Goal: Information Seeking & Learning: Check status

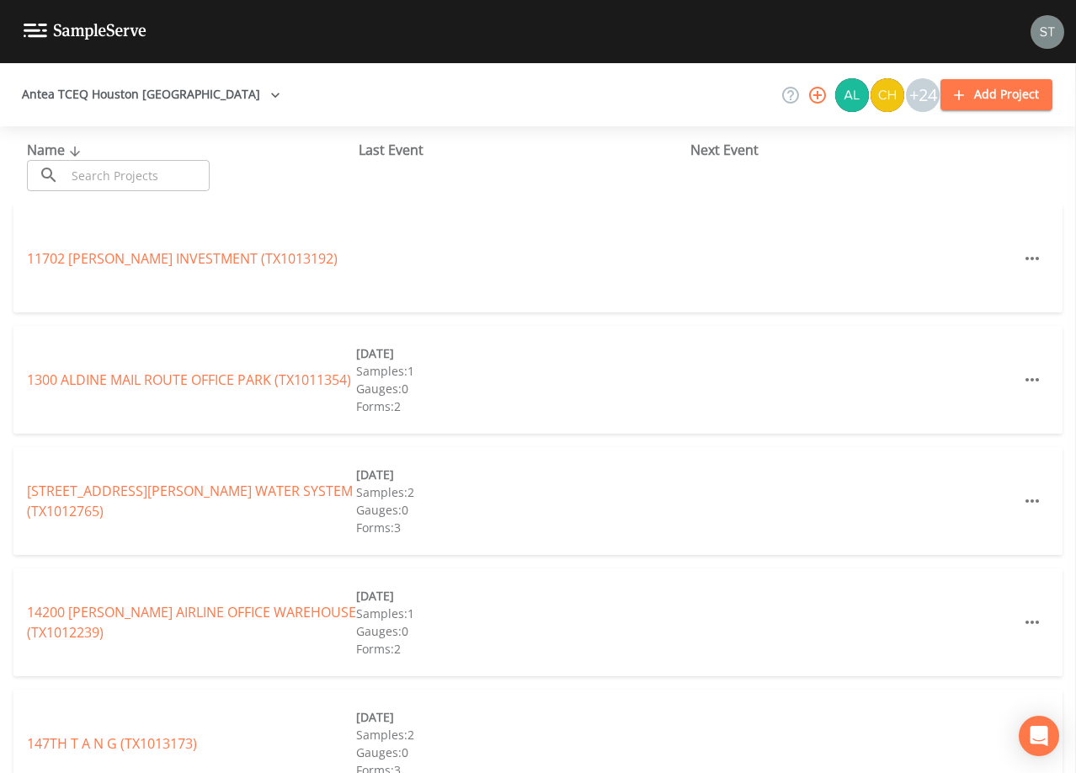
click at [189, 180] on input "text" at bounding box center [138, 175] width 144 height 31
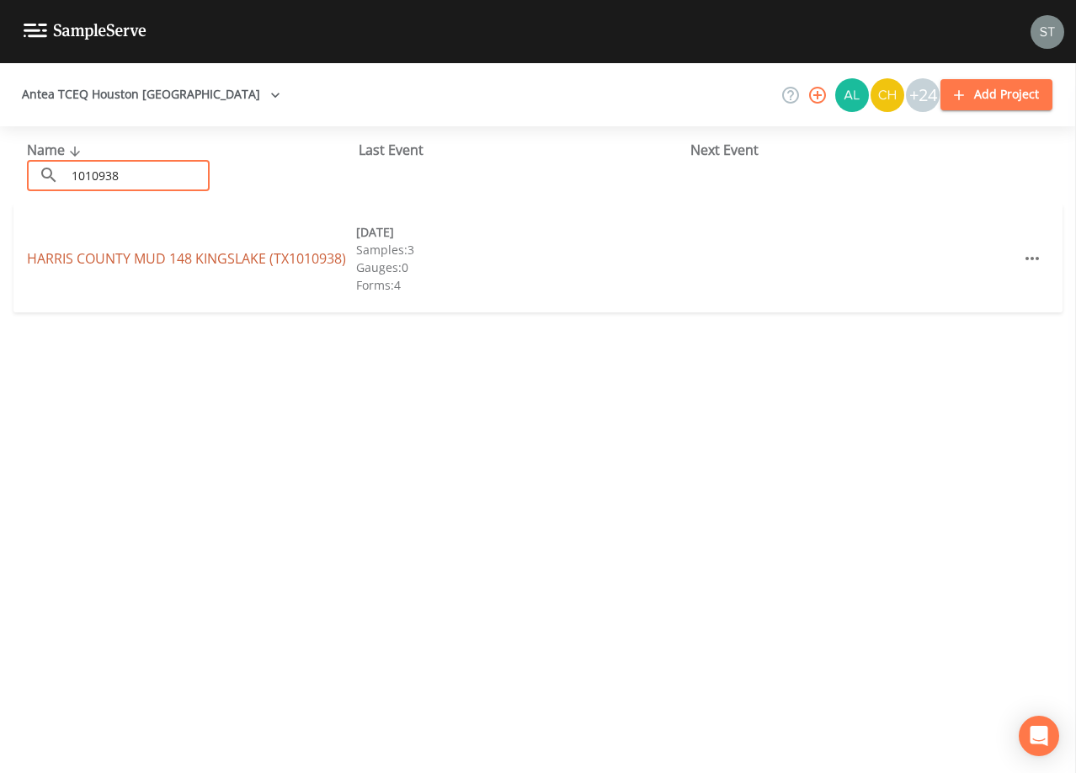
type input "1010938"
click at [201, 254] on link "HARRIS COUNTY MUD [GEOGRAPHIC_DATA] (TX1010938)" at bounding box center [186, 258] width 319 height 19
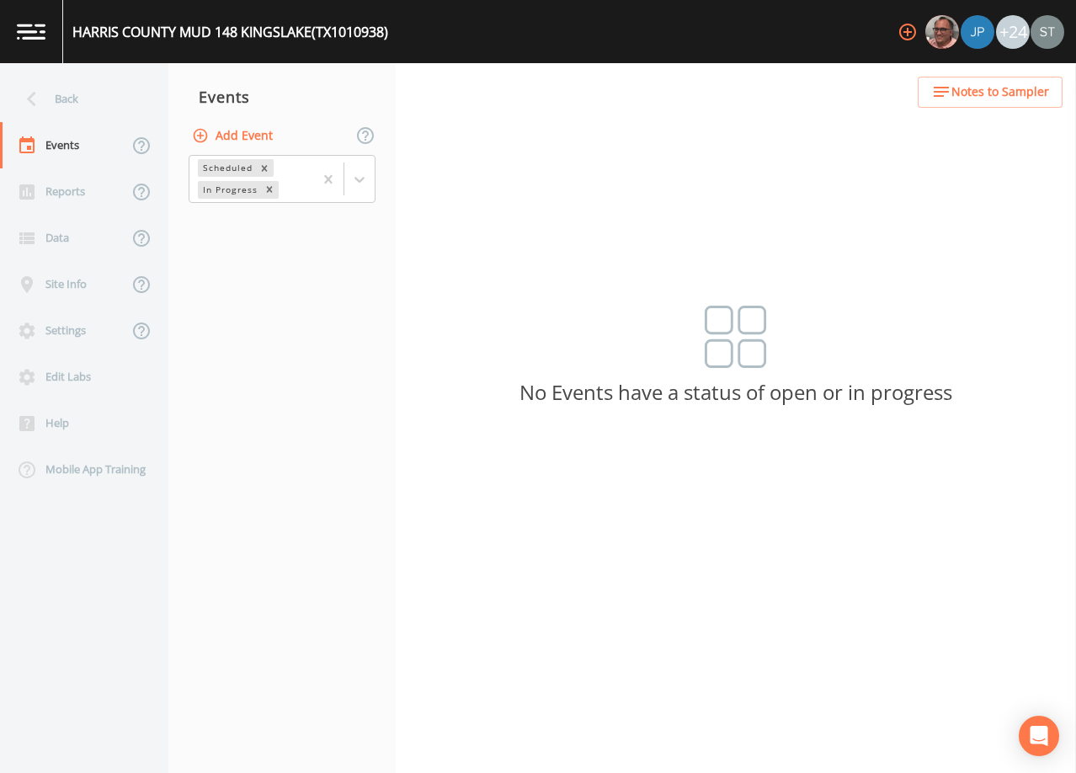
click at [987, 96] on span "Notes to Sampler" at bounding box center [1000, 92] width 98 height 21
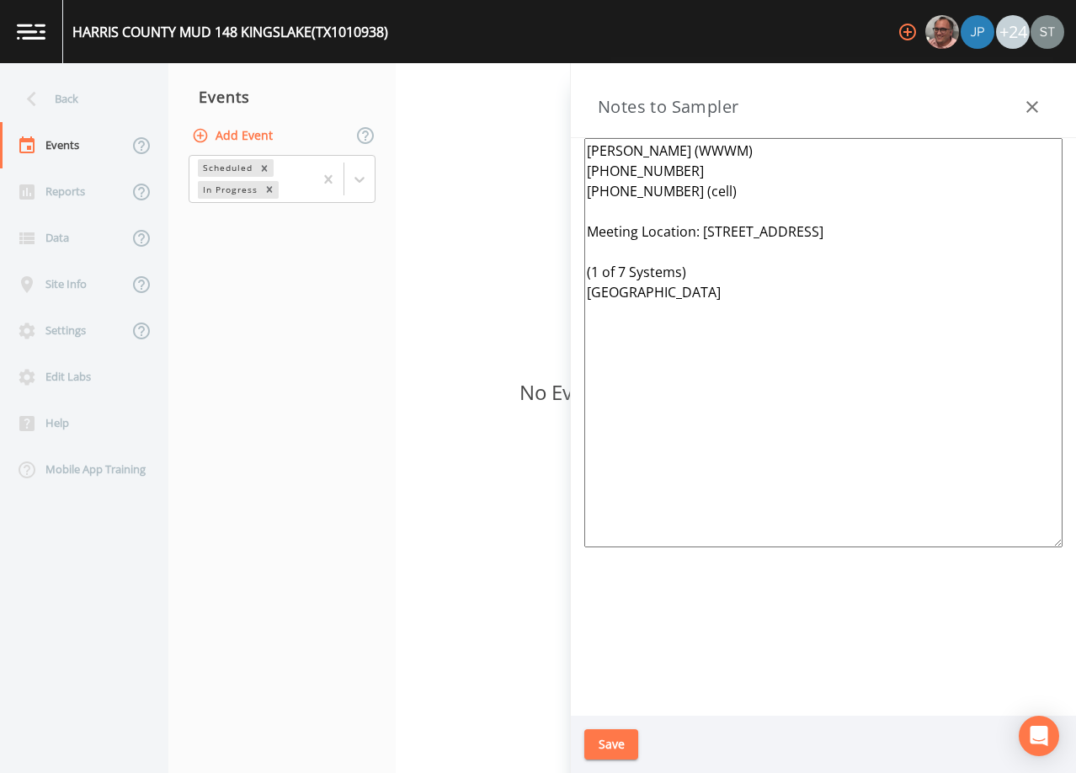
click at [728, 343] on textarea "[PERSON_NAME] (WWWM) [PHONE_NUMBER] [PHONE_NUMBER] (cell) Meeting Location: [ST…" at bounding box center [823, 342] width 478 height 409
type textarea "[PERSON_NAME] (WWWM) [PHONE_NUMBER] [PHONE_NUMBER] (cell) Meeting Location: [ST…"
drag, startPoint x: 67, startPoint y: 93, endPoint x: 76, endPoint y: 96, distance: 9.1
click at [67, 93] on div "Back" at bounding box center [76, 99] width 152 height 46
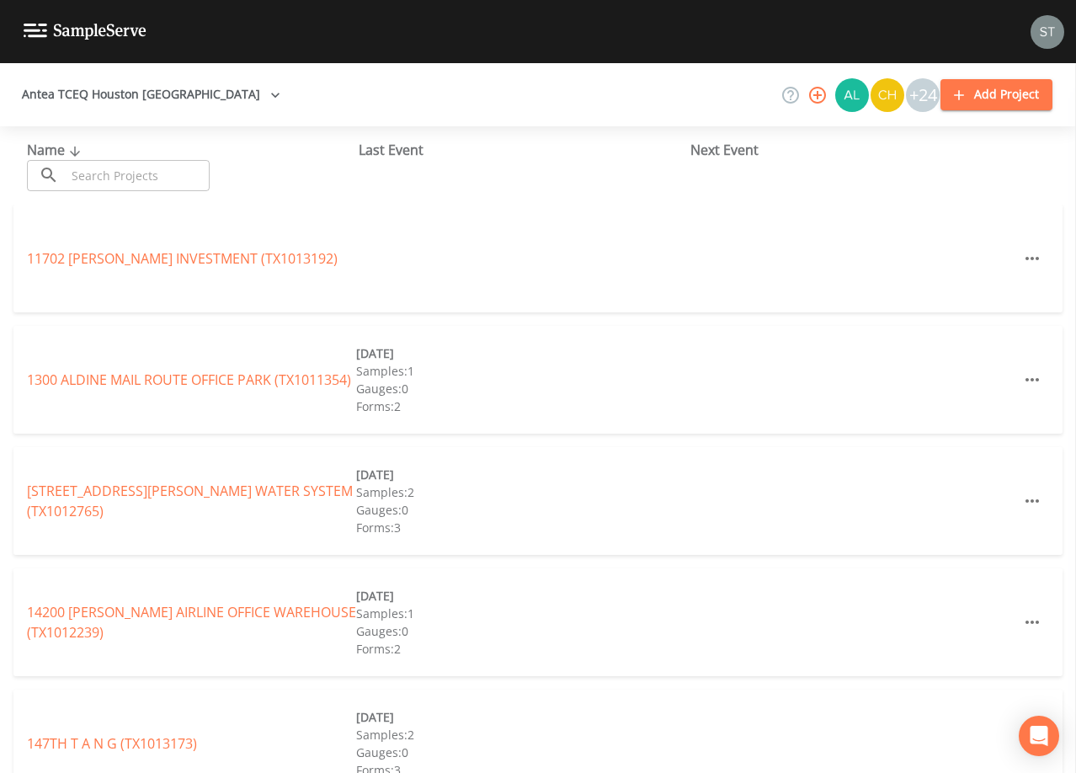
click at [181, 186] on input "text" at bounding box center [138, 175] width 144 height 31
click at [202, 176] on input "text" at bounding box center [138, 175] width 144 height 31
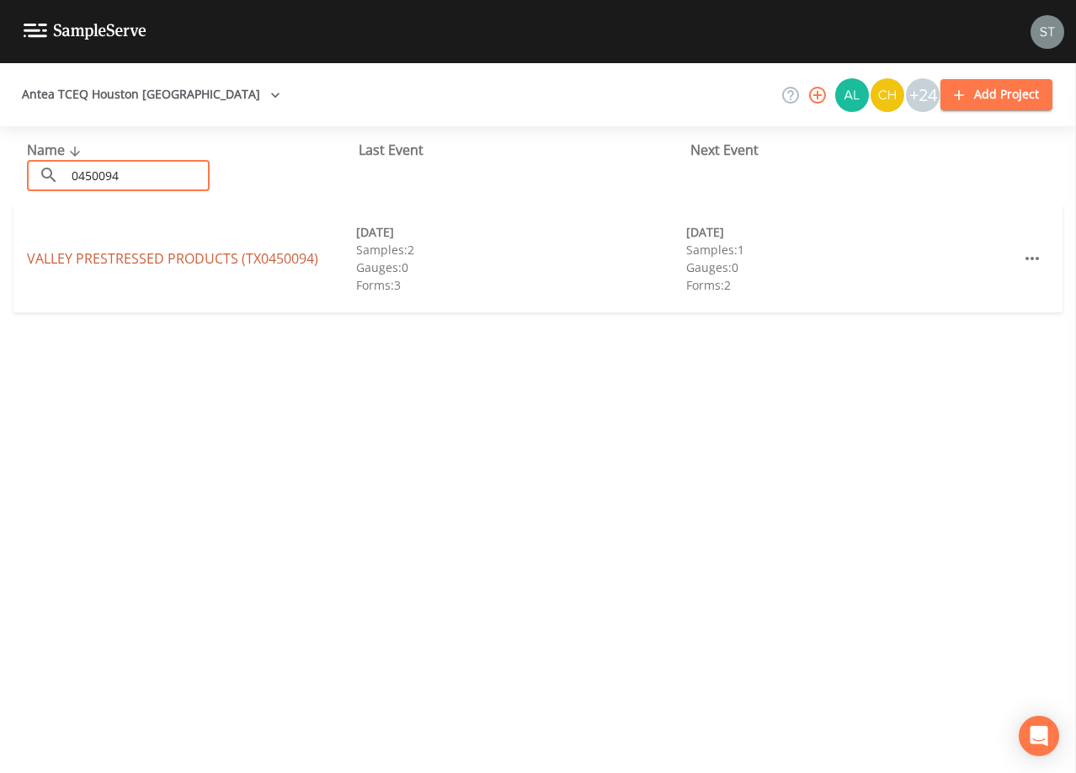
type input "0450094"
click at [292, 260] on link "VALLEY PRESTRESSED PRODUCTS (TX0450094)" at bounding box center [172, 258] width 291 height 19
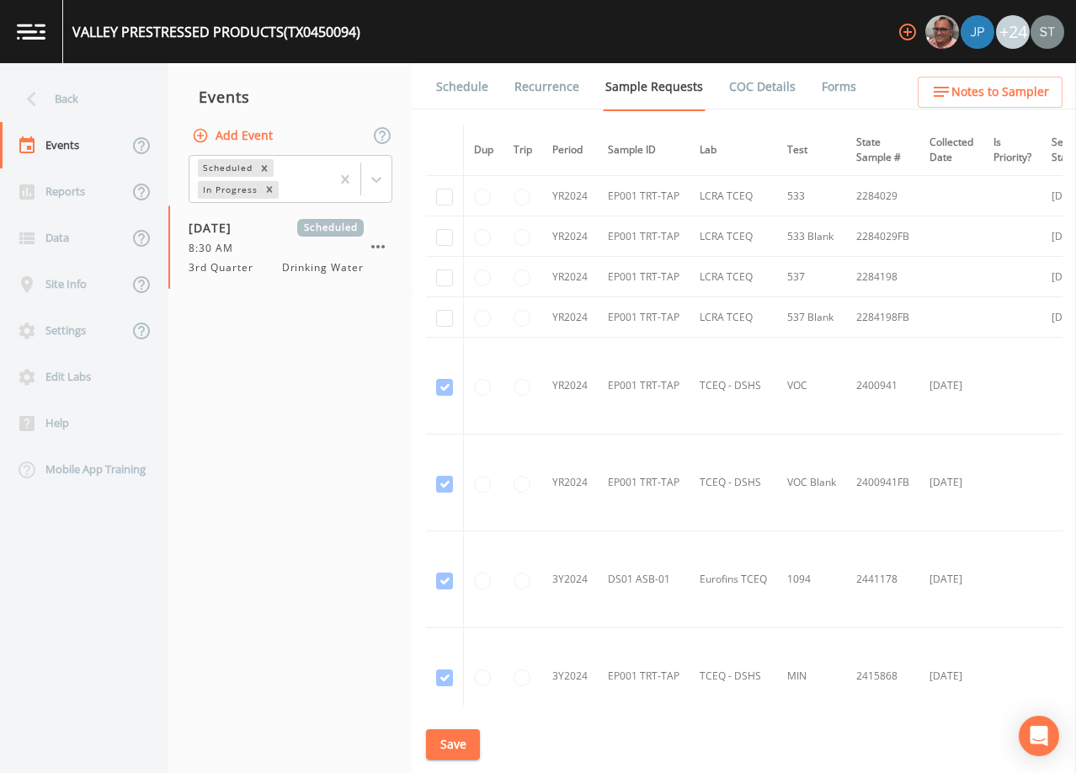
click at [463, 104] on link "Schedule" at bounding box center [462, 86] width 57 height 47
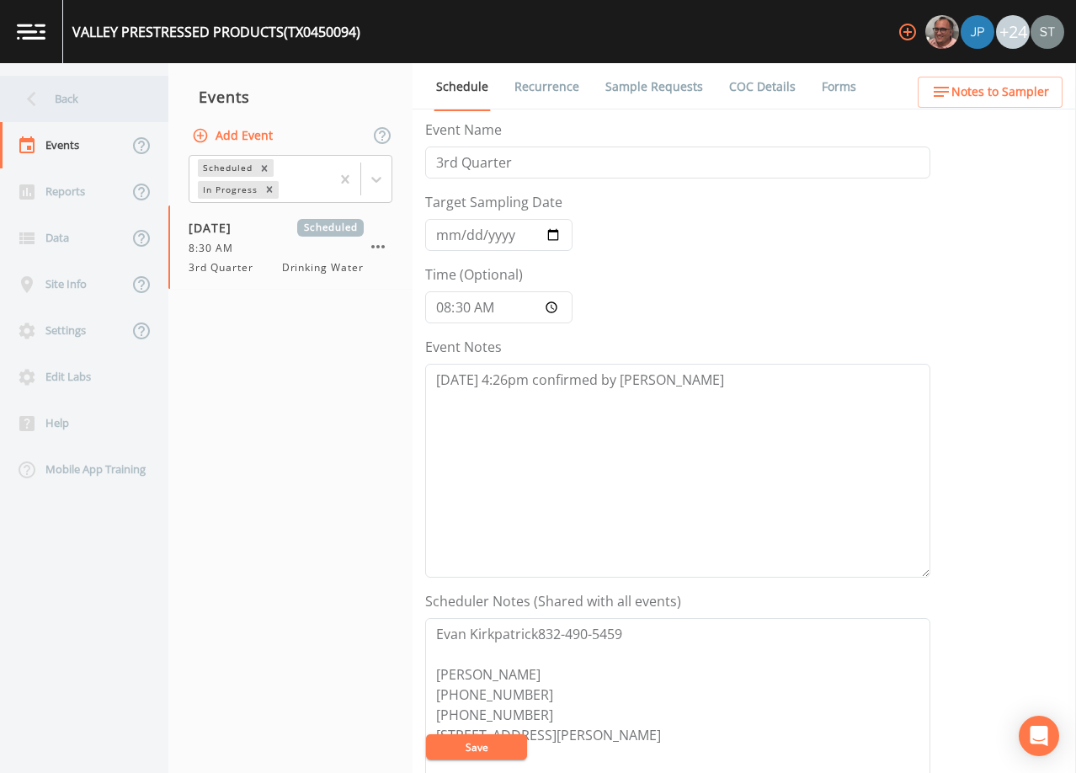
click at [73, 102] on div "Back" at bounding box center [76, 99] width 152 height 46
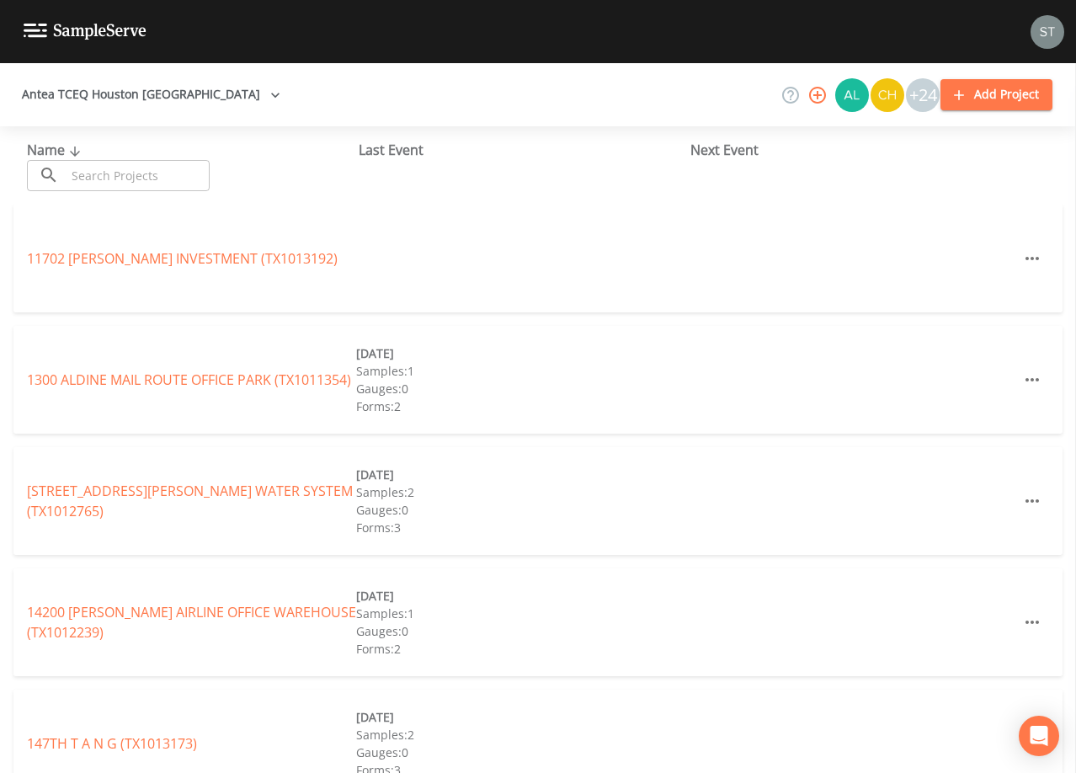
click at [189, 175] on input "text" at bounding box center [138, 175] width 144 height 31
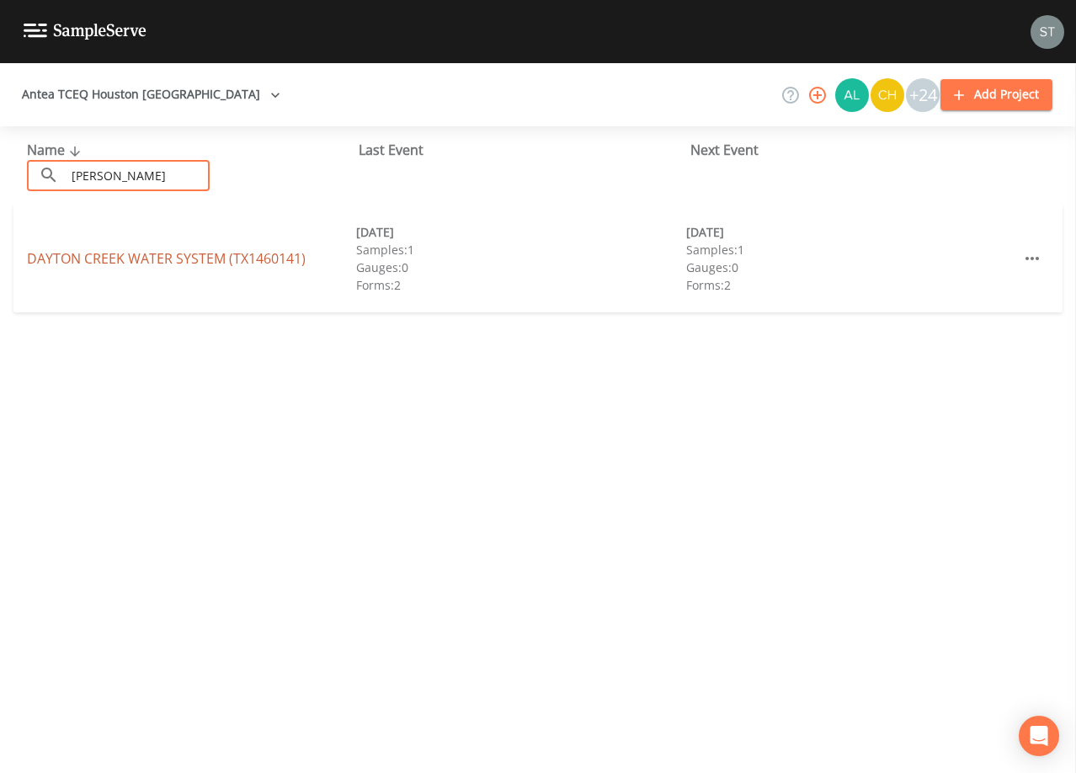
type input "[PERSON_NAME]"
click at [228, 253] on link "DAYTON CREEK WATER SYSTEM (TX1460141)" at bounding box center [166, 258] width 279 height 19
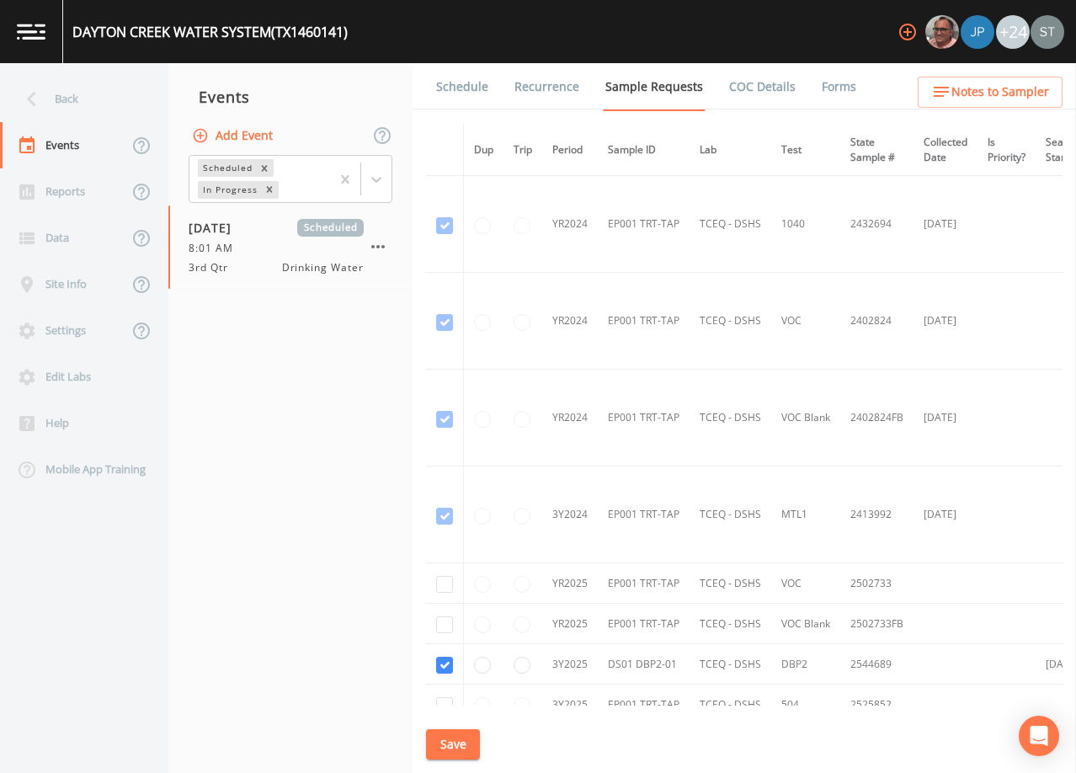
click at [457, 103] on link "Schedule" at bounding box center [462, 86] width 57 height 47
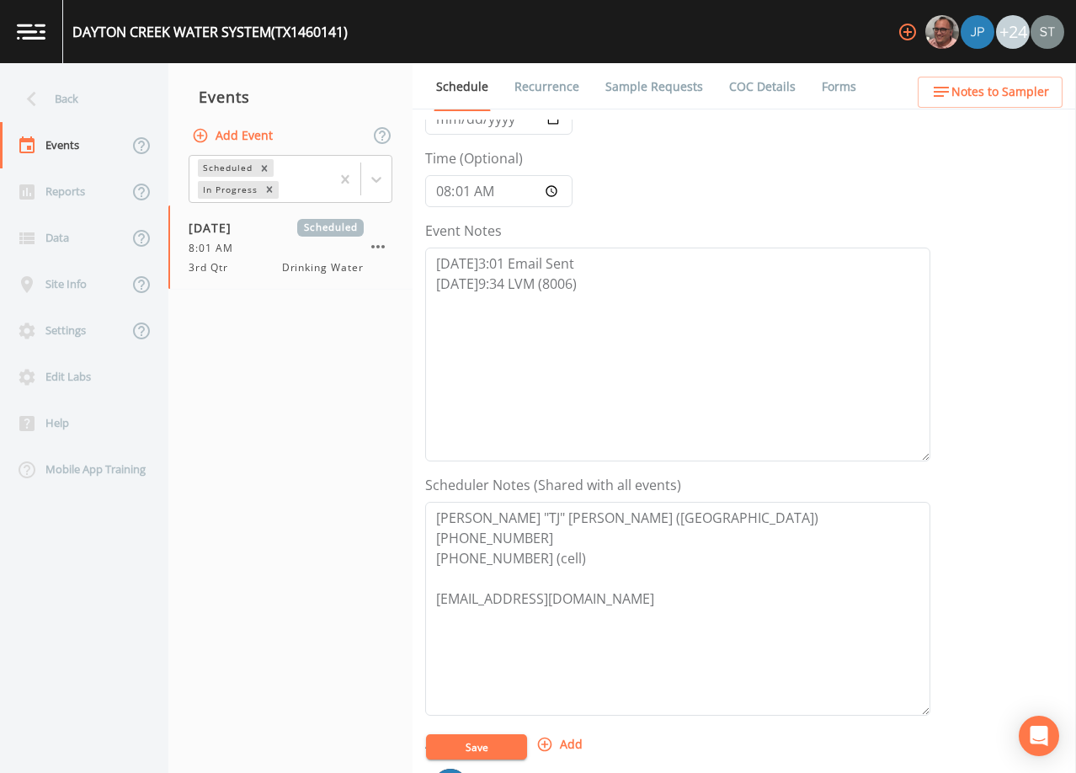
scroll to position [78, 0]
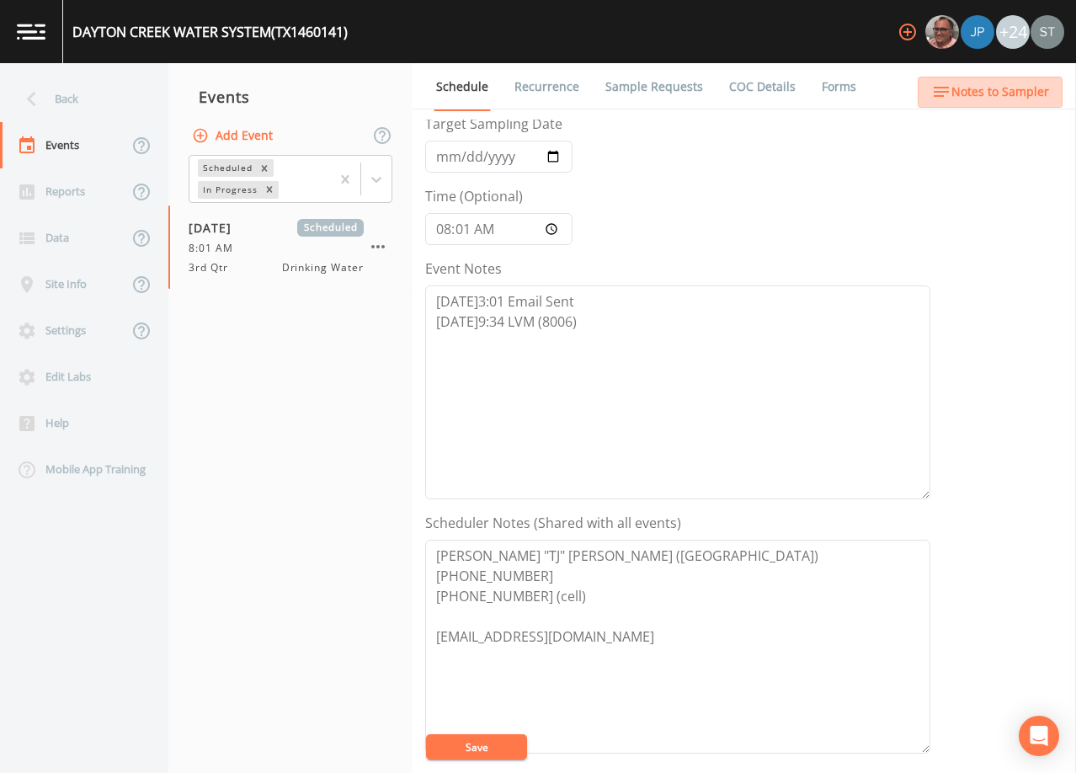
click at [1050, 100] on button "Notes to Sampler" at bounding box center [990, 92] width 145 height 31
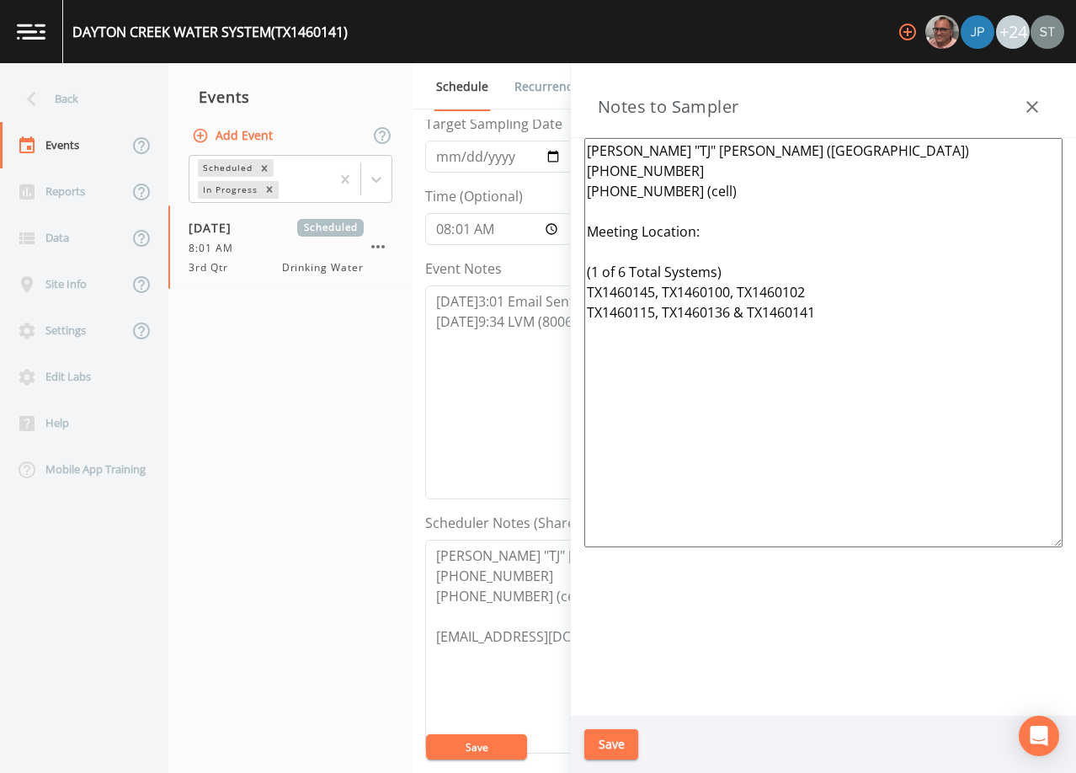
click at [1033, 105] on icon "button" at bounding box center [1032, 107] width 12 height 12
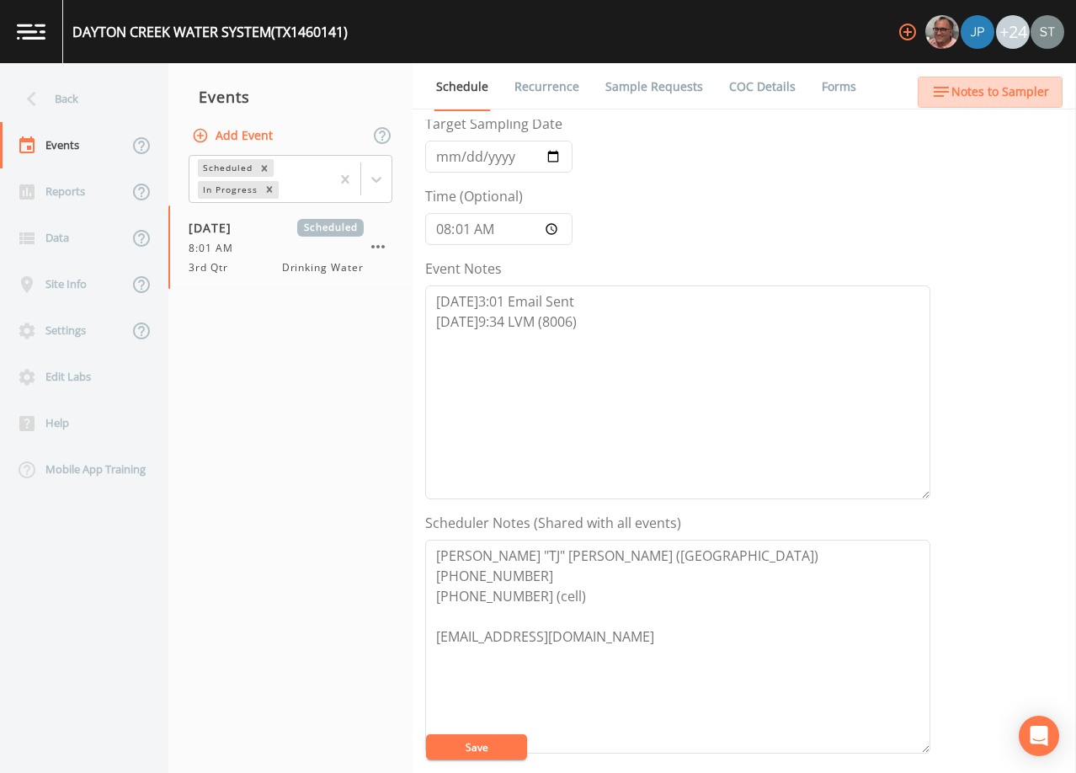
click at [1033, 105] on button "Notes to Sampler" at bounding box center [990, 92] width 145 height 31
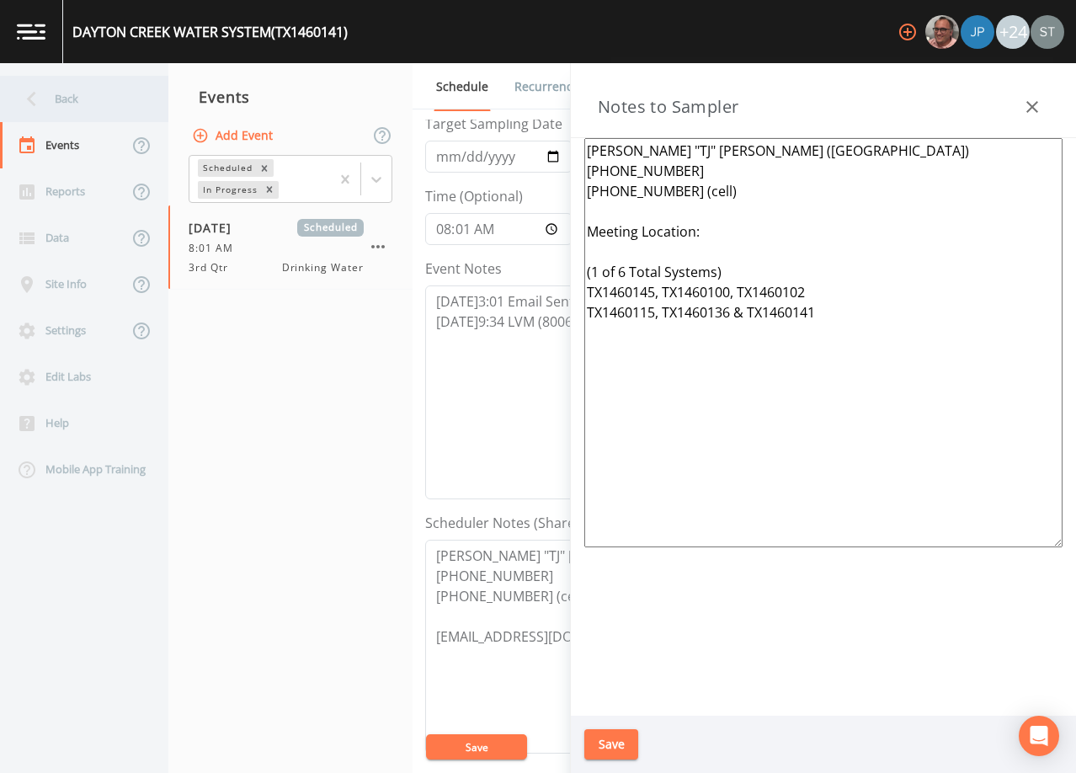
click at [57, 100] on div "Back" at bounding box center [76, 99] width 152 height 46
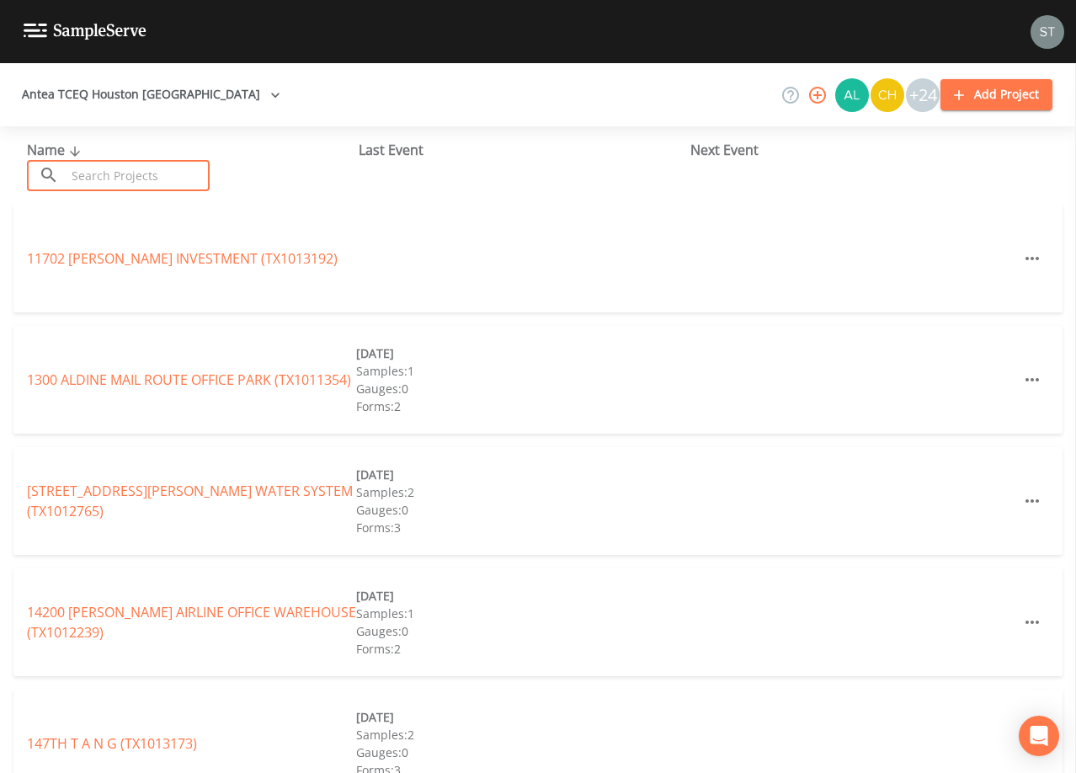
click at [102, 163] on input "text" at bounding box center [138, 175] width 144 height 31
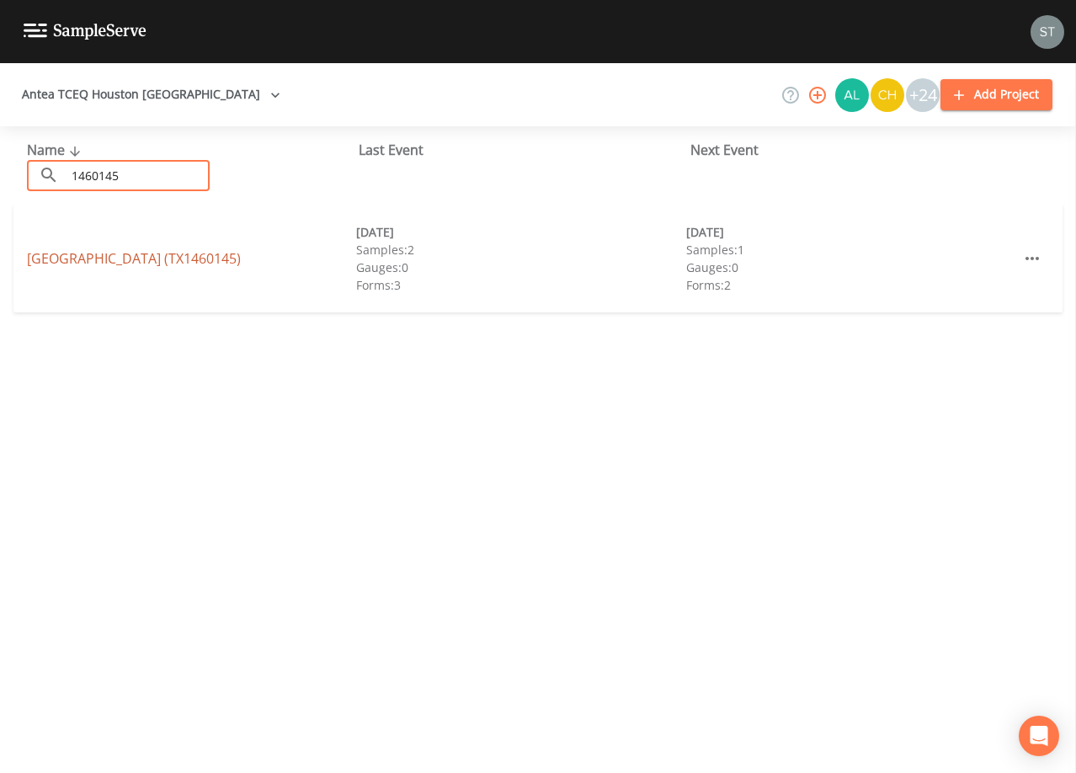
type input "1460145"
click at [167, 250] on link "[GEOGRAPHIC_DATA] (TX1460145)" at bounding box center [134, 258] width 214 height 19
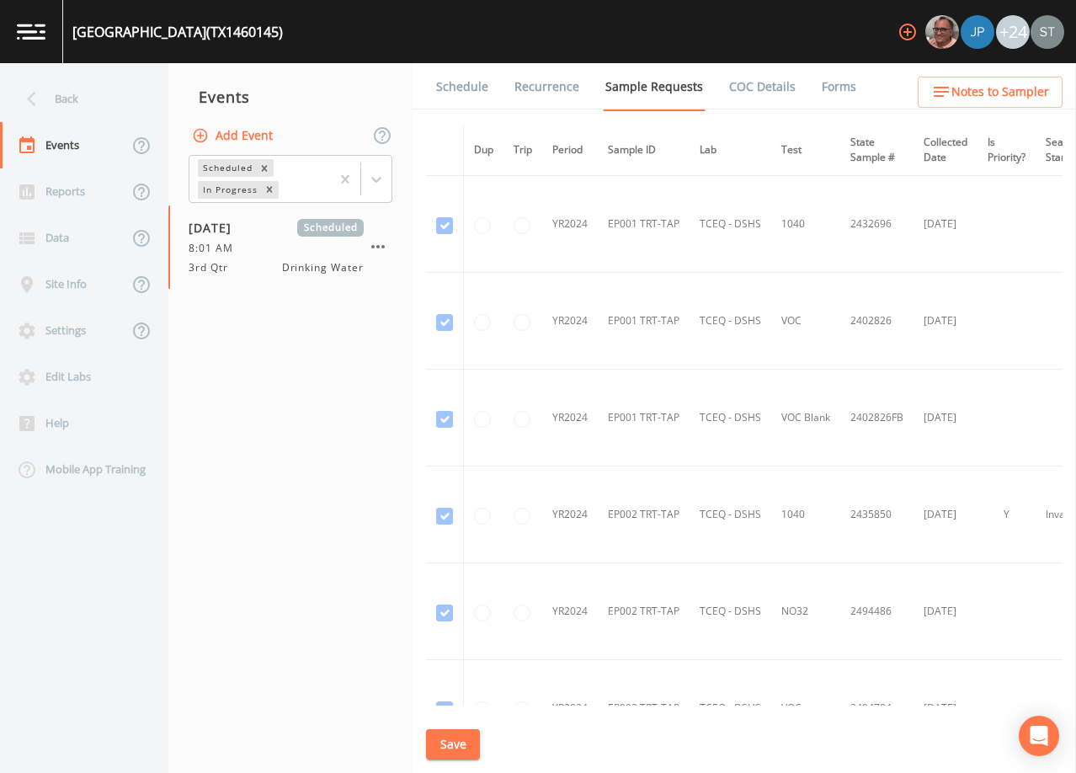
click at [476, 91] on link "Schedule" at bounding box center [462, 86] width 57 height 47
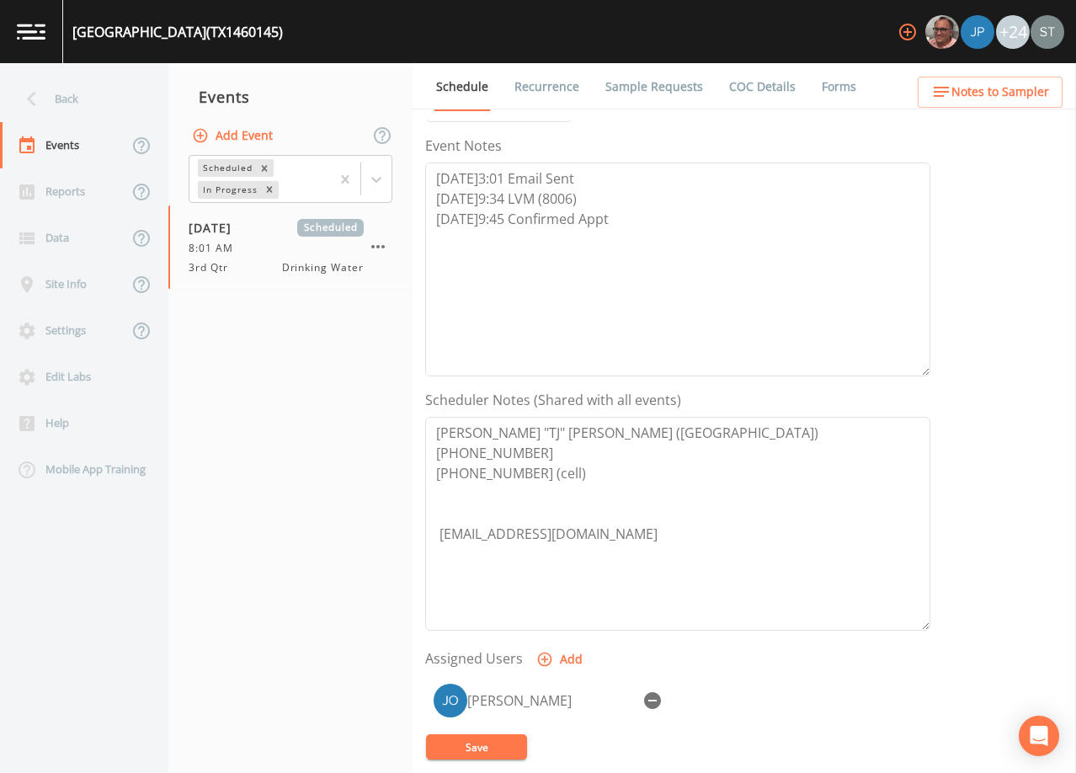
scroll to position [253, 0]
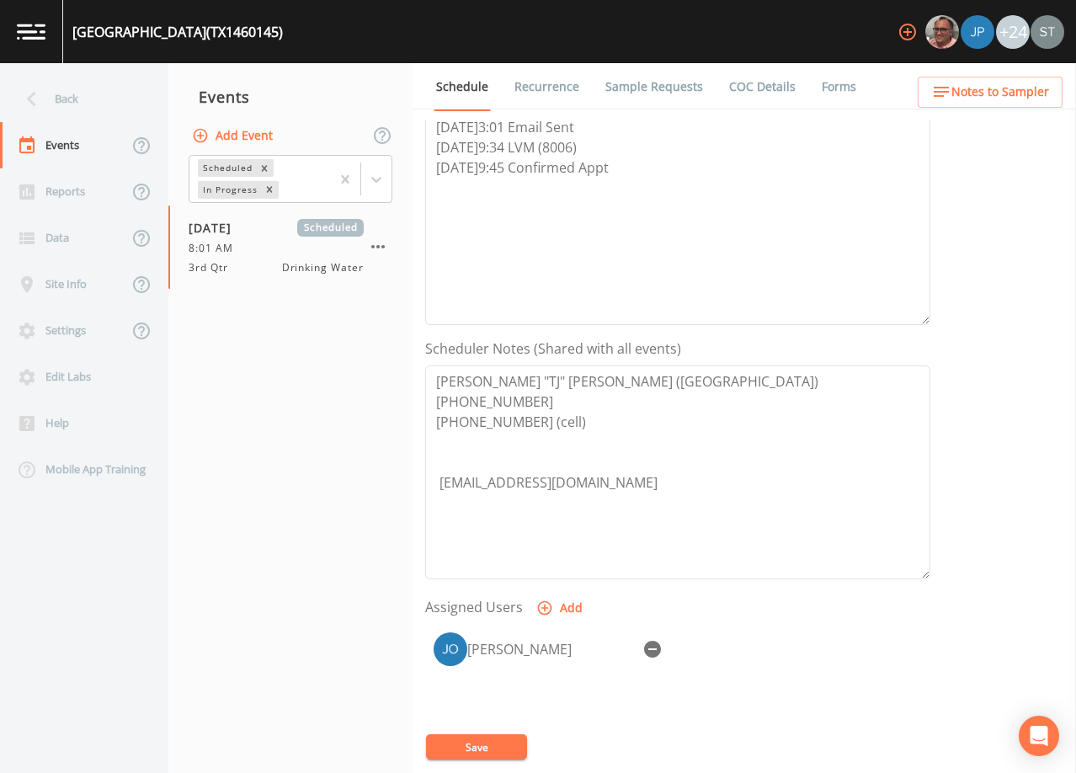
click at [1031, 98] on span "Notes to Sampler" at bounding box center [1000, 92] width 98 height 21
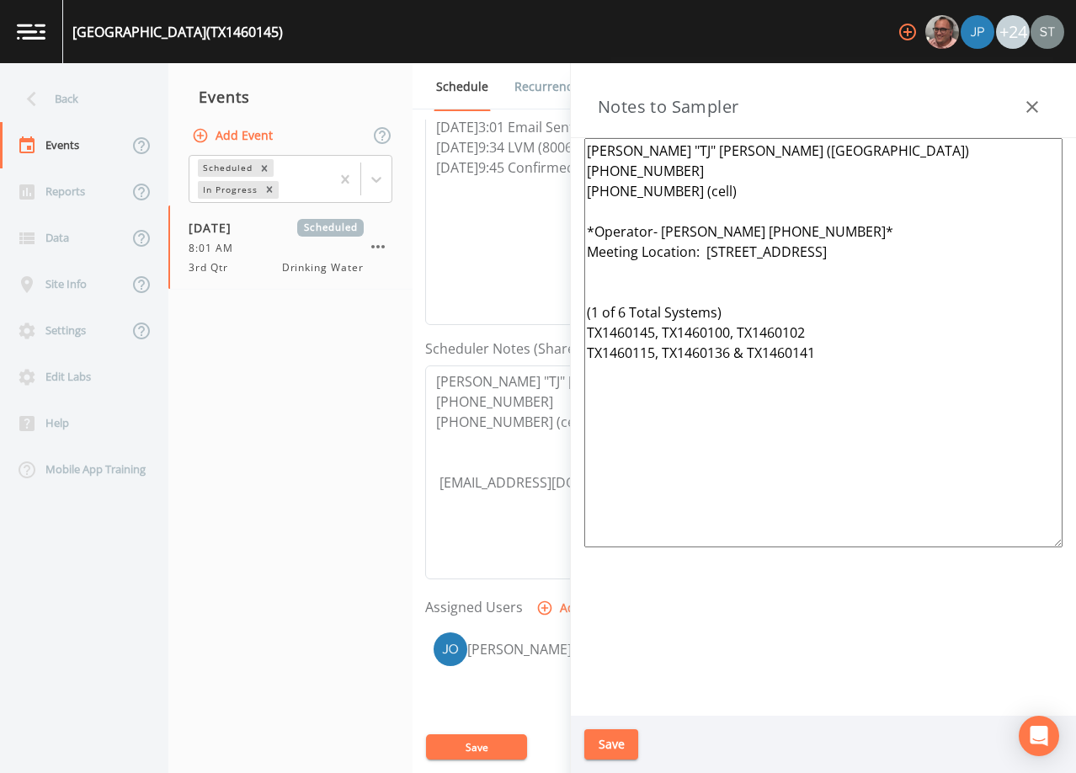
click at [1039, 109] on icon "button" at bounding box center [1032, 107] width 20 height 20
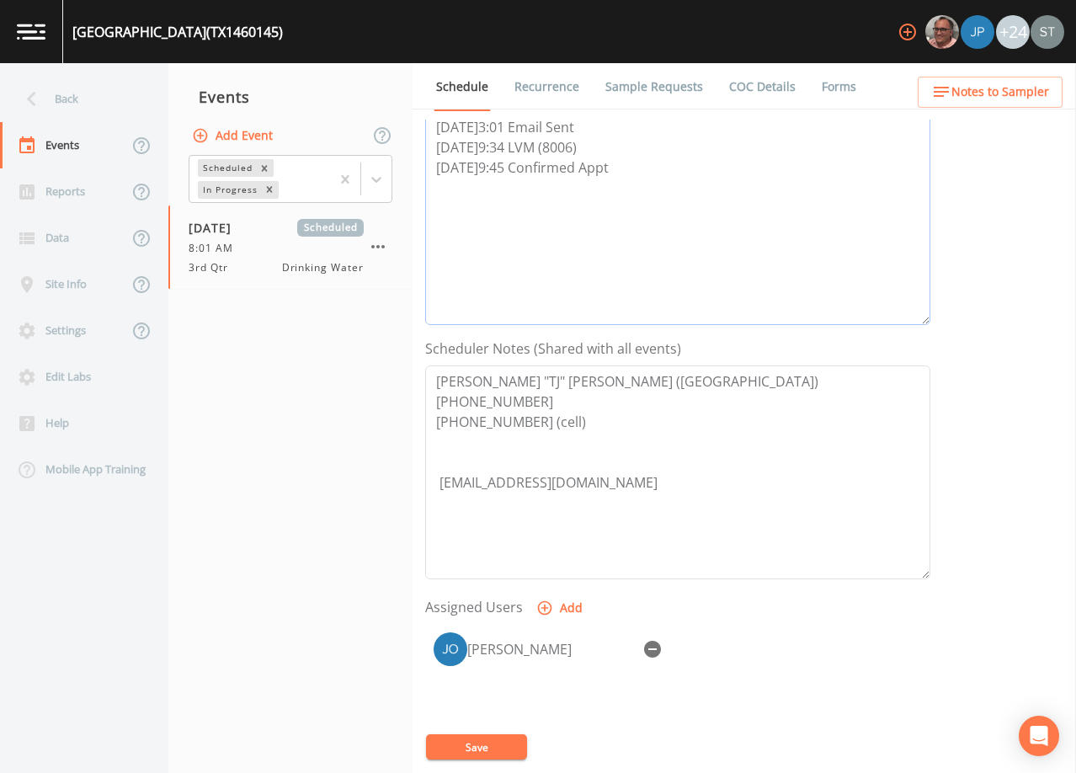
drag, startPoint x: 633, startPoint y: 176, endPoint x: 428, endPoint y: 170, distance: 204.7
click at [428, 170] on textarea "[DATE]3:01 Email Sent [DATE]9:34 LVM (8006) [DATE]9:45 Confirmed Appt" at bounding box center [677, 218] width 505 height 214
drag, startPoint x: 729, startPoint y: 196, endPoint x: 700, endPoint y: 190, distance: 29.2
click at [729, 196] on textarea "[DATE]3:01 Email Sent [DATE]9:34 LVM (8006) [DATE]9:45 Confirmed Appt" at bounding box center [677, 218] width 505 height 214
click at [62, 98] on div "Back" at bounding box center [76, 99] width 152 height 46
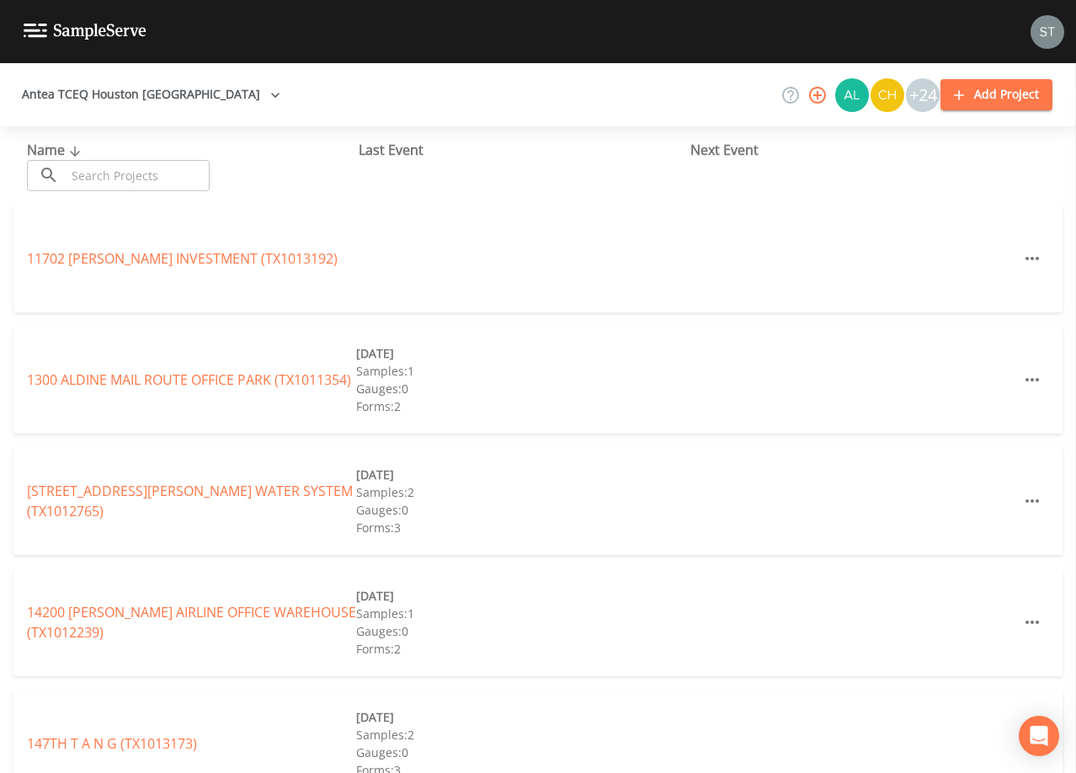
click at [141, 175] on input "text" at bounding box center [138, 175] width 144 height 31
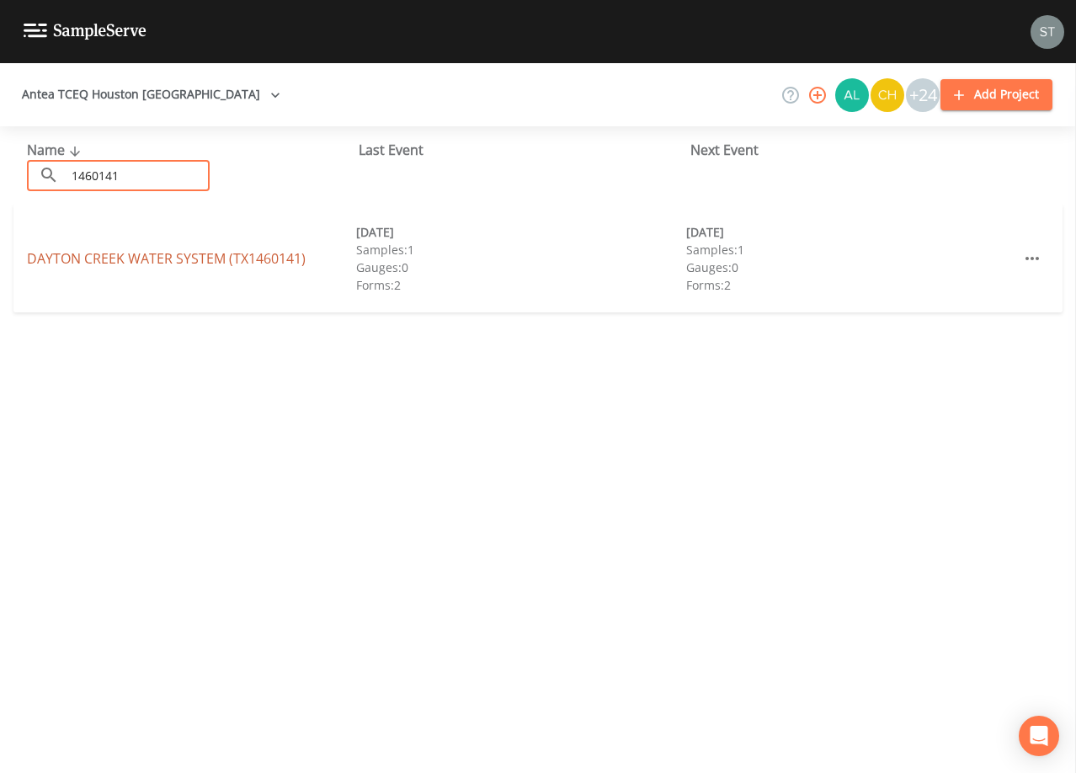
type input "1460141"
click at [184, 260] on link "DAYTON CREEK WATER SYSTEM (TX1460141)" at bounding box center [166, 258] width 279 height 19
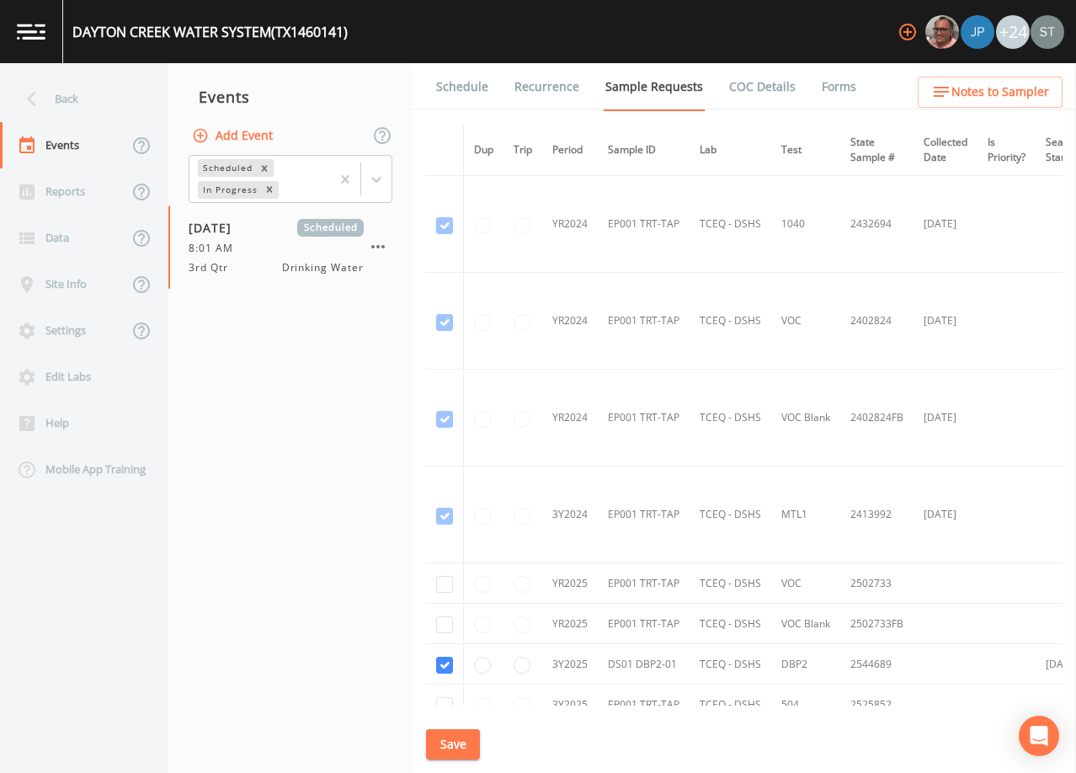
click at [459, 88] on link "Schedule" at bounding box center [462, 86] width 57 height 47
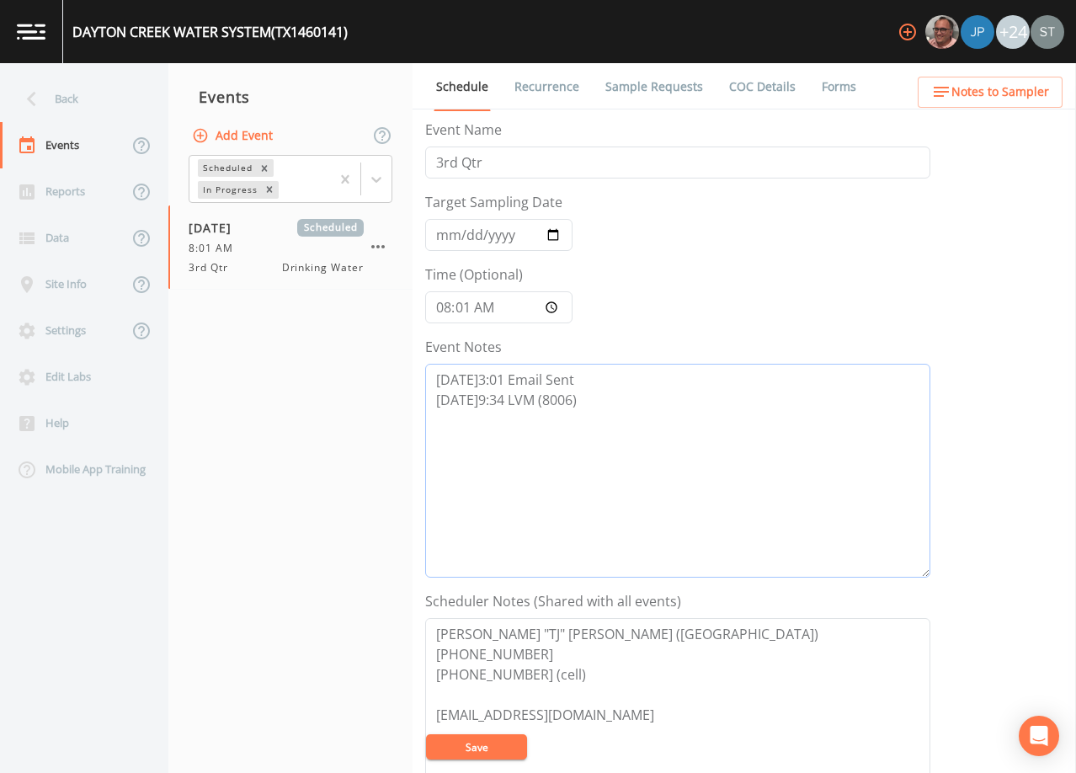
click at [628, 413] on textarea "[DATE]3:01 Email Sent [DATE]9:34 LVM (8006)" at bounding box center [677, 471] width 505 height 214
click at [615, 460] on textarea "[DATE]3:01 Email Sent [DATE]9:34 LVM (8006)" at bounding box center [677, 471] width 505 height 214
paste textarea "[DATE]9:45 Confirmed Appt"
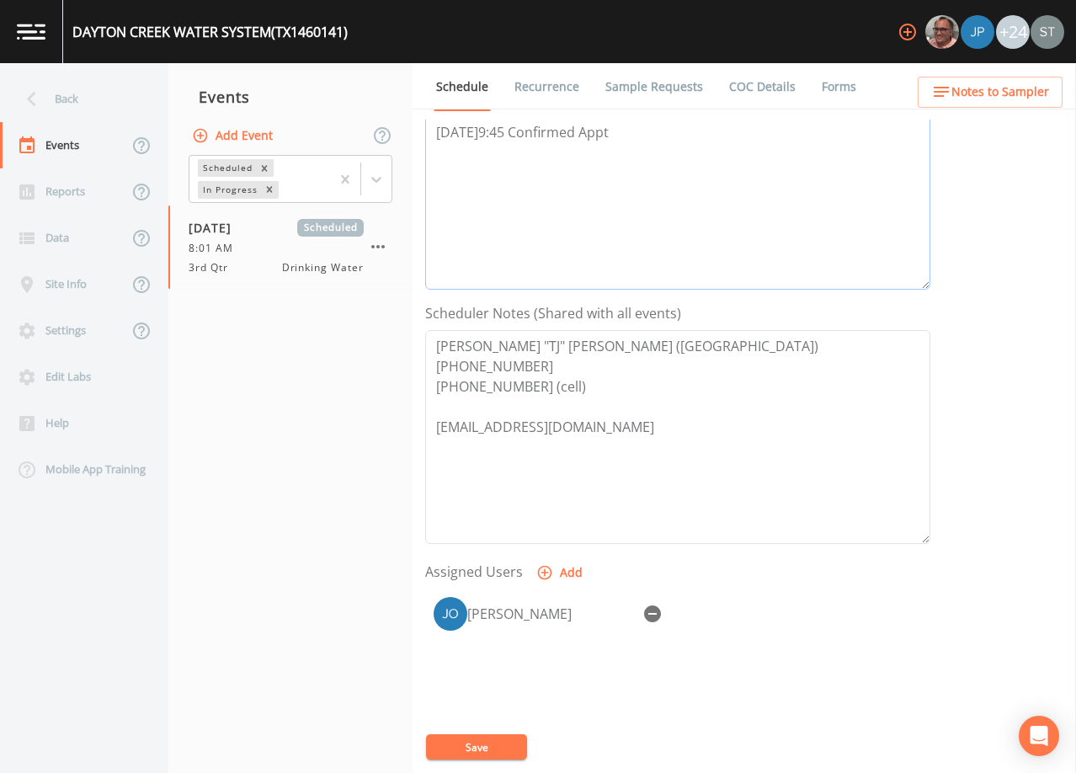
scroll to position [337, 0]
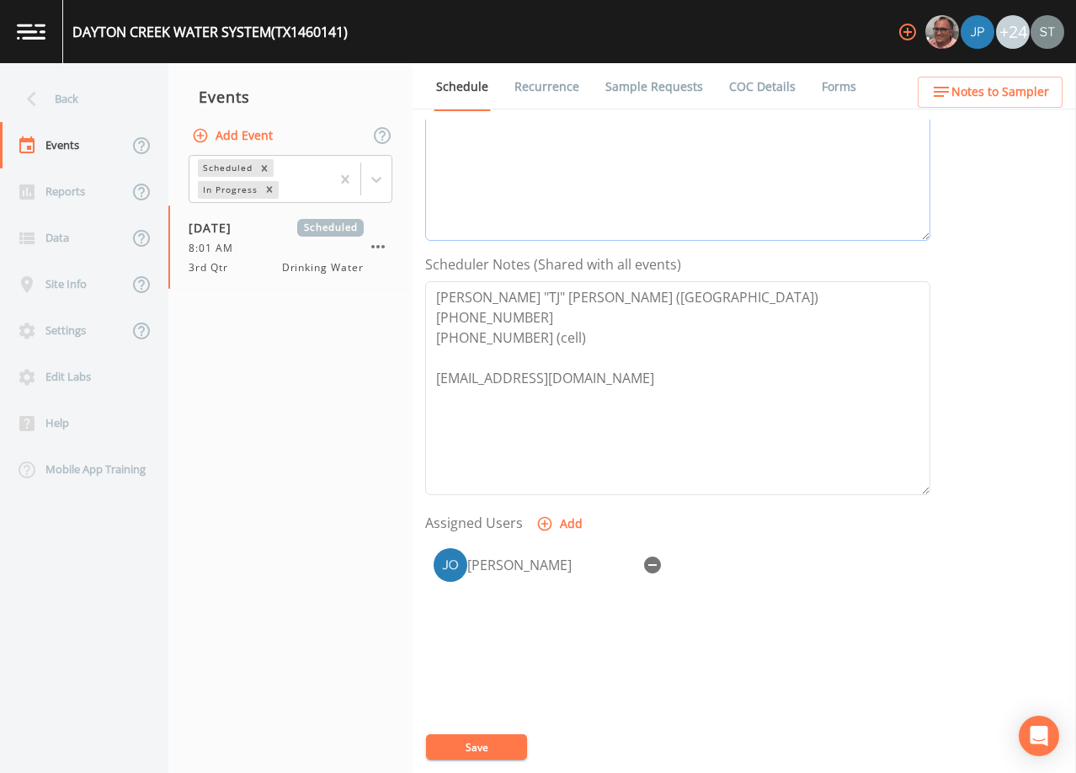
type textarea "[DATE]3:01 Email Sent [DATE]9:34 LVM (8006) [DATE]9:45 Confirmed Appt"
click at [474, 738] on button "Save" at bounding box center [476, 746] width 101 height 25
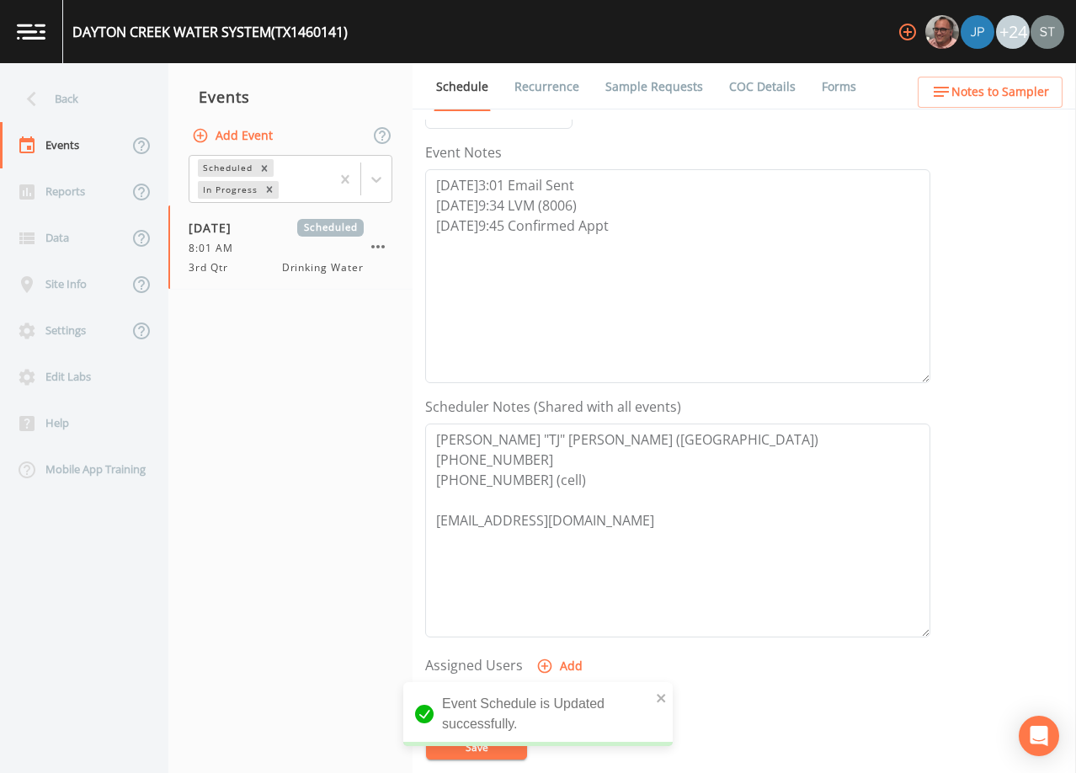
scroll to position [168, 0]
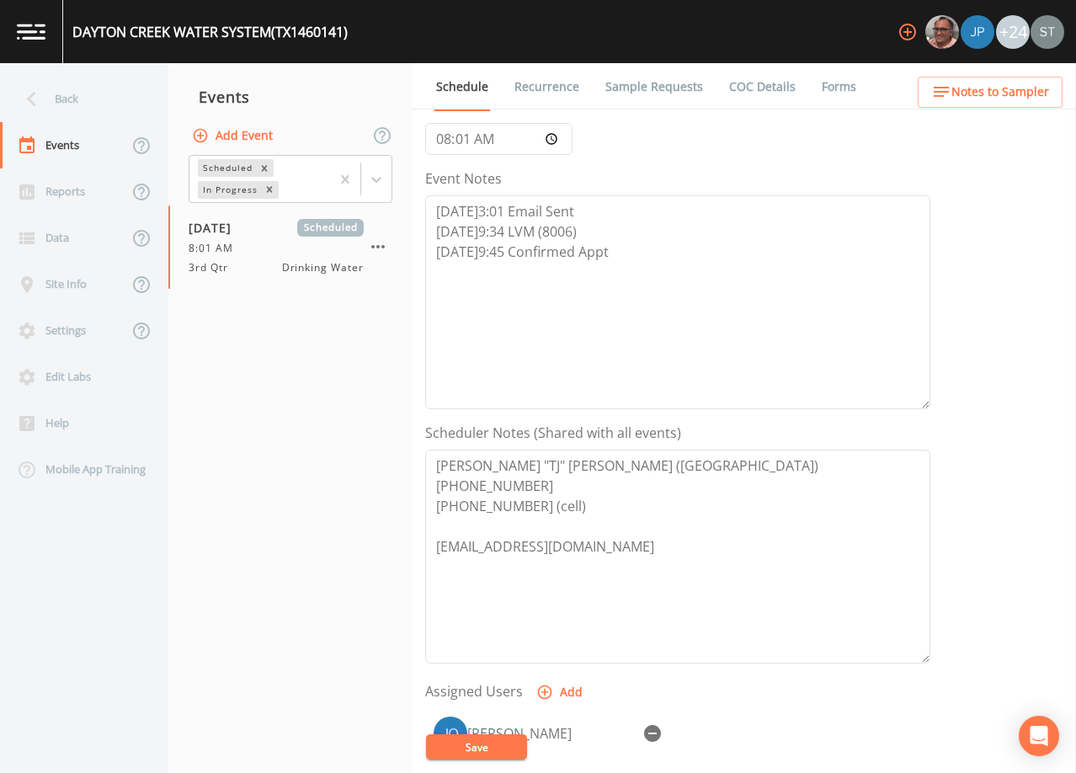
click at [550, 88] on link "Recurrence" at bounding box center [547, 86] width 70 height 47
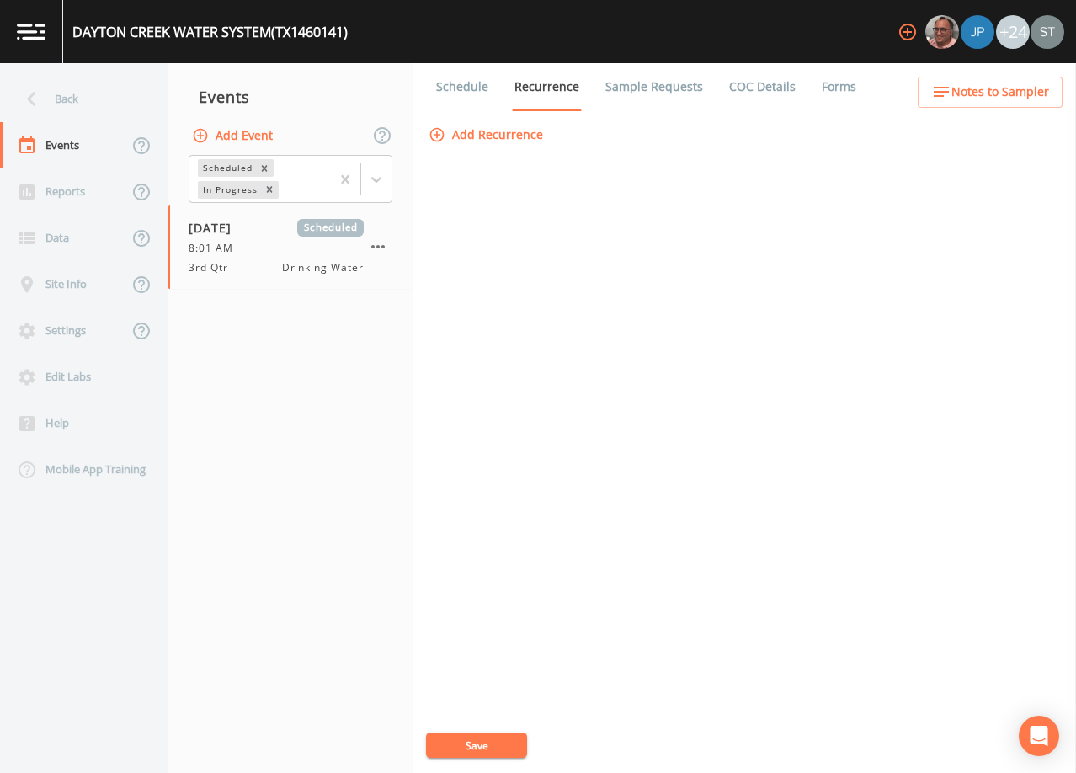
click at [459, 90] on link "Schedule" at bounding box center [462, 86] width 57 height 47
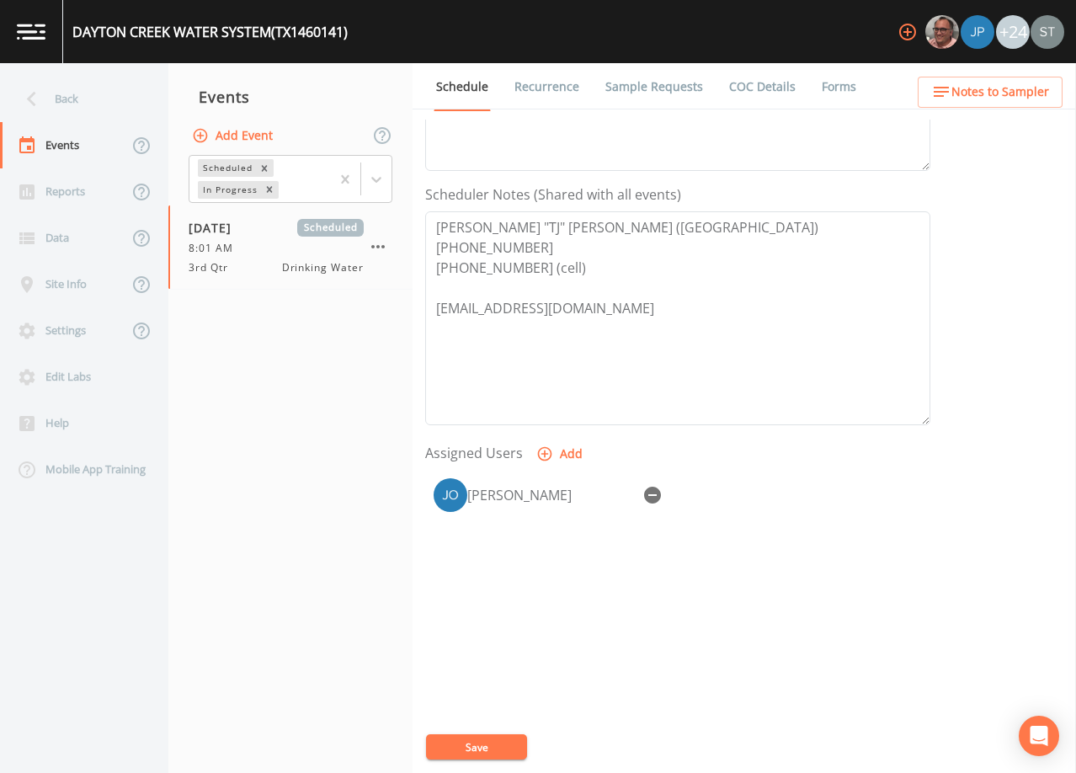
scroll to position [415, 0]
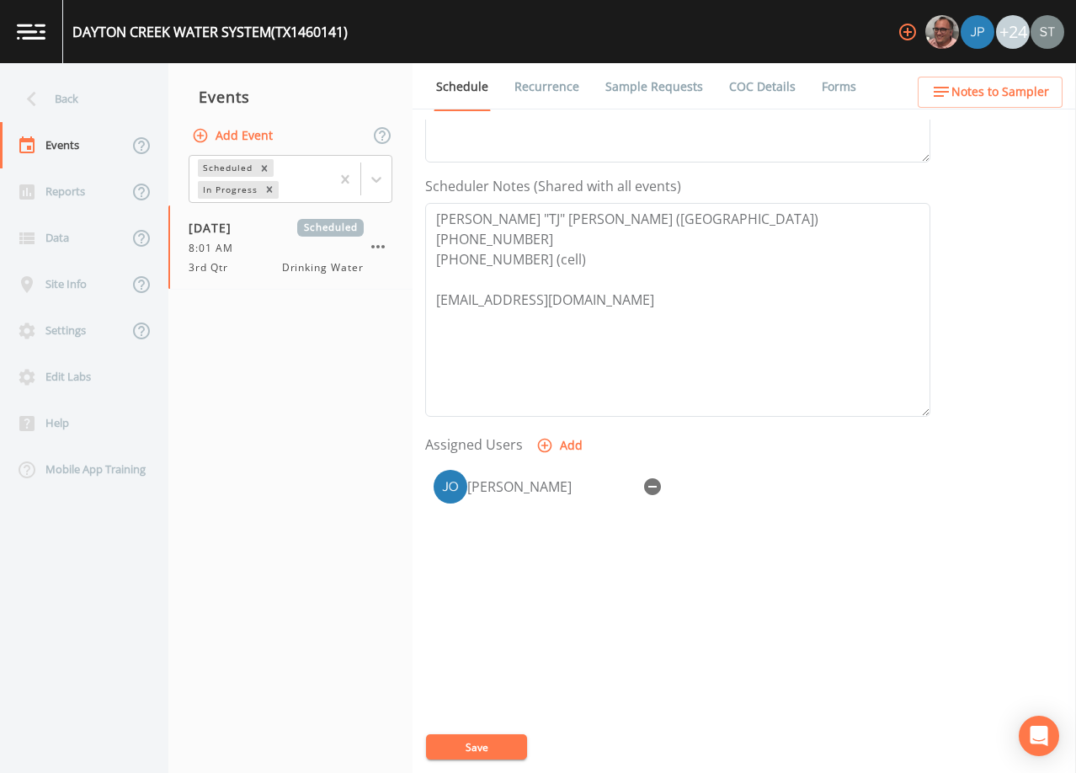
click at [663, 88] on link "Sample Requests" at bounding box center [654, 86] width 103 height 47
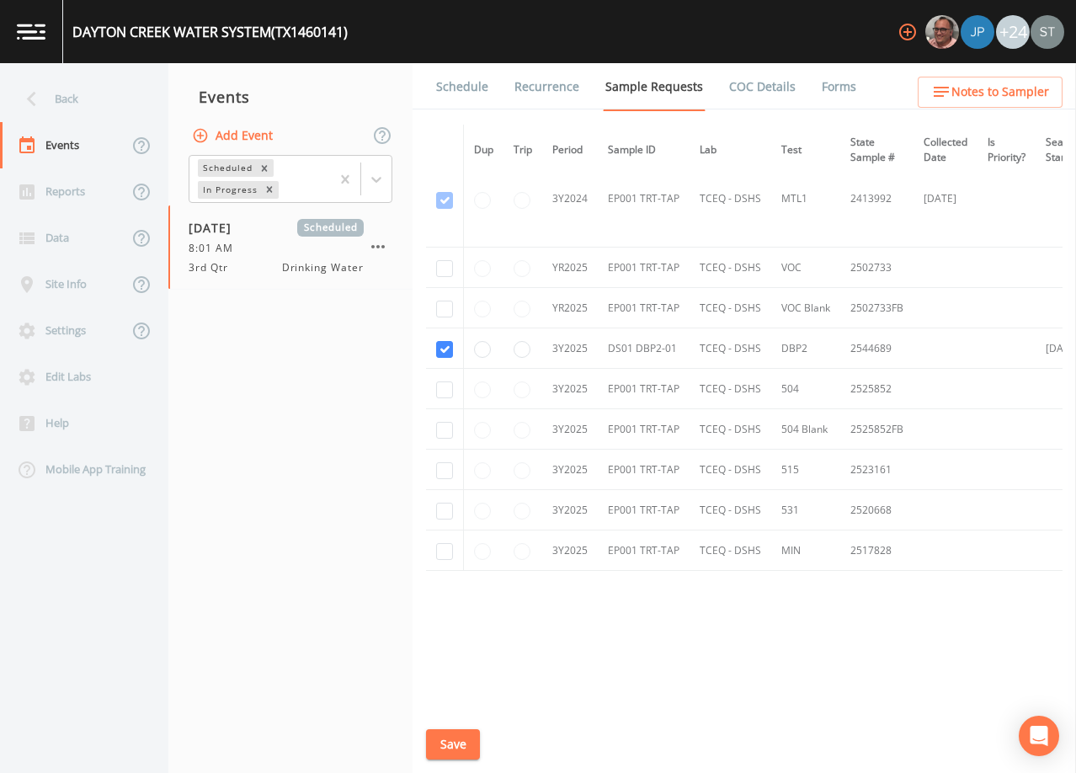
scroll to position [320, 0]
click at [472, 96] on link "Schedule" at bounding box center [462, 86] width 57 height 47
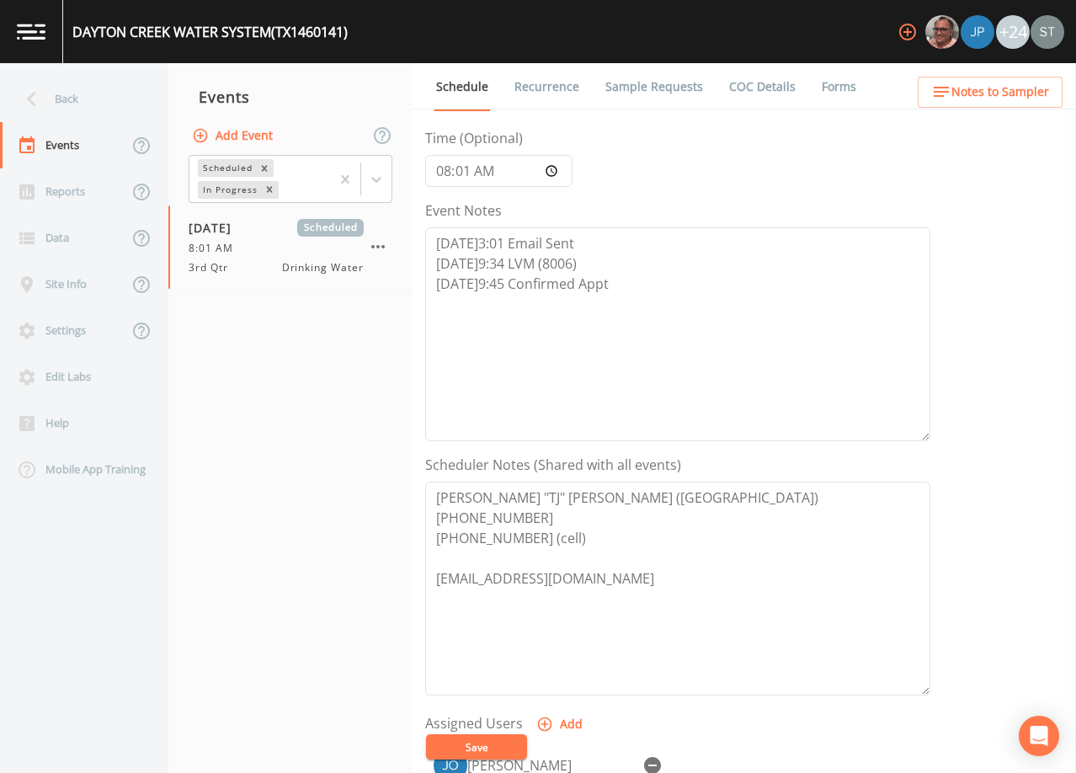
scroll to position [253, 0]
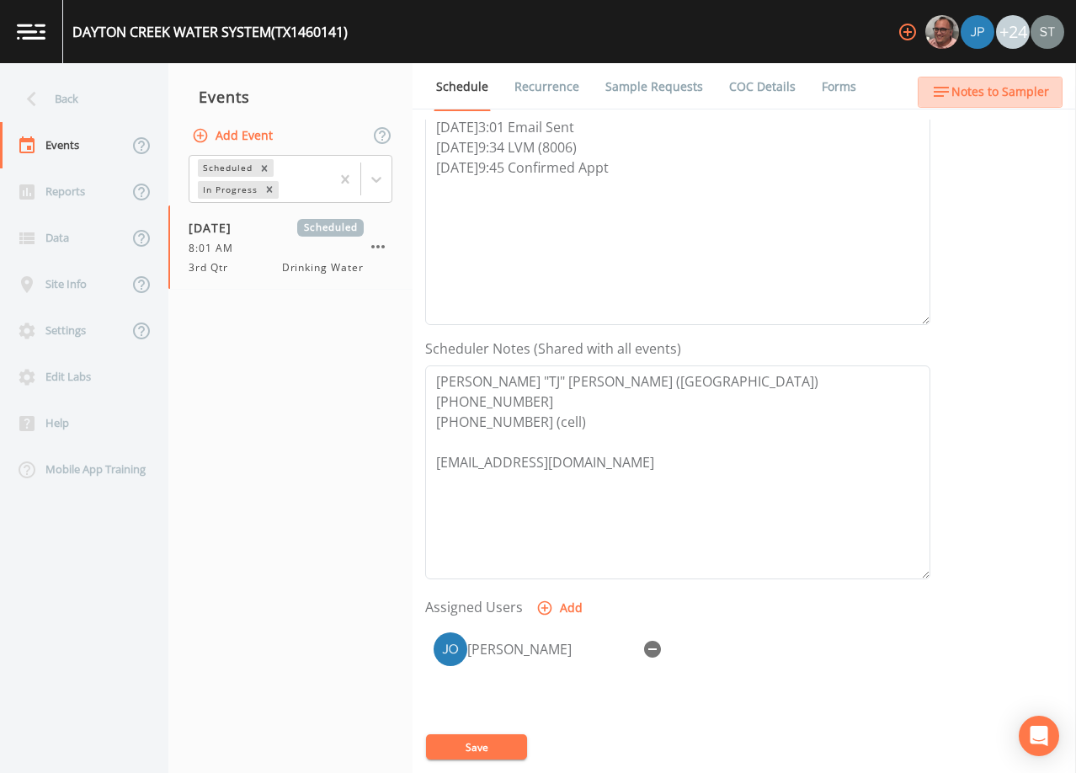
click at [1025, 93] on span "Notes to Sampler" at bounding box center [1000, 92] width 98 height 21
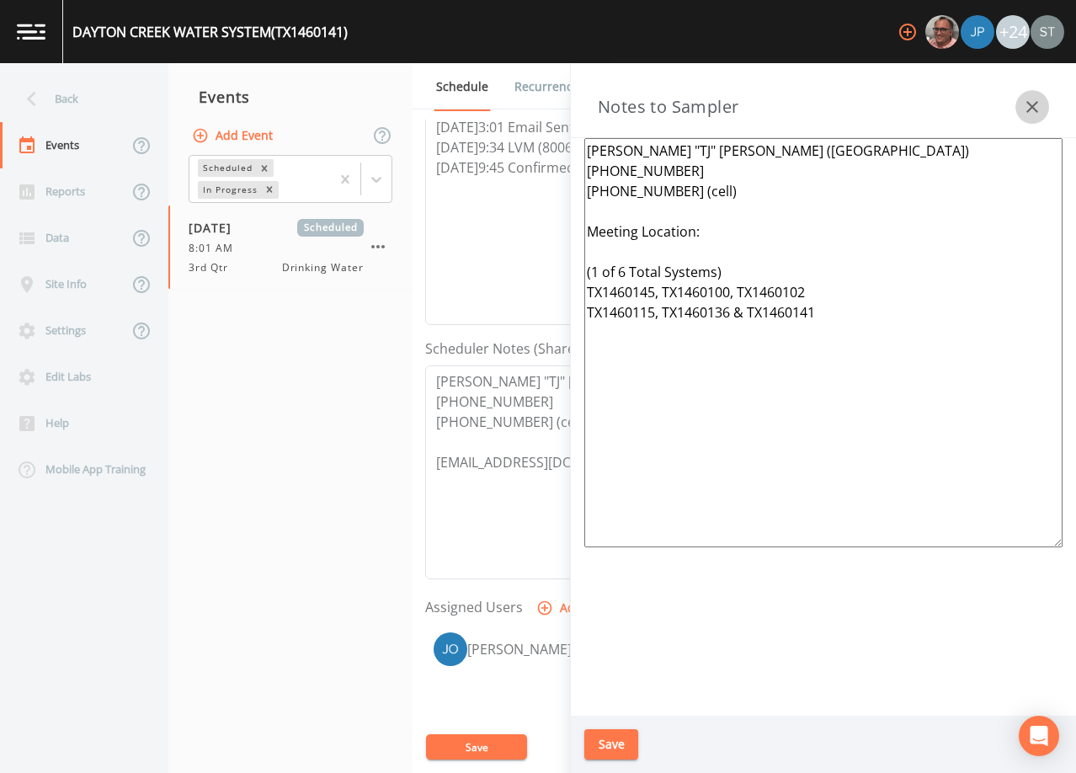
drag, startPoint x: 1038, startPoint y: 111, endPoint x: 673, endPoint y: 126, distance: 365.7
click at [1035, 110] on icon "button" at bounding box center [1032, 107] width 20 height 20
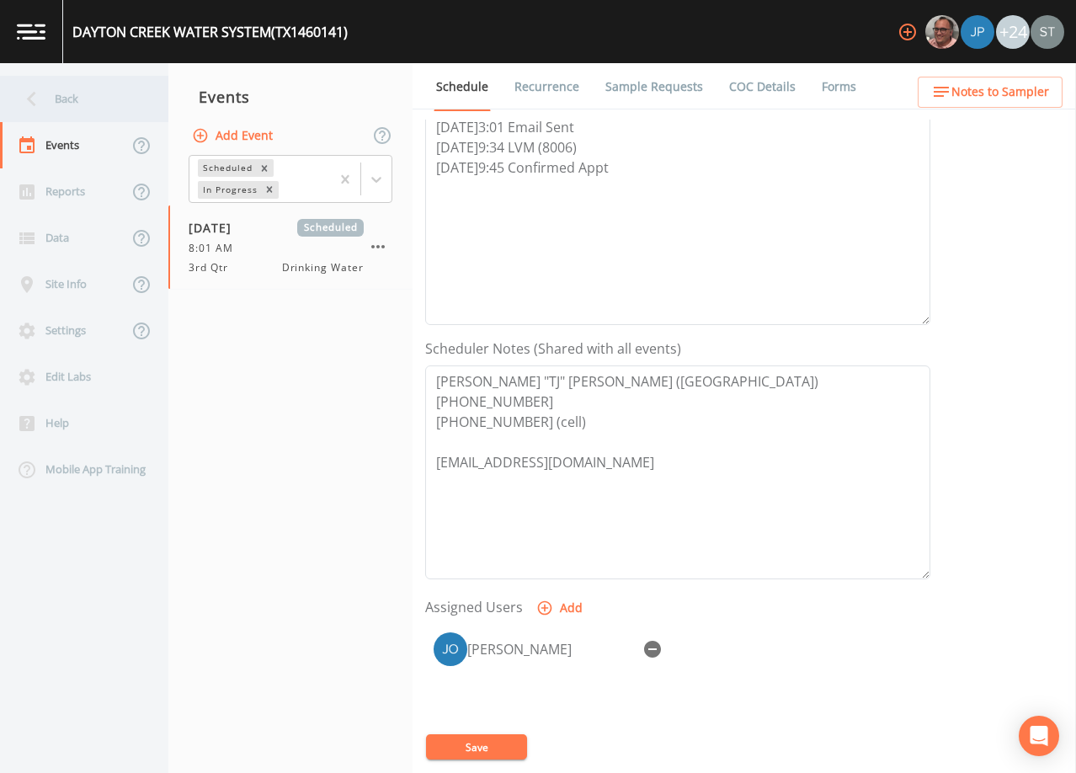
click at [115, 103] on div "Back" at bounding box center [76, 99] width 152 height 46
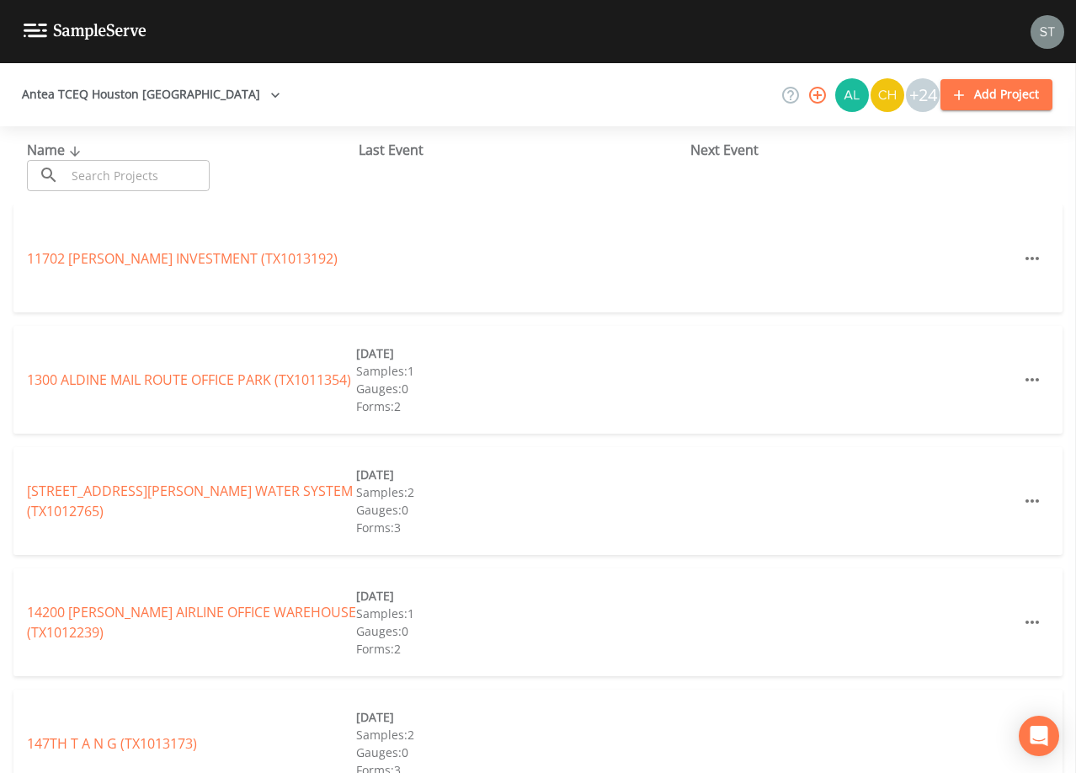
click at [129, 179] on input "text" at bounding box center [138, 175] width 144 height 31
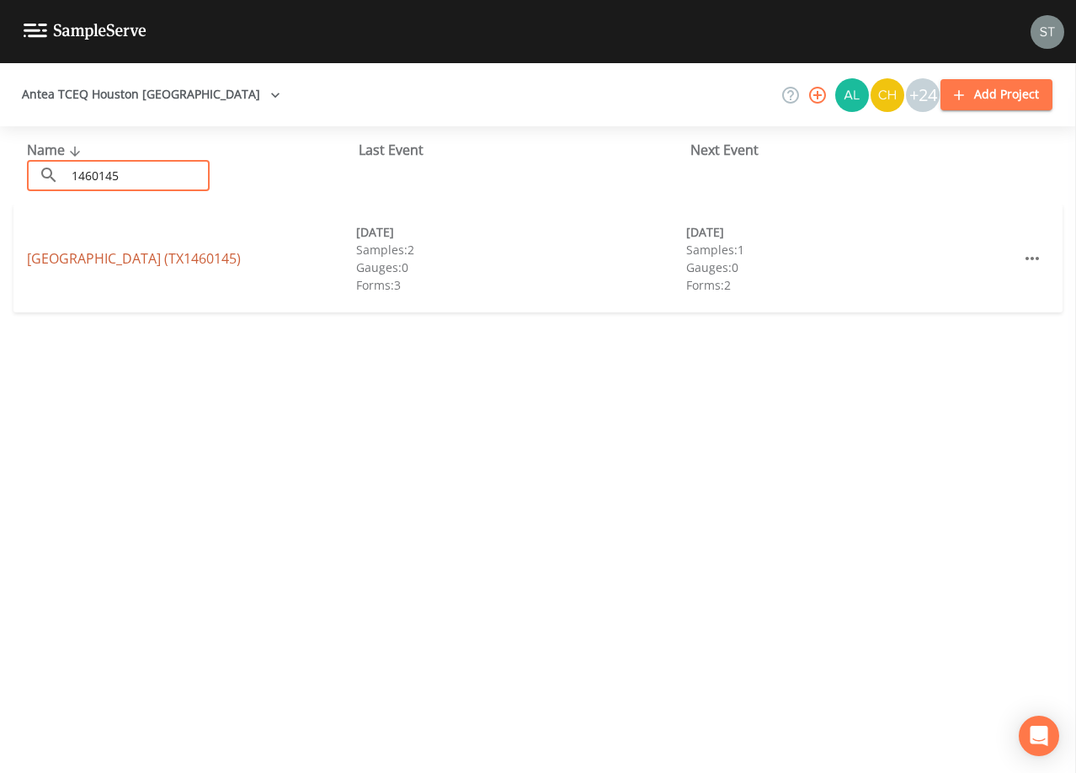
type input "1460145"
click at [202, 249] on link "[GEOGRAPHIC_DATA] (TX1460145)" at bounding box center [134, 258] width 214 height 19
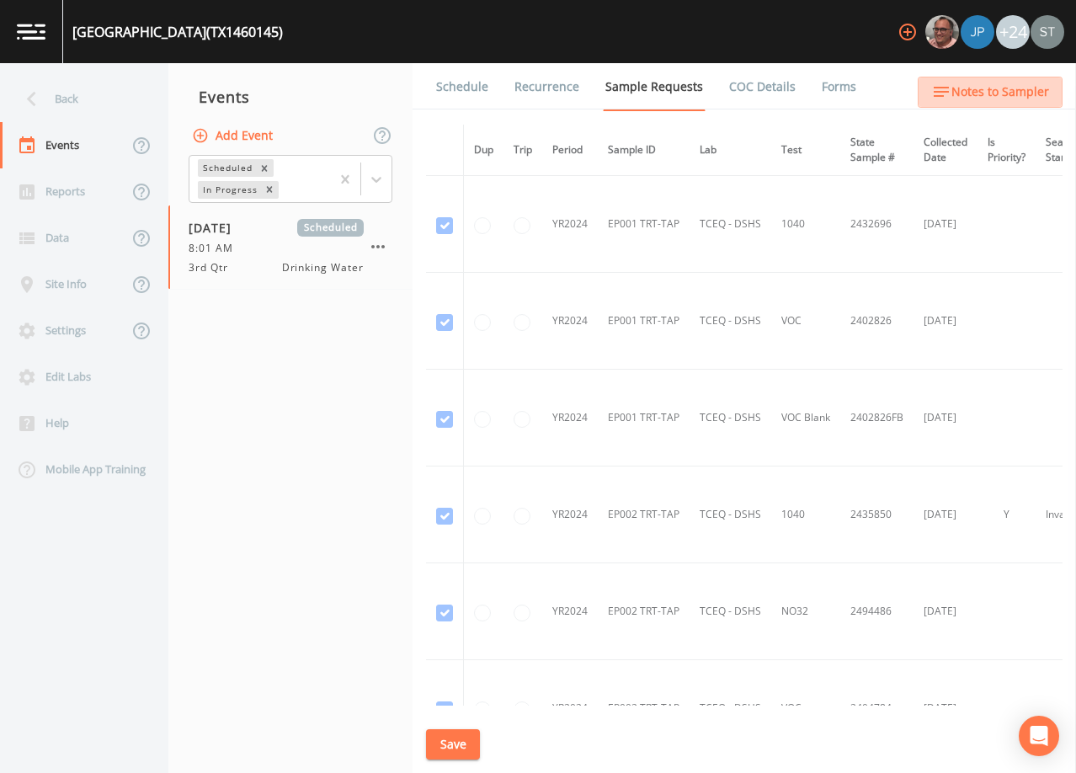
click at [1035, 104] on button "Notes to Sampler" at bounding box center [990, 92] width 145 height 31
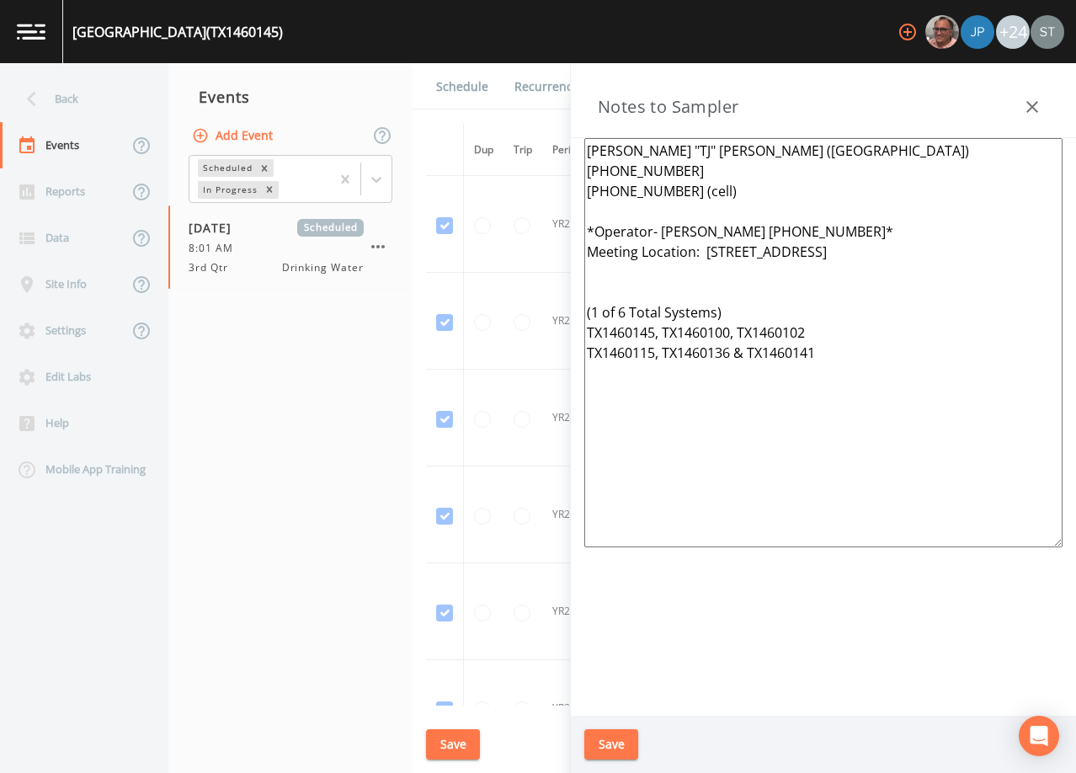
click at [460, 85] on link "Schedule" at bounding box center [462, 86] width 57 height 47
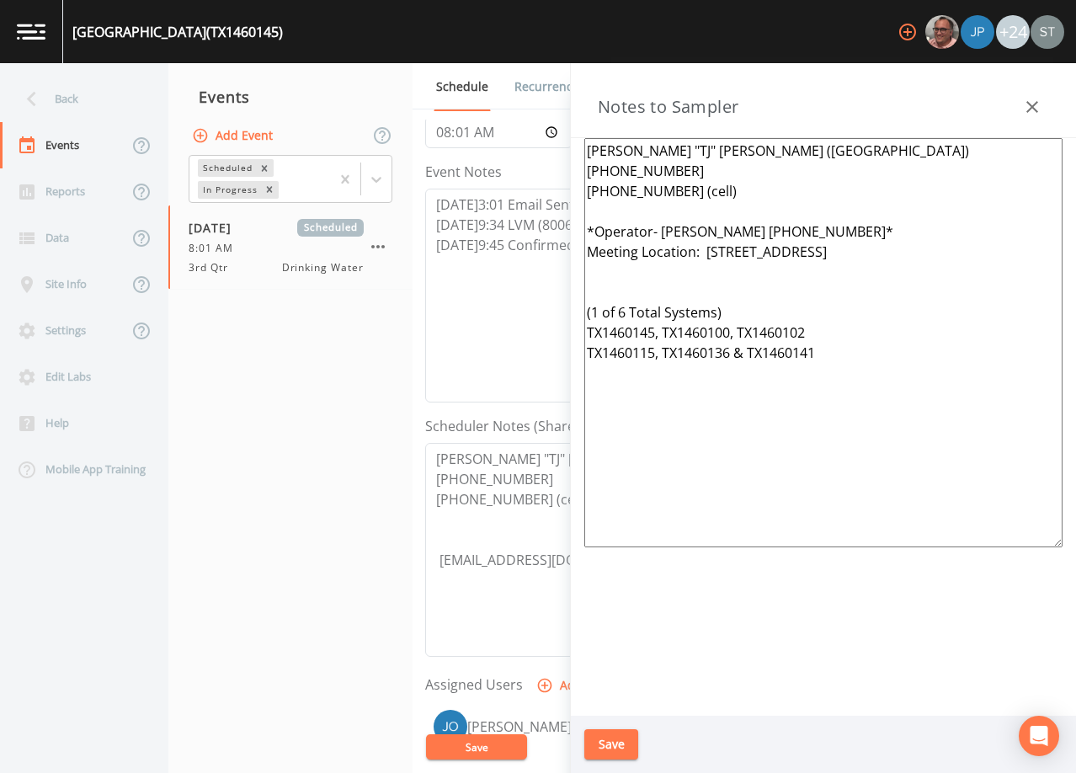
scroll to position [168, 0]
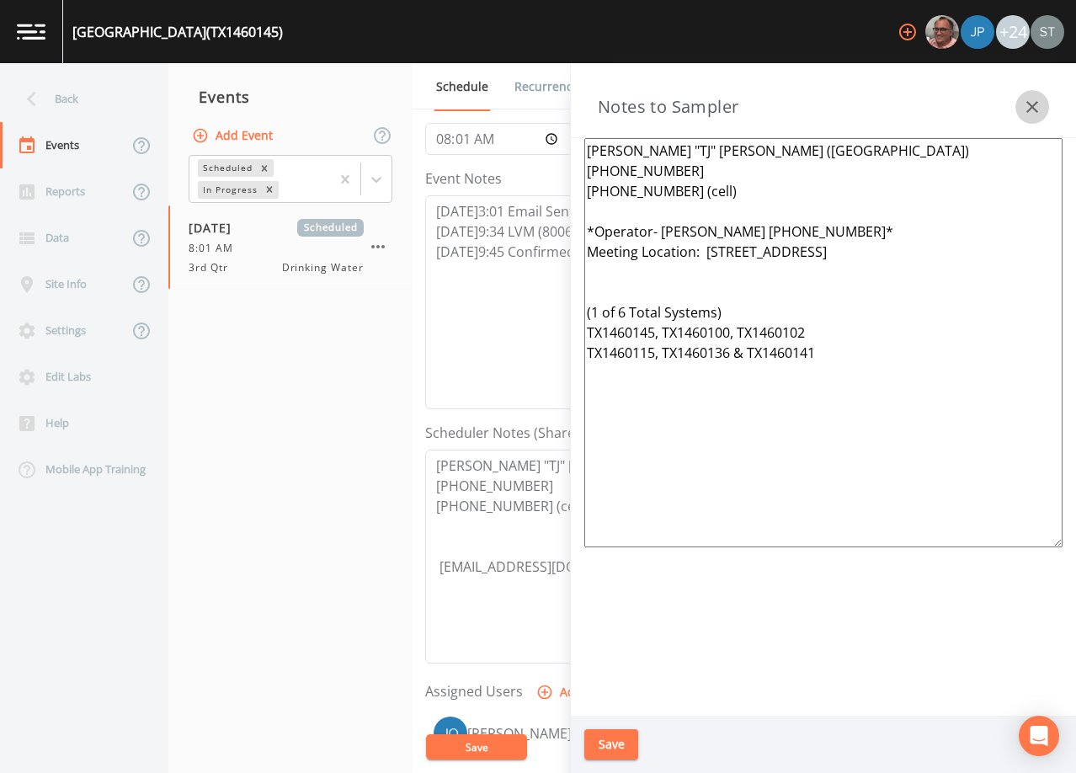
click at [1037, 107] on icon "button" at bounding box center [1032, 107] width 20 height 20
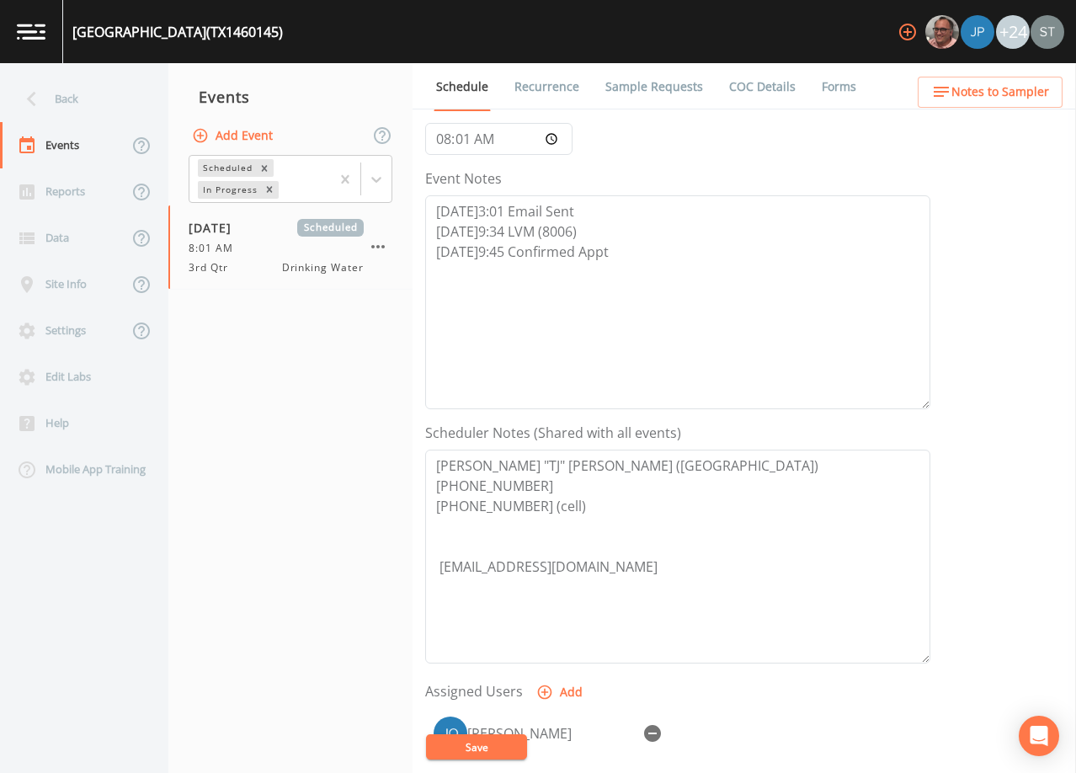
click at [1038, 96] on span "Notes to Sampler" at bounding box center [1000, 92] width 98 height 21
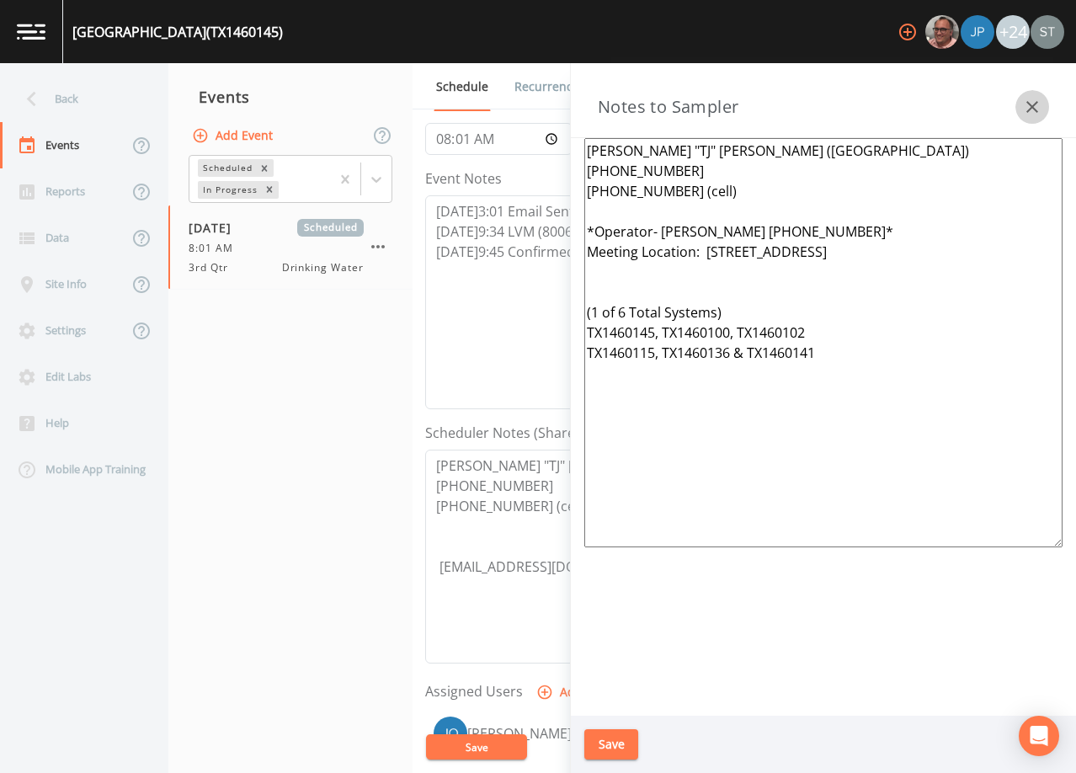
click at [1043, 107] on button "button" at bounding box center [1032, 107] width 34 height 34
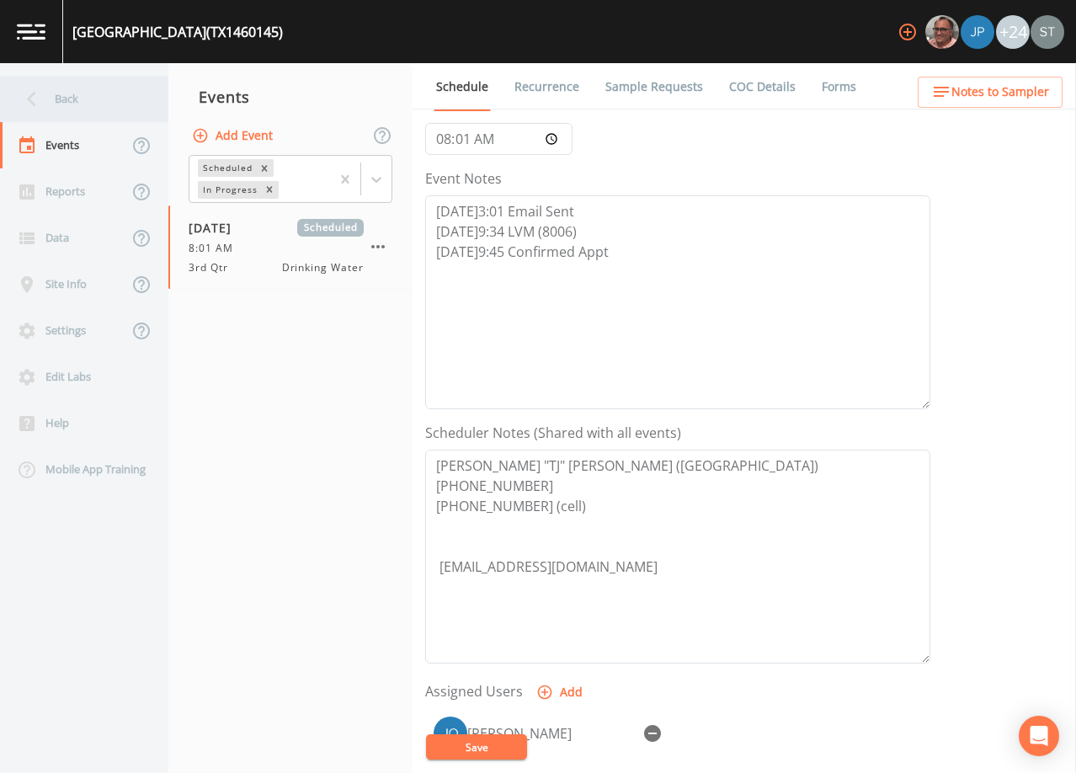
click at [89, 108] on div "Back" at bounding box center [76, 99] width 152 height 46
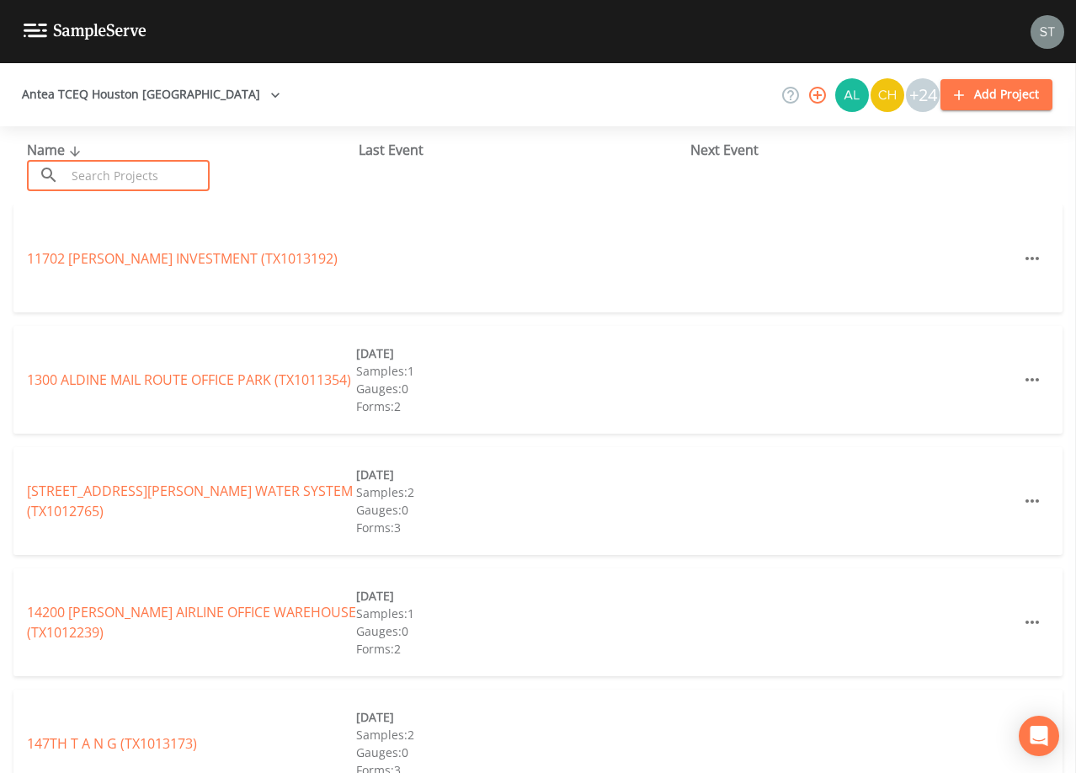
click at [138, 174] on input "text" at bounding box center [138, 175] width 144 height 31
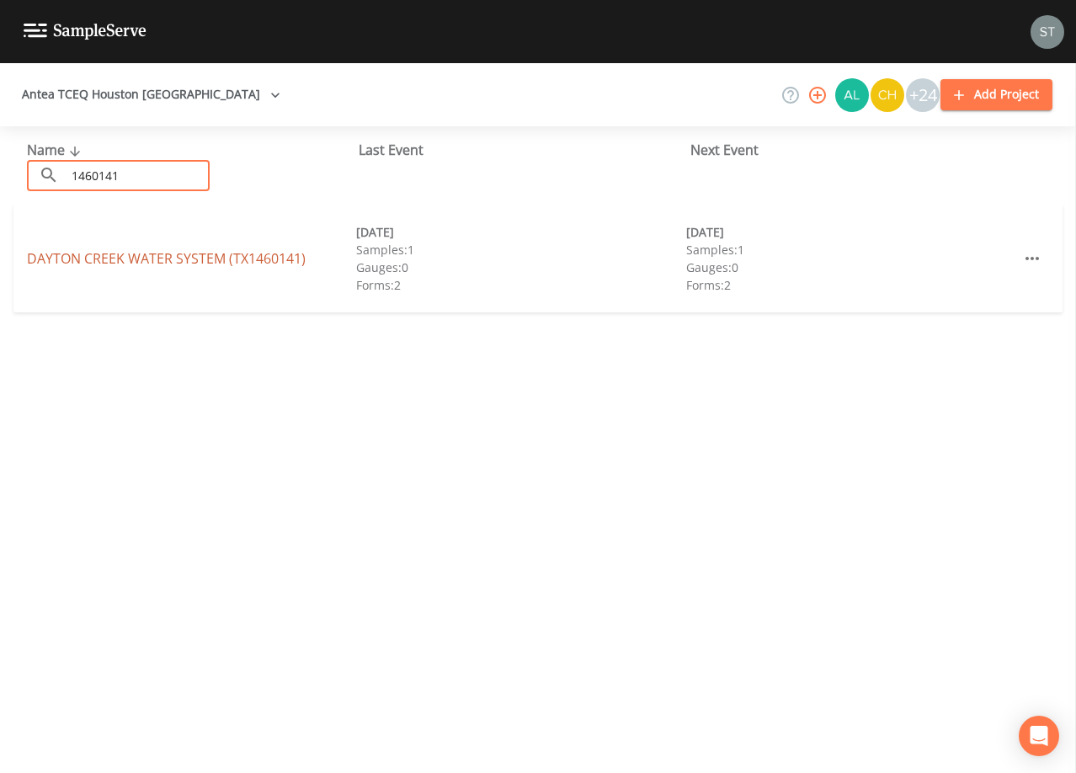
type input "1460141"
click at [234, 253] on link "DAYTON CREEK WATER SYSTEM (TX1460141)" at bounding box center [166, 258] width 279 height 19
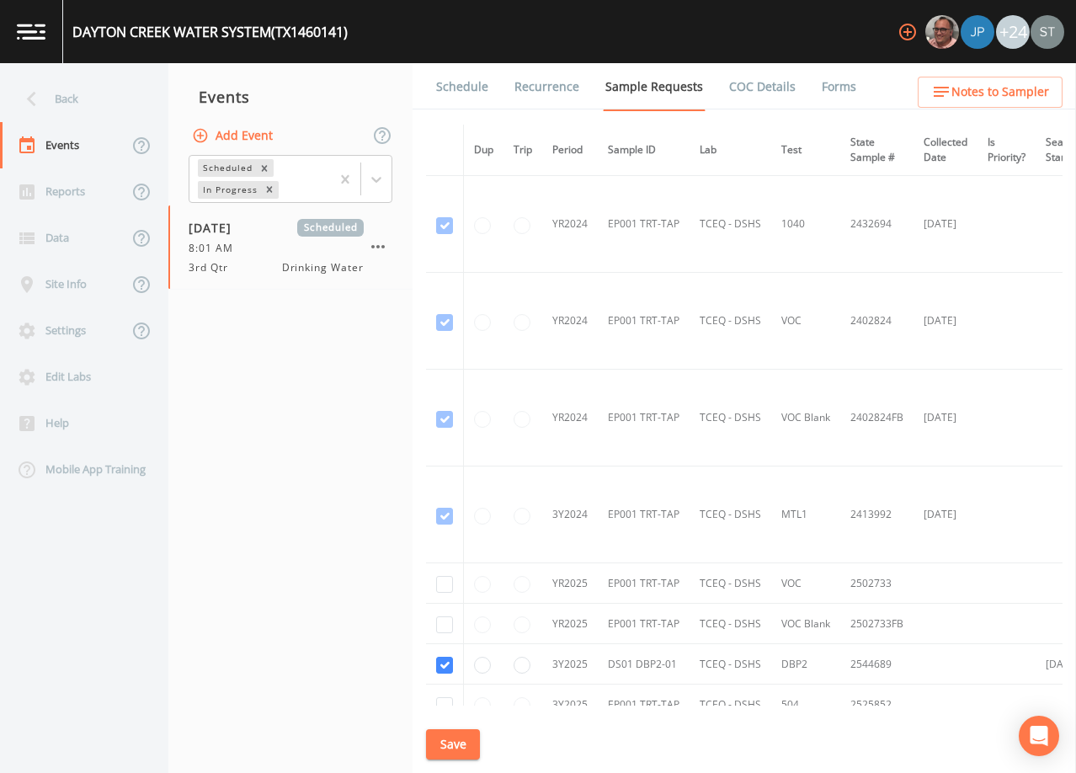
click at [477, 83] on link "Schedule" at bounding box center [462, 86] width 57 height 47
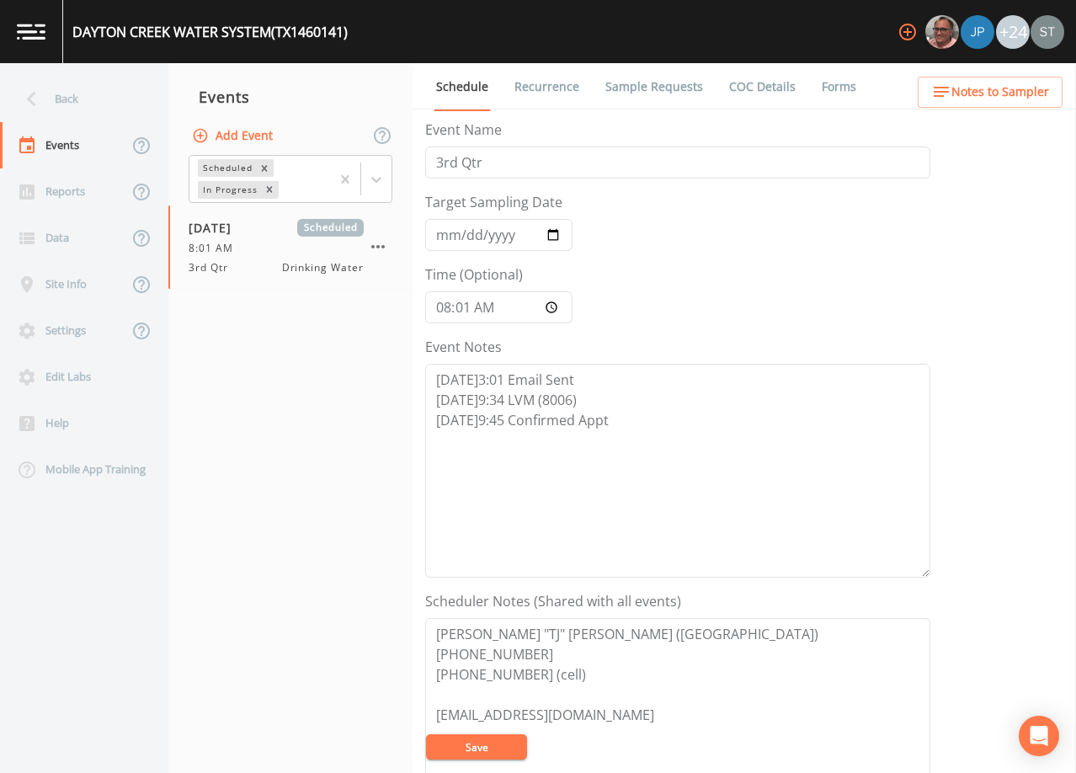
scroll to position [168, 0]
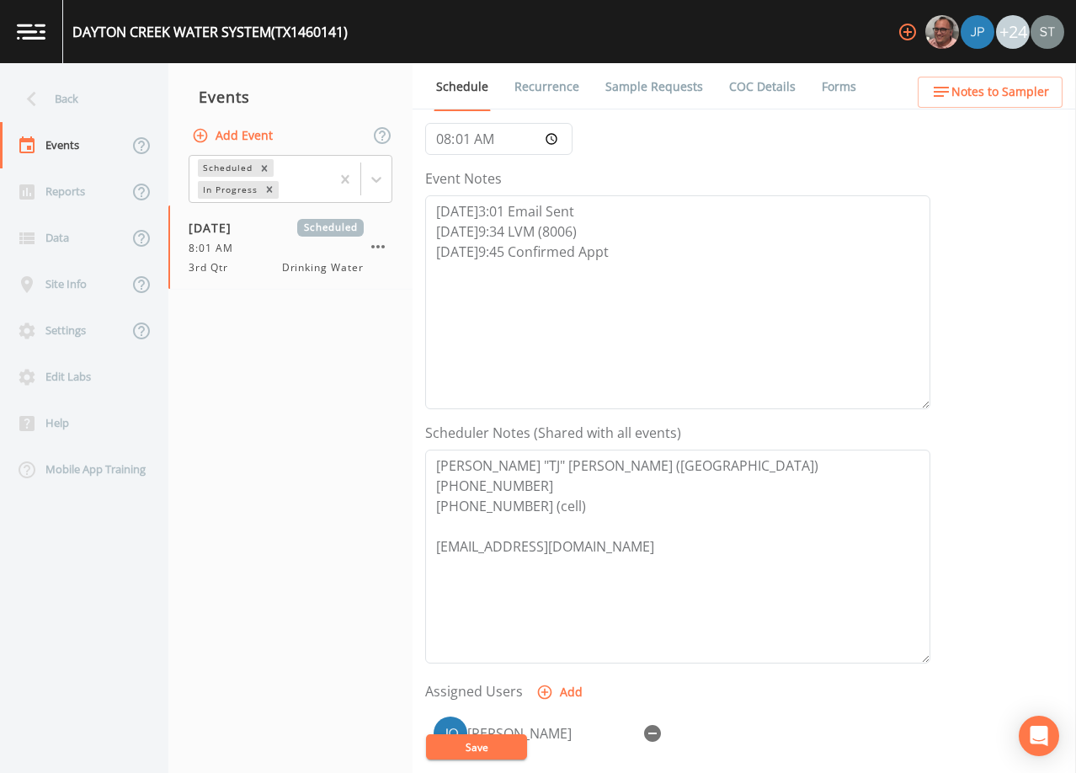
click at [1027, 98] on span "Notes to Sampler" at bounding box center [1000, 92] width 98 height 21
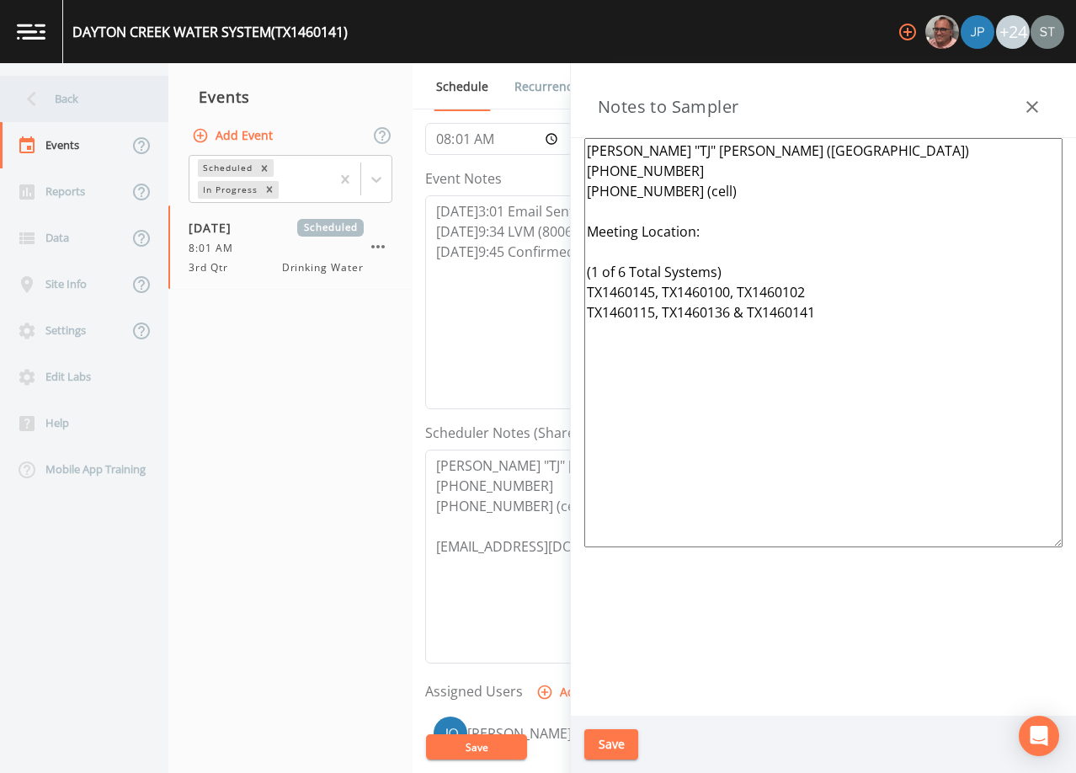
click at [67, 100] on div "Back" at bounding box center [76, 99] width 152 height 46
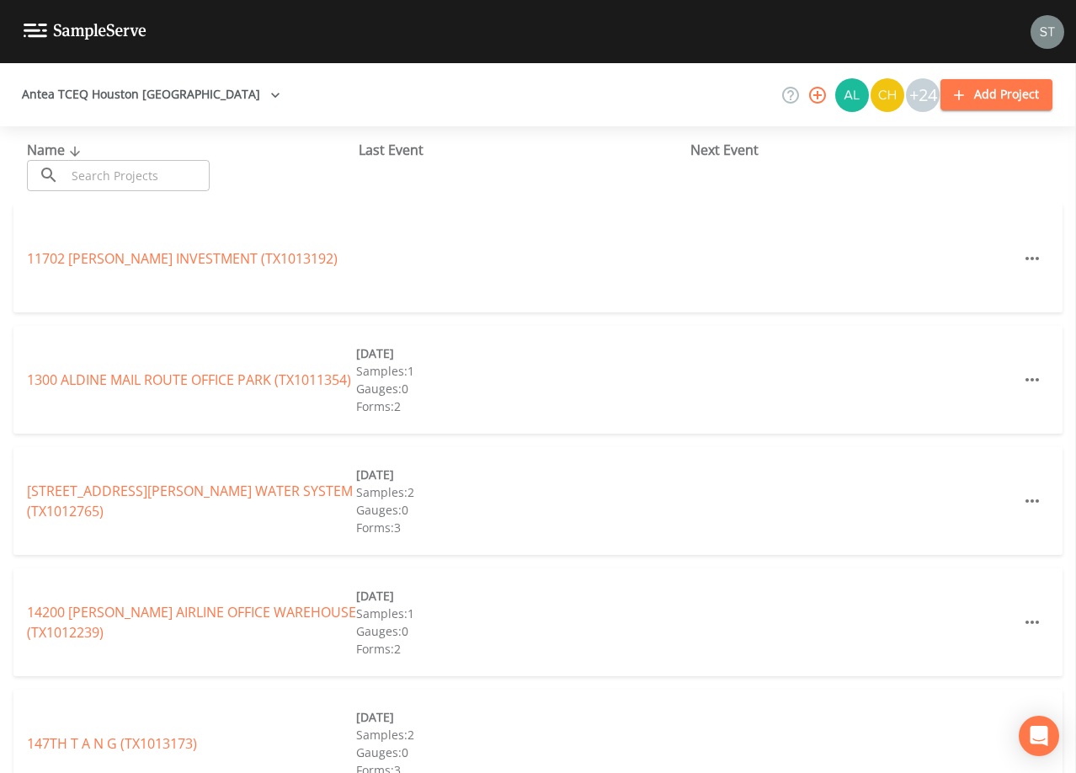
click at [119, 168] on input "text" at bounding box center [138, 175] width 144 height 31
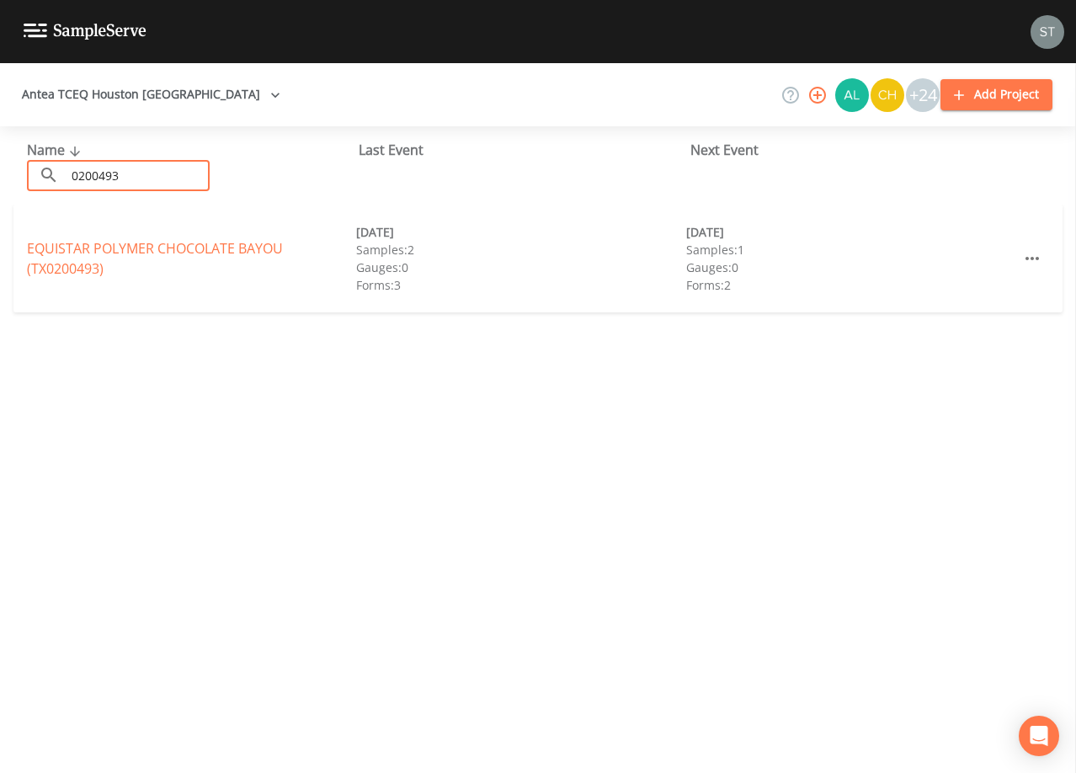
type input "0200493"
click at [145, 248] on link "EQUISTAR POLYMER CHOCOLATE BAYOU (TX0200493)" at bounding box center [155, 258] width 256 height 39
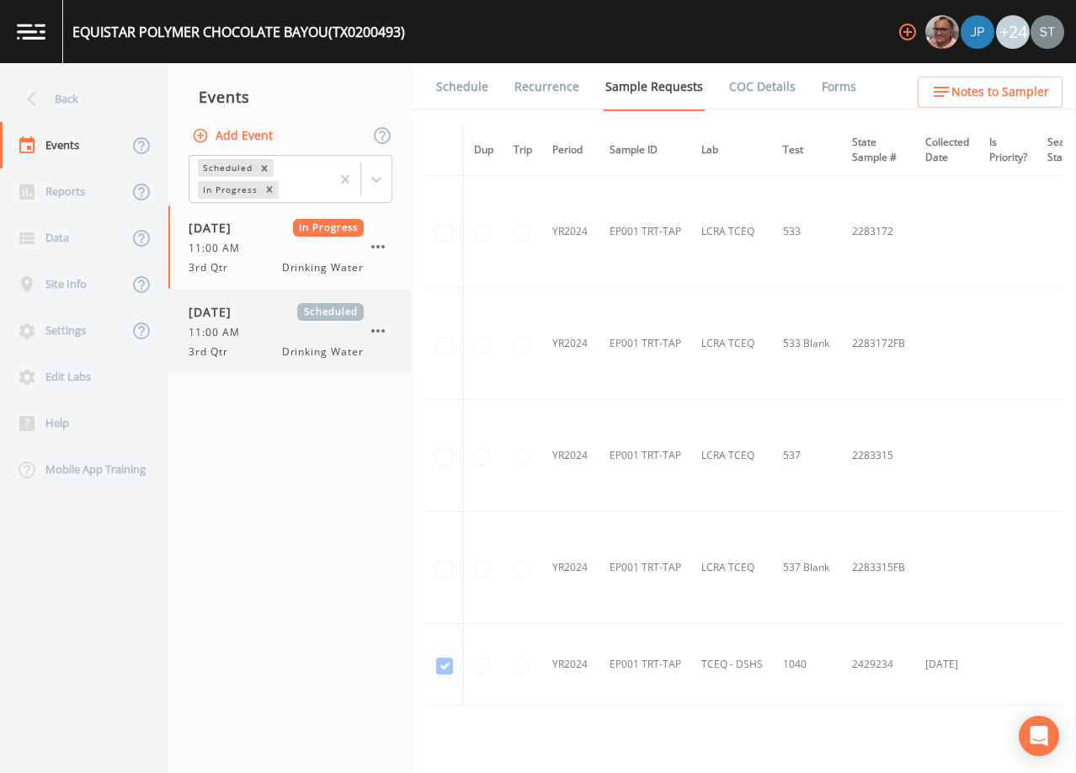
click at [274, 344] on div "3rd Qtr Drinking Water" at bounding box center [276, 351] width 175 height 15
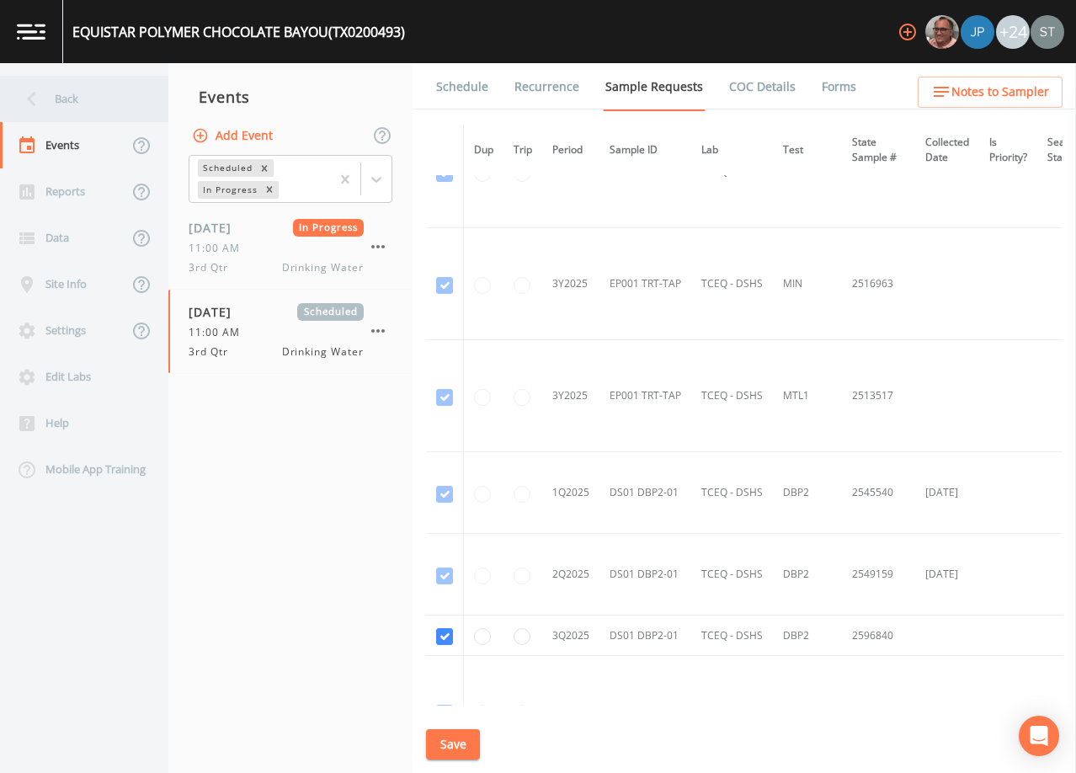
scroll to position [1852, 0]
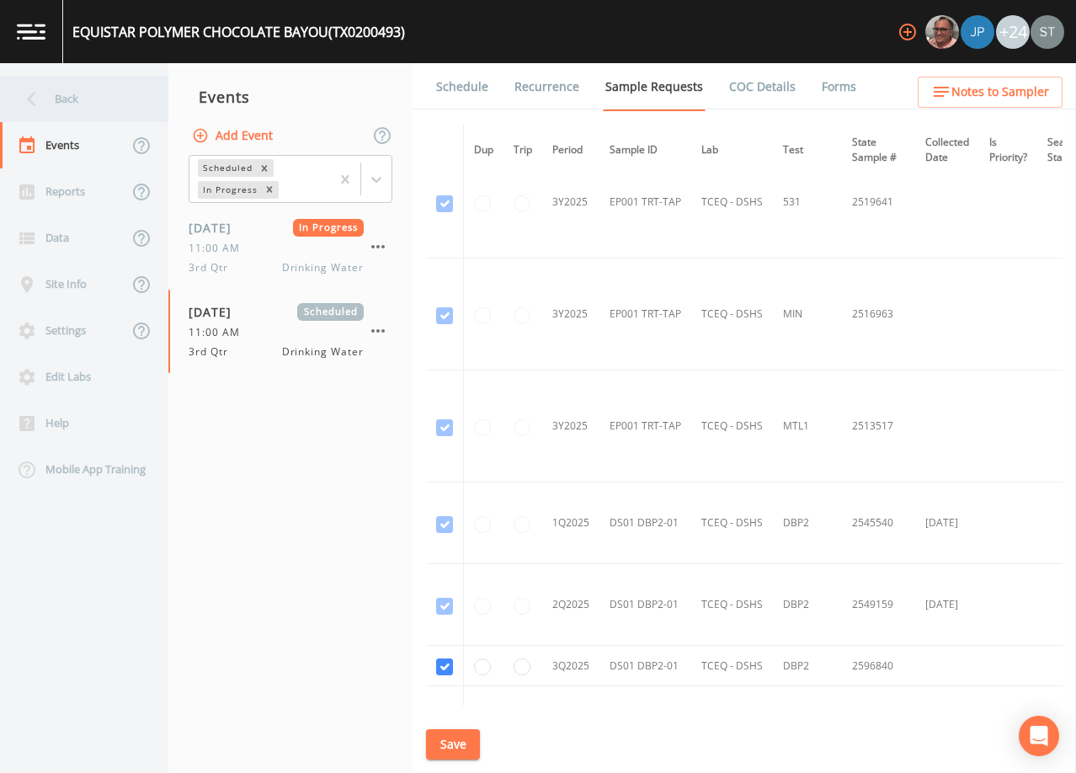
click at [79, 104] on div "Back" at bounding box center [76, 99] width 152 height 46
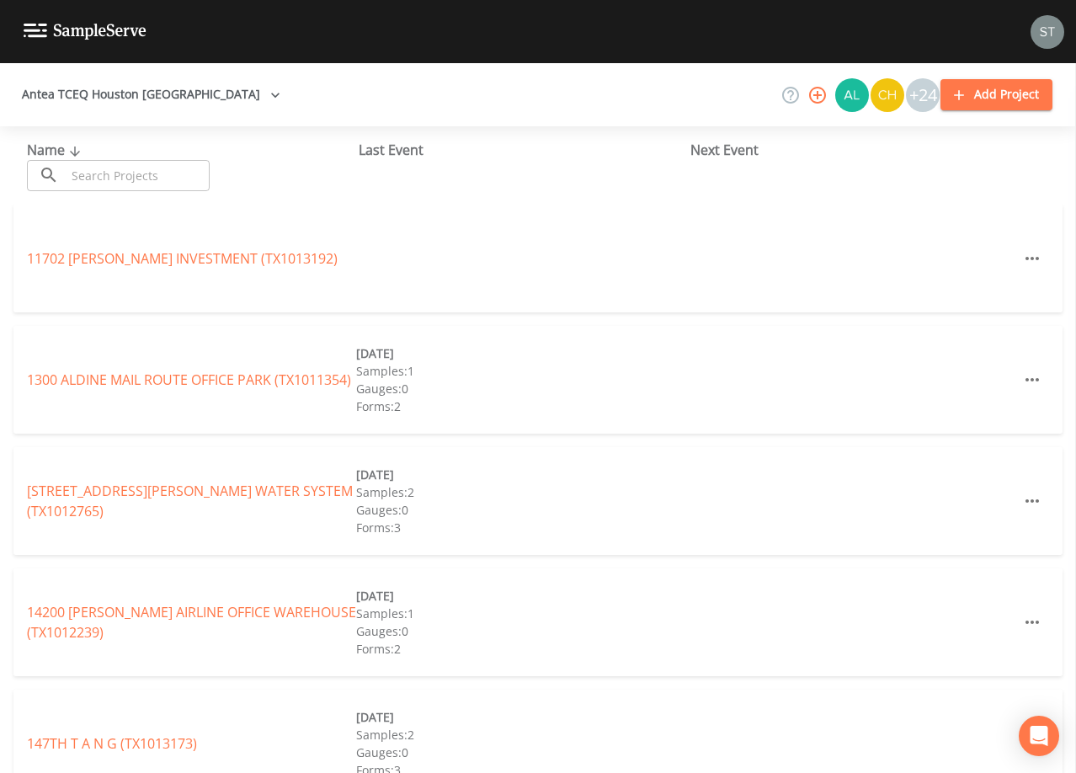
click at [153, 172] on input "text" at bounding box center [138, 175] width 144 height 31
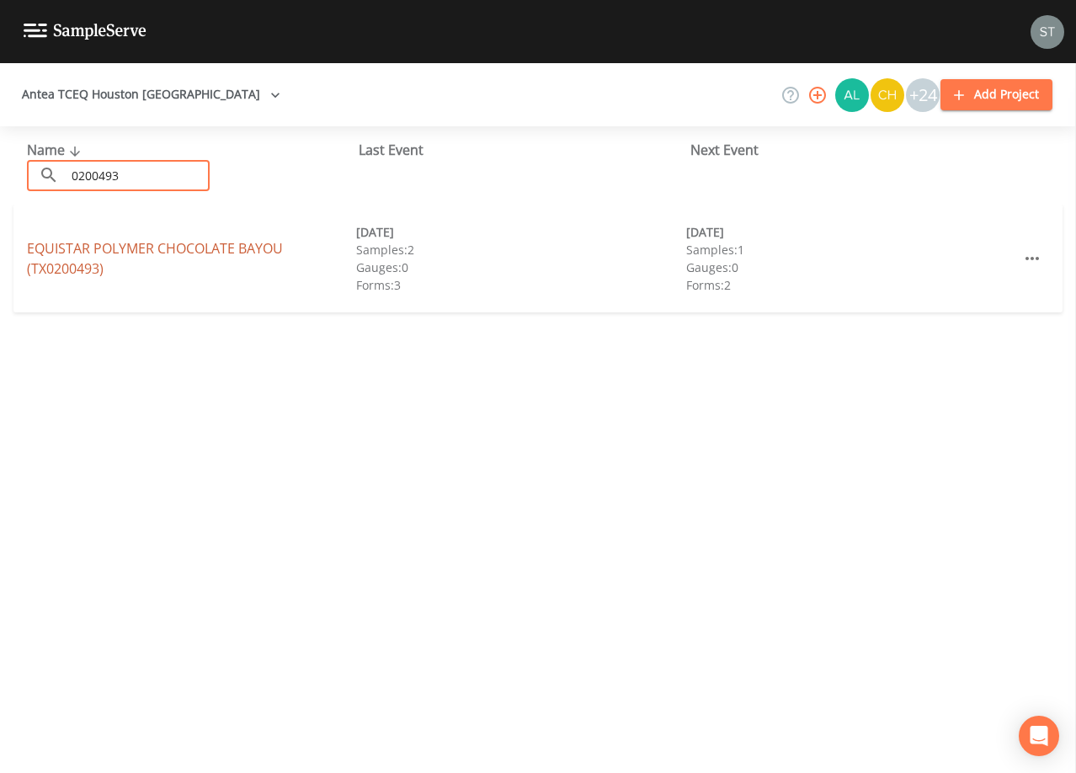
type input "0200493"
click at [226, 252] on link "EQUISTAR POLYMER CHOCOLATE BAYOU (TX0200493)" at bounding box center [155, 258] width 256 height 39
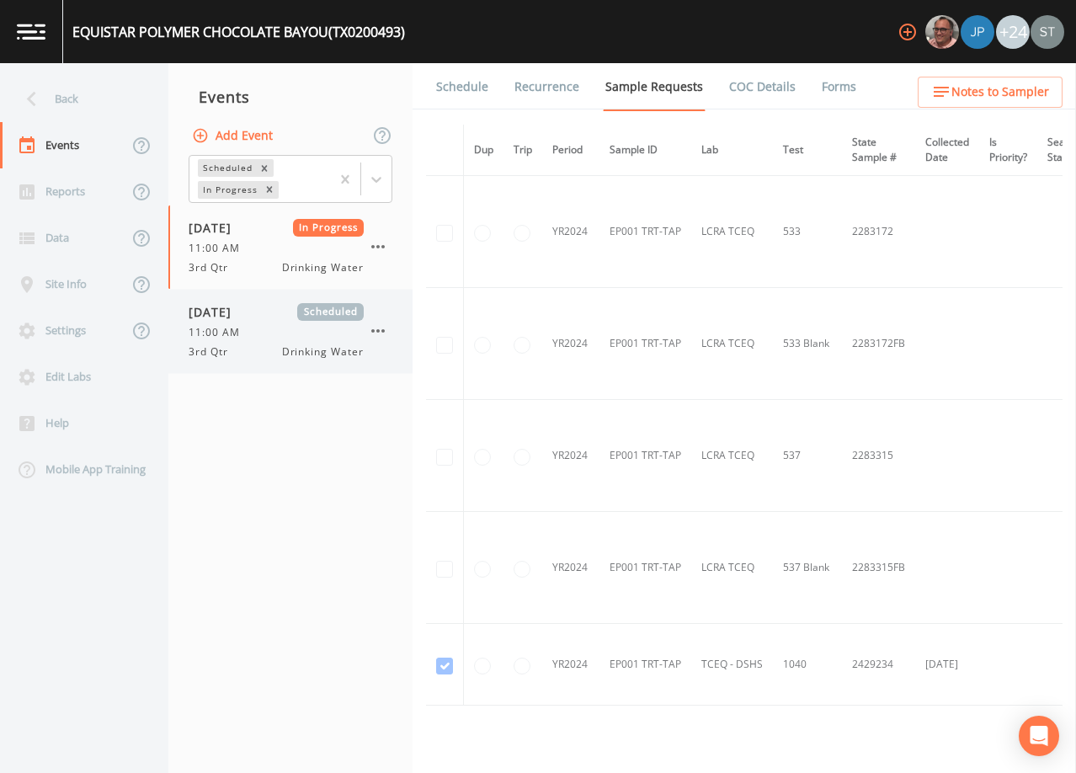
click at [264, 323] on div "[DATE] Scheduled 11:00 AM 3rd Qtr Drinking Water" at bounding box center [276, 331] width 175 height 56
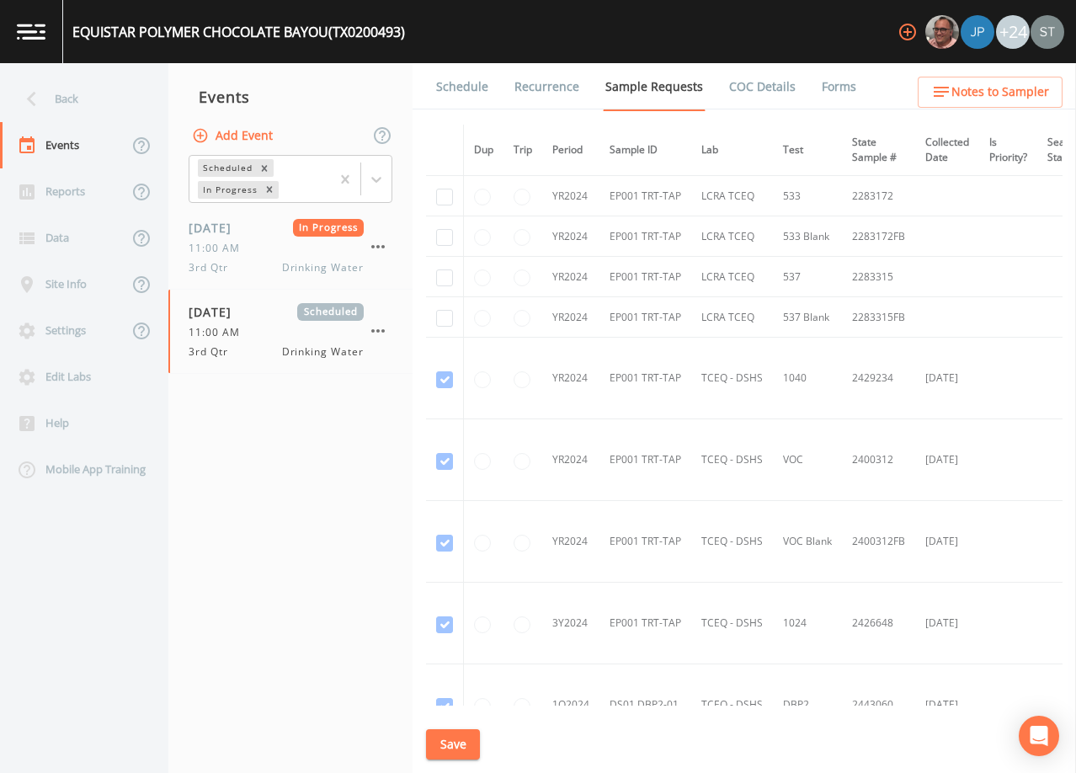
click at [459, 96] on link "Schedule" at bounding box center [462, 86] width 57 height 47
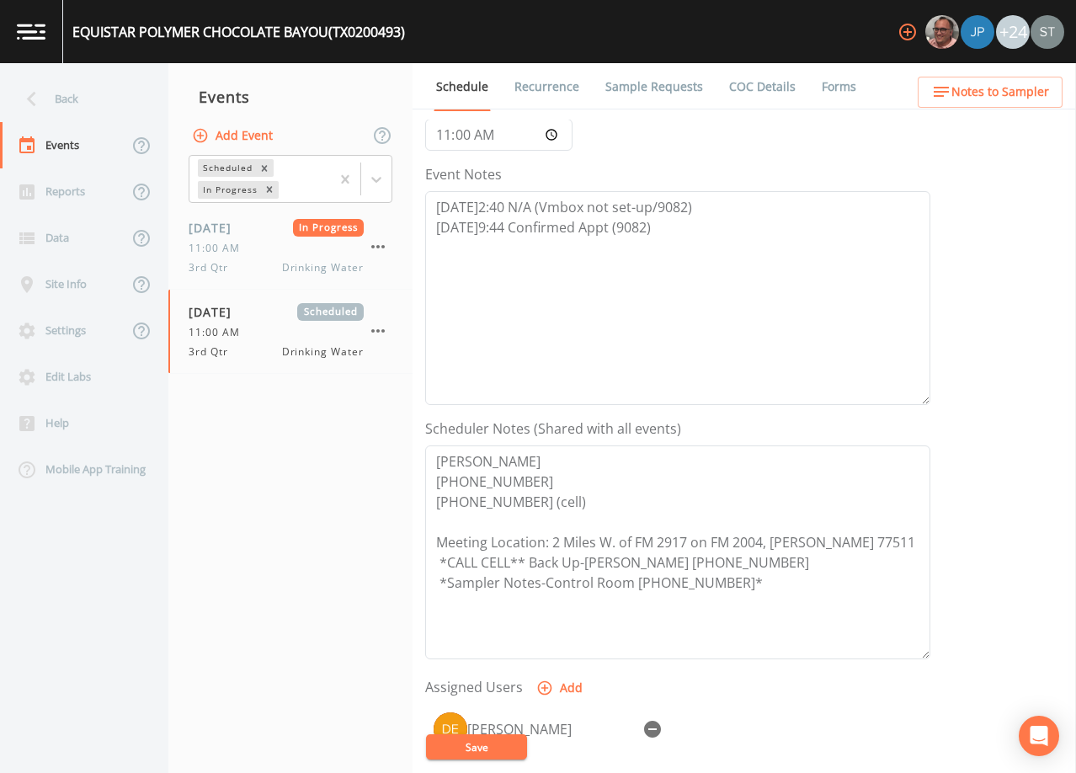
scroll to position [162, 0]
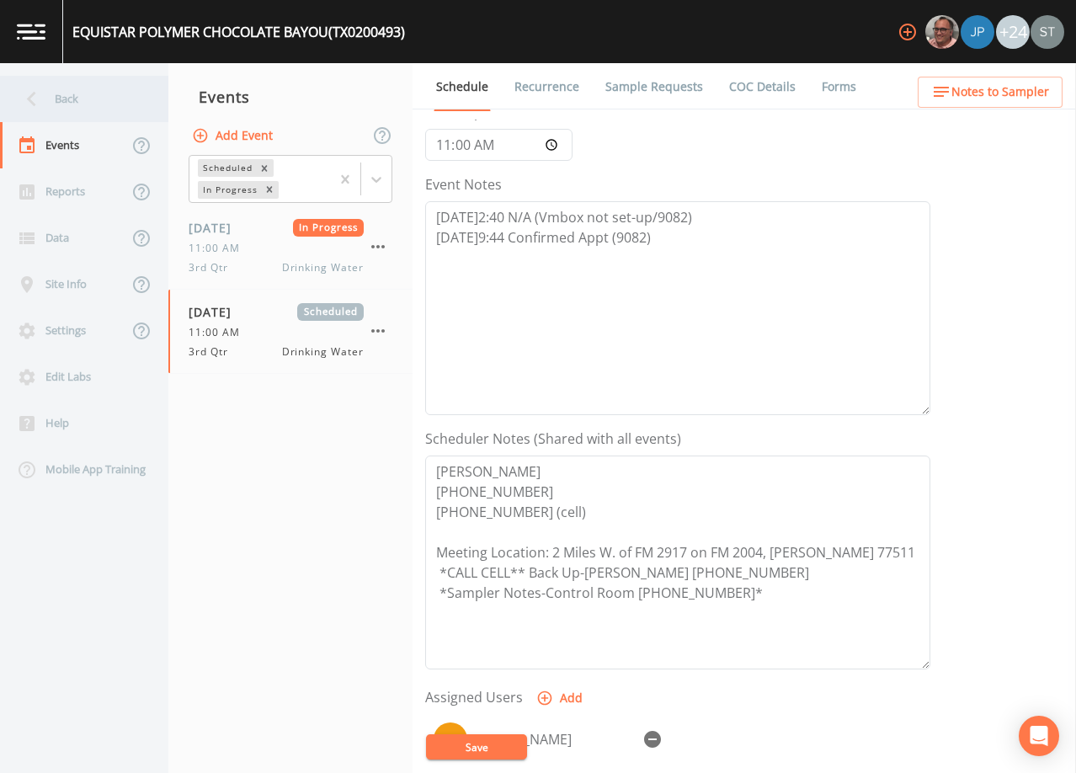
click at [74, 104] on div "Back" at bounding box center [76, 99] width 152 height 46
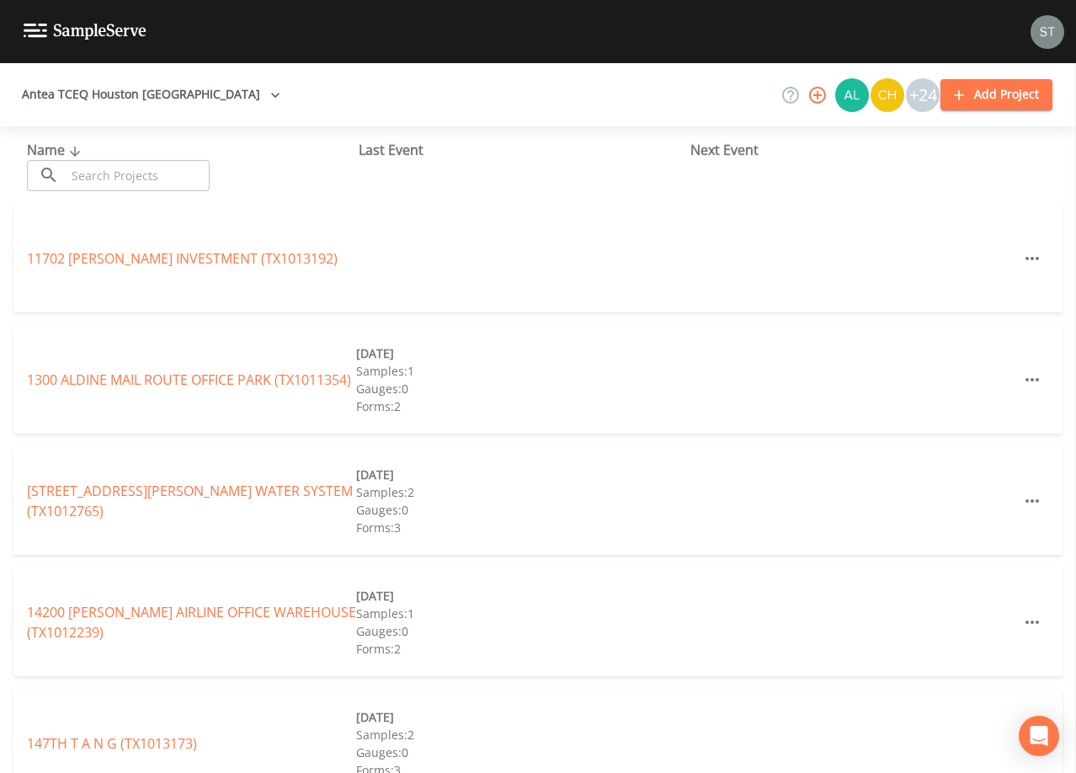
click at [140, 170] on input "text" at bounding box center [138, 175] width 144 height 31
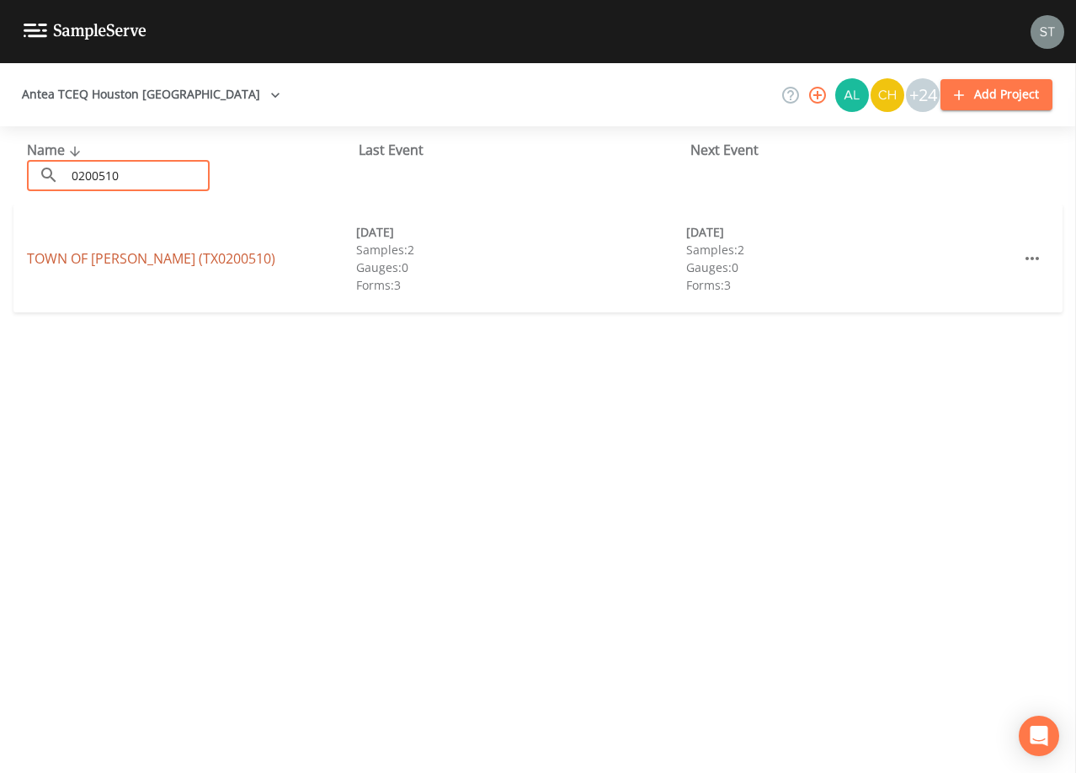
type input "0200510"
click at [142, 264] on link "TOWN OF [GEOGRAPHIC_DATA] (TX0200510)" at bounding box center [151, 258] width 248 height 19
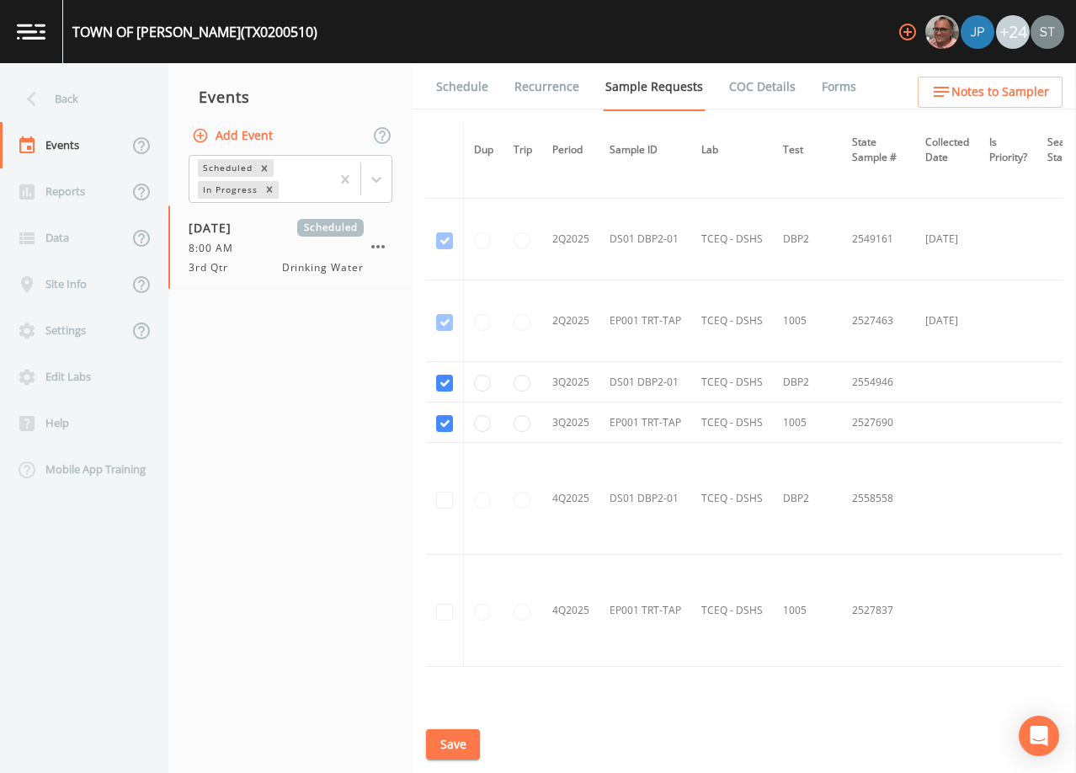
scroll to position [2468, 0]
click at [453, 93] on link "Schedule" at bounding box center [462, 86] width 57 height 47
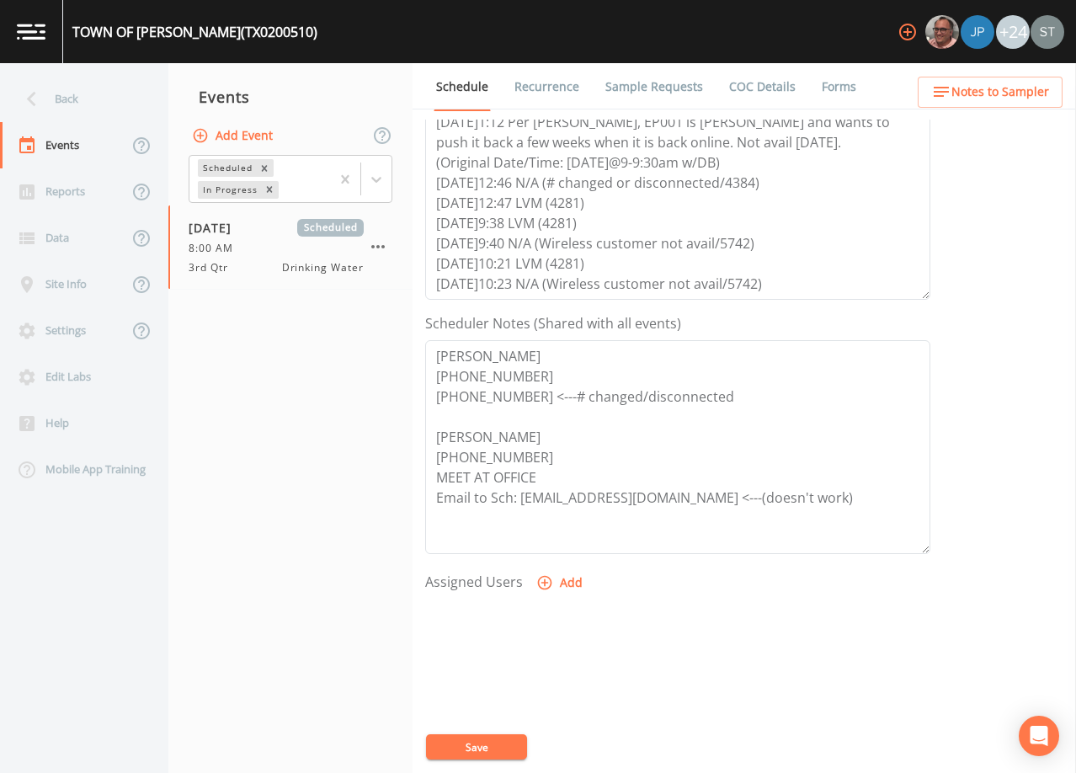
scroll to position [253, 0]
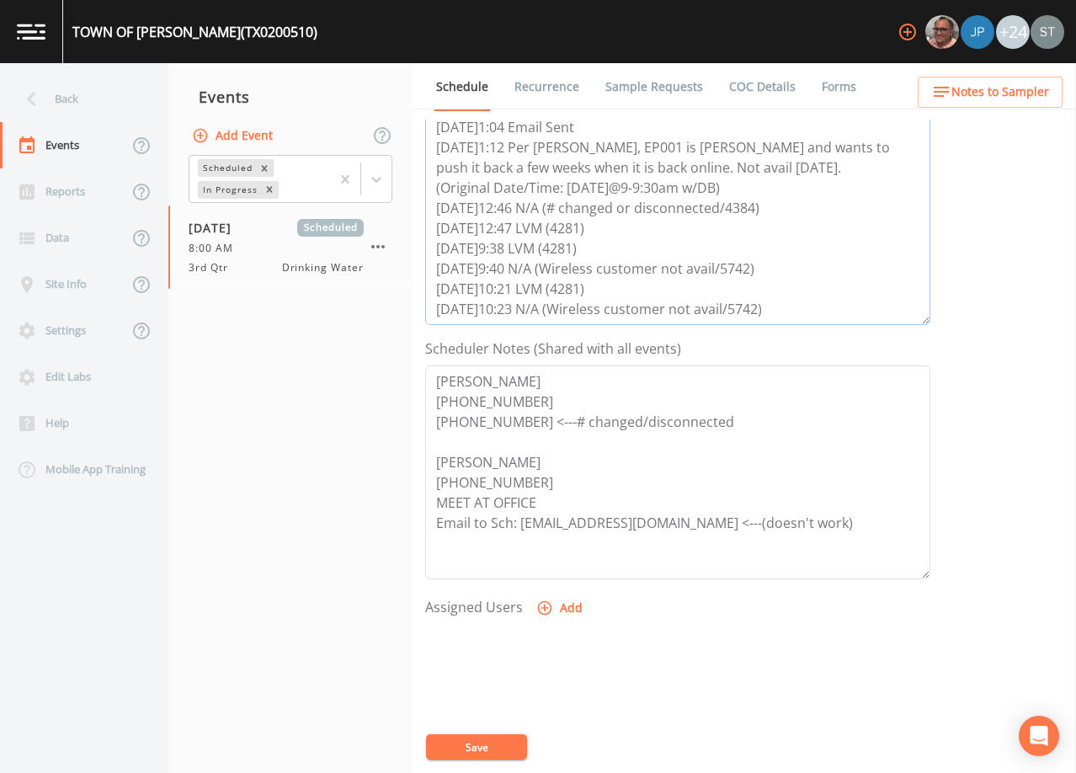
click at [809, 295] on textarea "[DATE]1:04 Email Sent [DATE]1:12 Per [PERSON_NAME], EP001 is [PERSON_NAME] and …" at bounding box center [677, 218] width 505 height 214
click at [788, 311] on textarea "[DATE]1:04 Email Sent [DATE]1:12 Per [PERSON_NAME], EP001 is [PERSON_NAME] and …" at bounding box center [677, 218] width 505 height 214
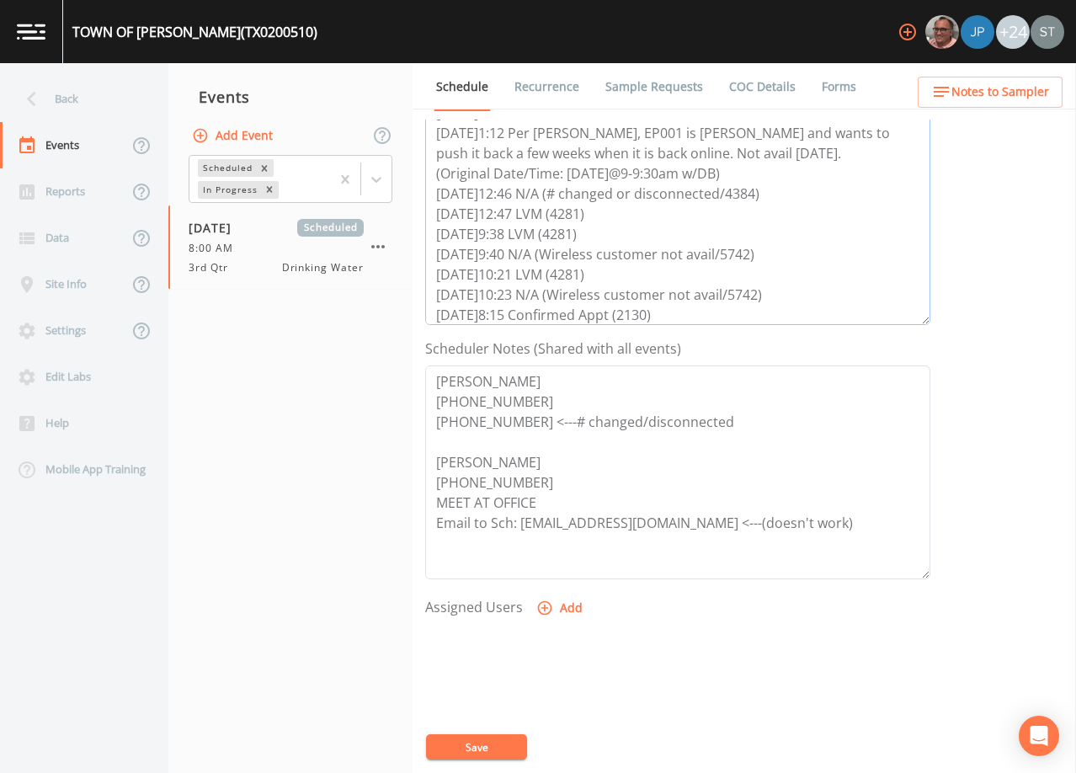
type textarea "[DATE]1:04 Email Sent [DATE]1:12 Per [PERSON_NAME], EP001 is [PERSON_NAME] and …"
drag, startPoint x: 762, startPoint y: 431, endPoint x: 404, endPoint y: 404, distance: 358.8
click at [404, 404] on div "Back Events Reports Data Site Info Settings Edit Labs Help Mobile App Training …" at bounding box center [538, 418] width 1076 height 710
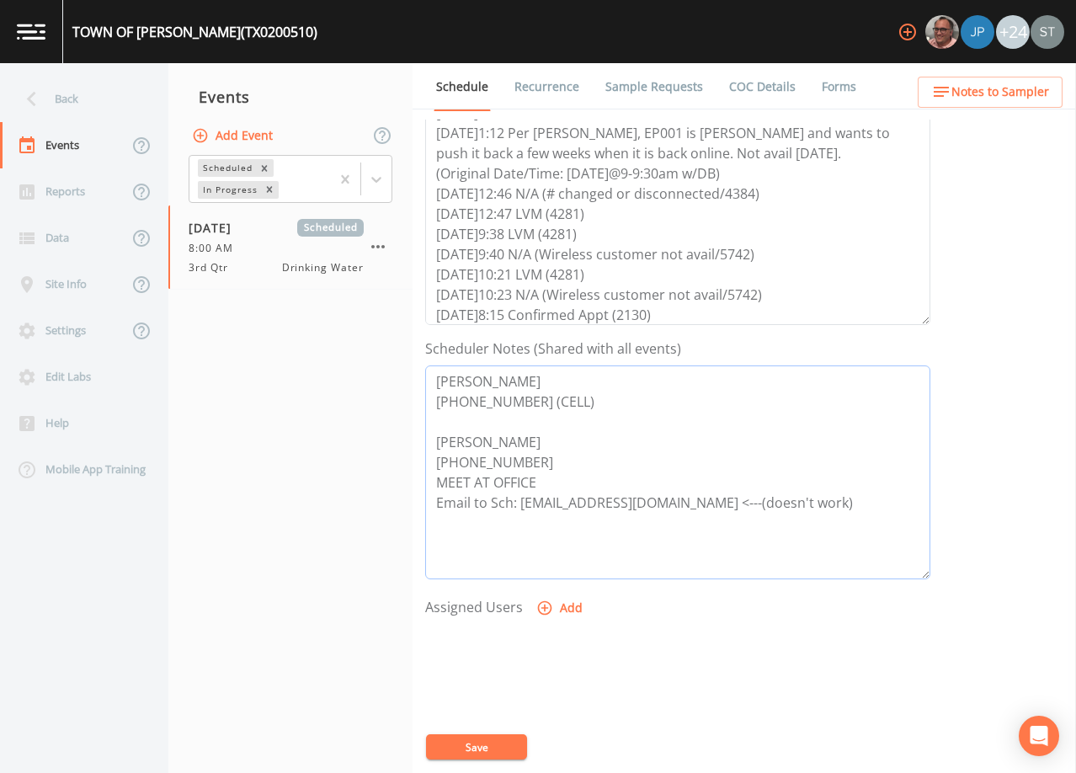
drag, startPoint x: 554, startPoint y: 460, endPoint x: 428, endPoint y: 432, distance: 129.5
click at [428, 432] on textarea "[PERSON_NAME] [PHONE_NUMBER] (CELL) [PERSON_NAME] [PHONE_NUMBER] MEET AT OFFICE…" at bounding box center [677, 472] width 505 height 214
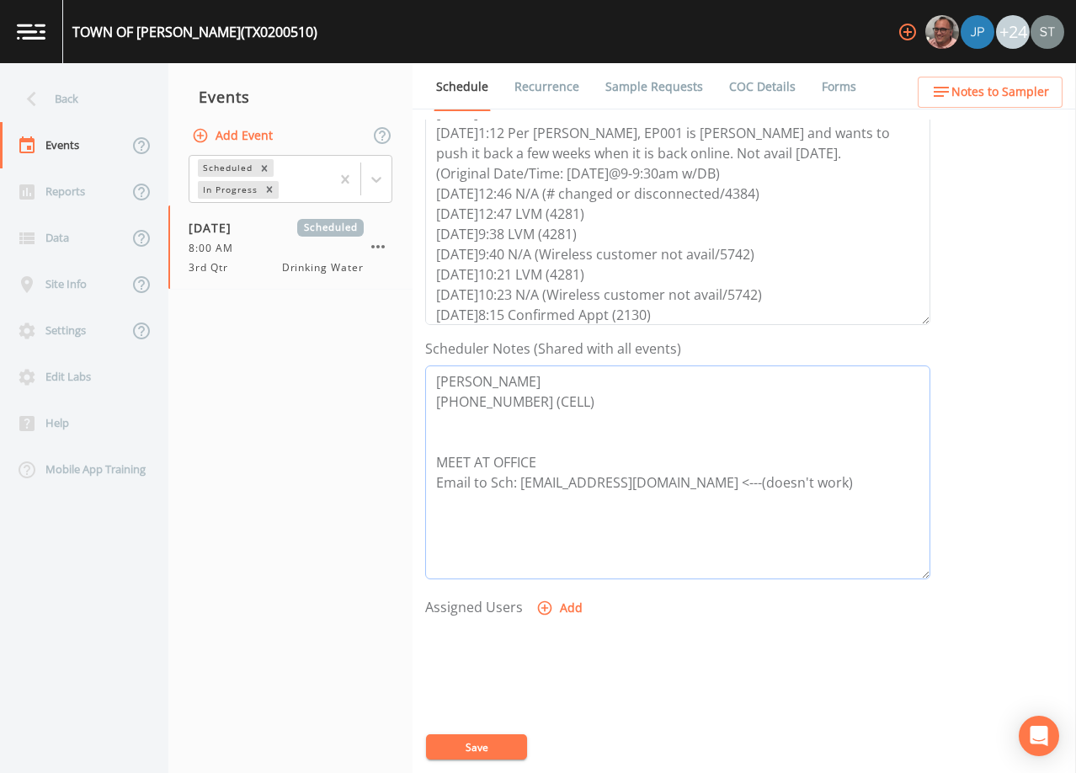
drag, startPoint x: 854, startPoint y: 484, endPoint x: 741, endPoint y: 483, distance: 113.7
click at [741, 483] on textarea "[PERSON_NAME] [PHONE_NUMBER] (CELL) MEET AT OFFICE Email to Sch: [EMAIL_ADDRESS…" at bounding box center [677, 472] width 505 height 214
click at [825, 478] on textarea "[PERSON_NAME] [PHONE_NUMBER] (CELL) MEET AT OFFICE Email to Sch: [EMAIL_ADDRESS…" at bounding box center [677, 472] width 505 height 214
click at [664, 509] on textarea "[PERSON_NAME] [PHONE_NUMBER] (CELL) MEET AT OFFICE Email to Sch: [EMAIL_ADDRESS…" at bounding box center [677, 472] width 505 height 214
type textarea "[PERSON_NAME] [PHONE_NUMBER] (CELL) MEET AT OFFICE Email to Sch: [EMAIL_ADDRESS…"
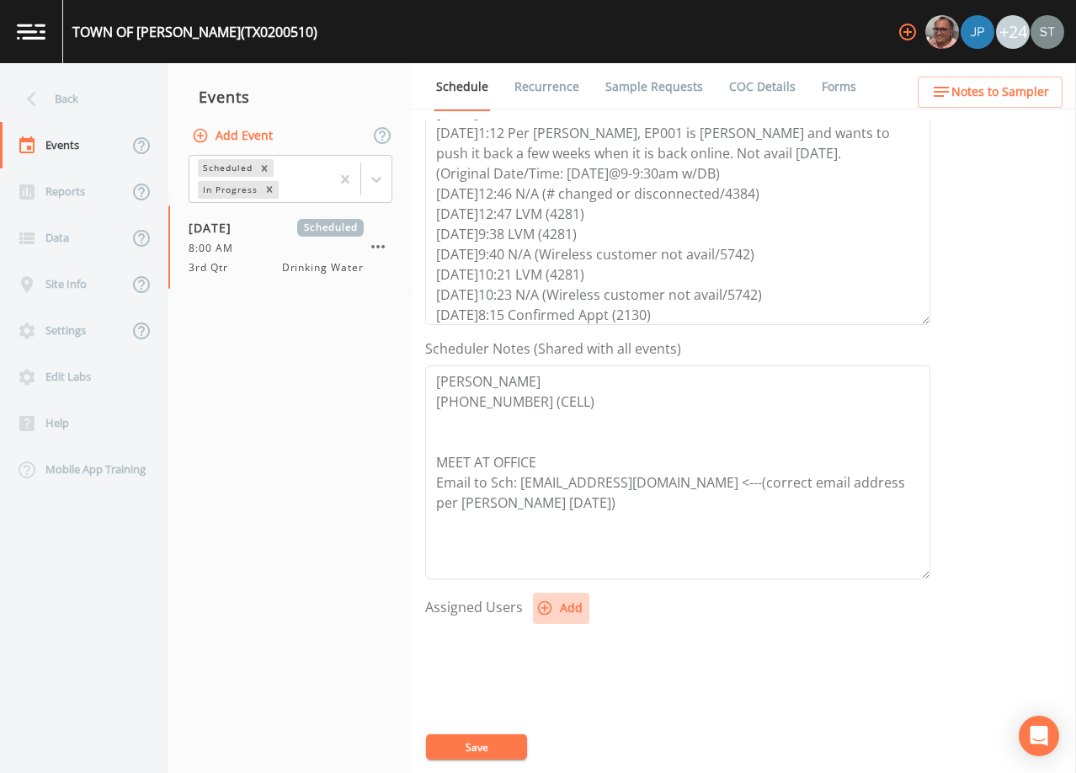
click at [566, 604] on button "Add" at bounding box center [561, 608] width 56 height 31
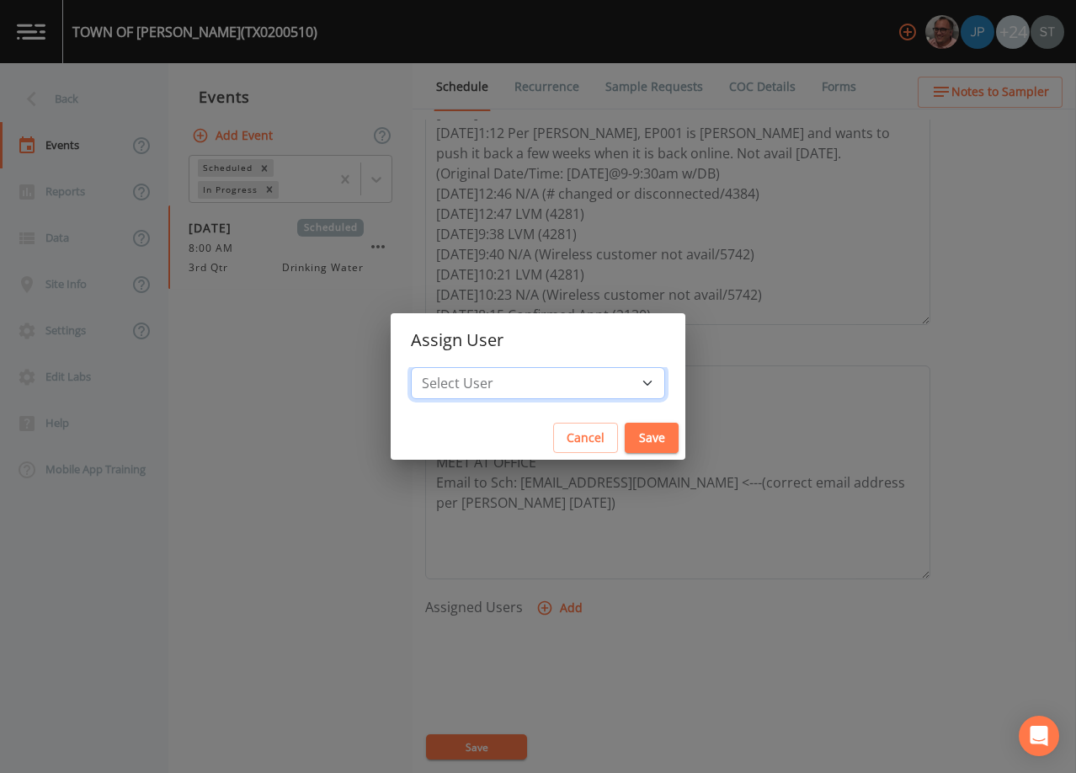
click at [558, 379] on select "Select User [PERSON_NAME] [PERSON_NAME] [PERSON_NAME] [PERSON_NAME] [PERSON_NAM…" at bounding box center [538, 383] width 254 height 32
select select "3585e269-5d1f-4d98-ab9d-4913da50343a"
click at [449, 367] on select "Select User [PERSON_NAME] [PERSON_NAME] [PERSON_NAME] [PERSON_NAME] [PERSON_NAM…" at bounding box center [538, 383] width 254 height 32
click at [625, 435] on button "Save" at bounding box center [652, 438] width 54 height 31
select select
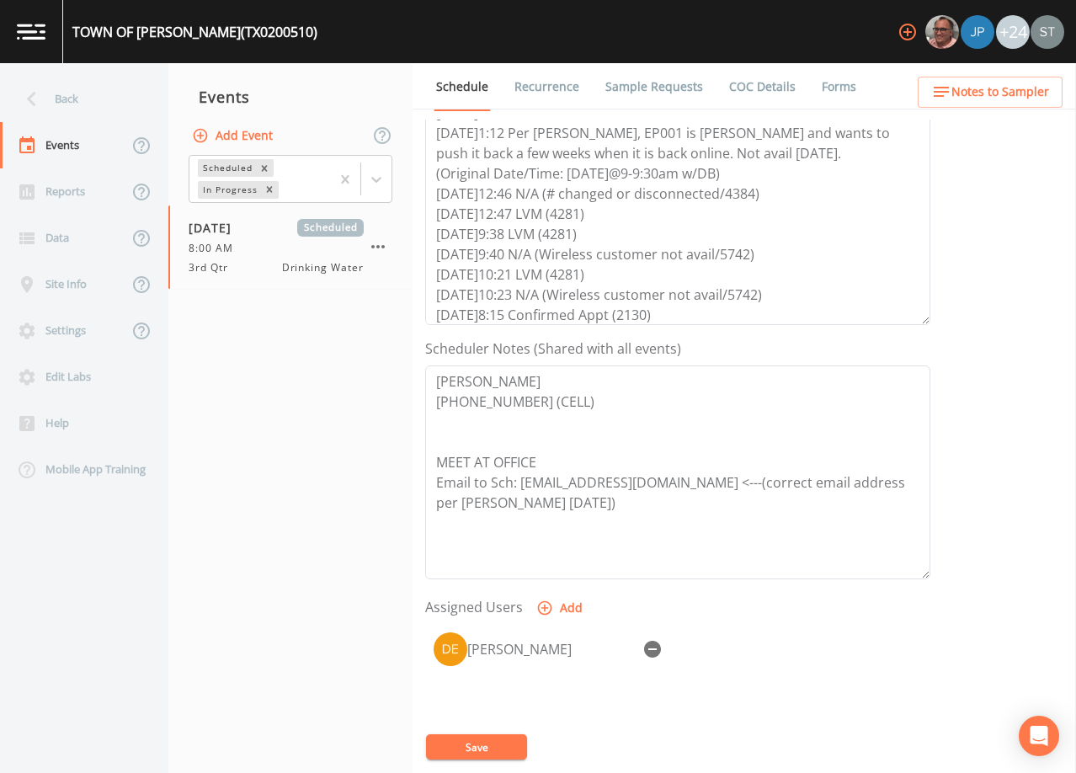
click at [487, 744] on button "Save" at bounding box center [476, 746] width 101 height 25
click at [505, 744] on button "Save" at bounding box center [476, 746] width 101 height 25
click at [1041, 97] on span "Notes to Sampler" at bounding box center [1000, 92] width 98 height 21
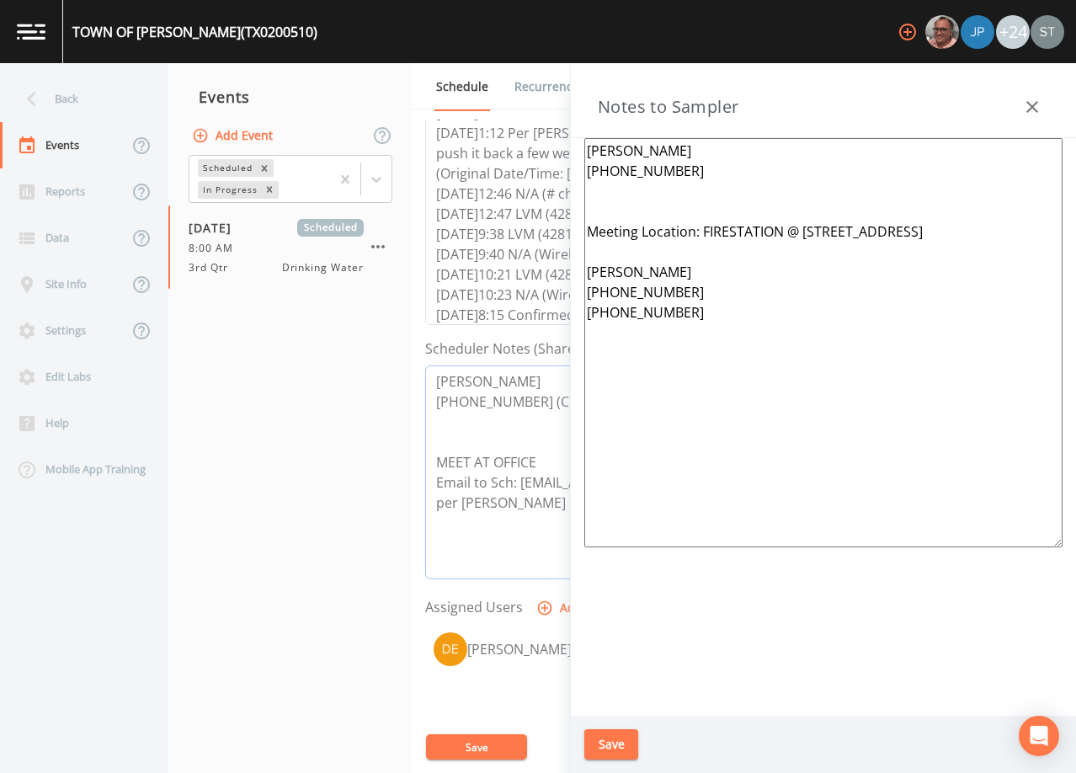
drag, startPoint x: 524, startPoint y: 398, endPoint x: 436, endPoint y: 404, distance: 87.7
click at [436, 404] on textarea "[PERSON_NAME] [PHONE_NUMBER] (CELL) MEET AT OFFICE Email to Sch: [EMAIL_ADDRESS…" at bounding box center [677, 472] width 505 height 214
drag, startPoint x: 722, startPoint y: 334, endPoint x: 629, endPoint y: 218, distance: 149.1
click at [563, 266] on div "Back Events Reports Data Site Info Settings Edit Labs Help Mobile App Training …" at bounding box center [538, 418] width 1076 height 710
drag, startPoint x: 695, startPoint y: 178, endPoint x: 588, endPoint y: 174, distance: 107.0
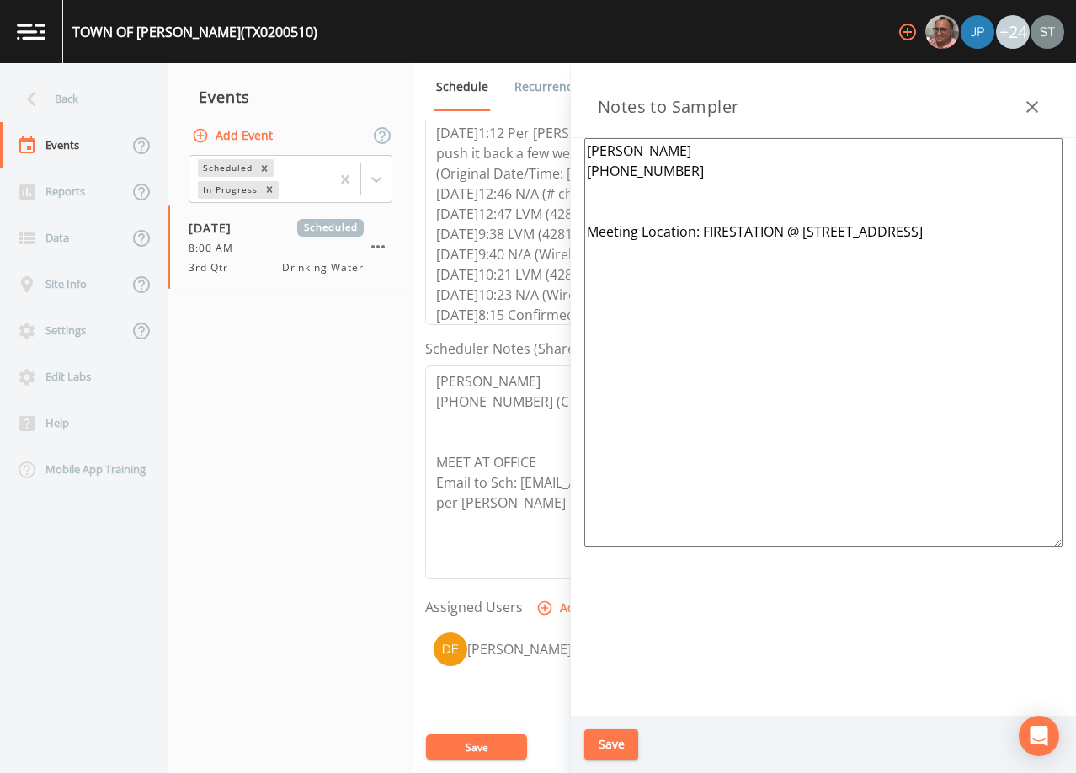
click at [588, 174] on textarea "[PERSON_NAME] [PHONE_NUMBER] Meeting Location: FIRESTATION @ [STREET_ADDRESS]" at bounding box center [823, 342] width 478 height 409
paste textarea "313-2130"
type textarea "[PERSON_NAME] [PHONE_NUMBER] cell Meeting Location: FIRESTATION @ [STREET_ADDRE…"
click at [620, 741] on button "Save" at bounding box center [611, 744] width 54 height 31
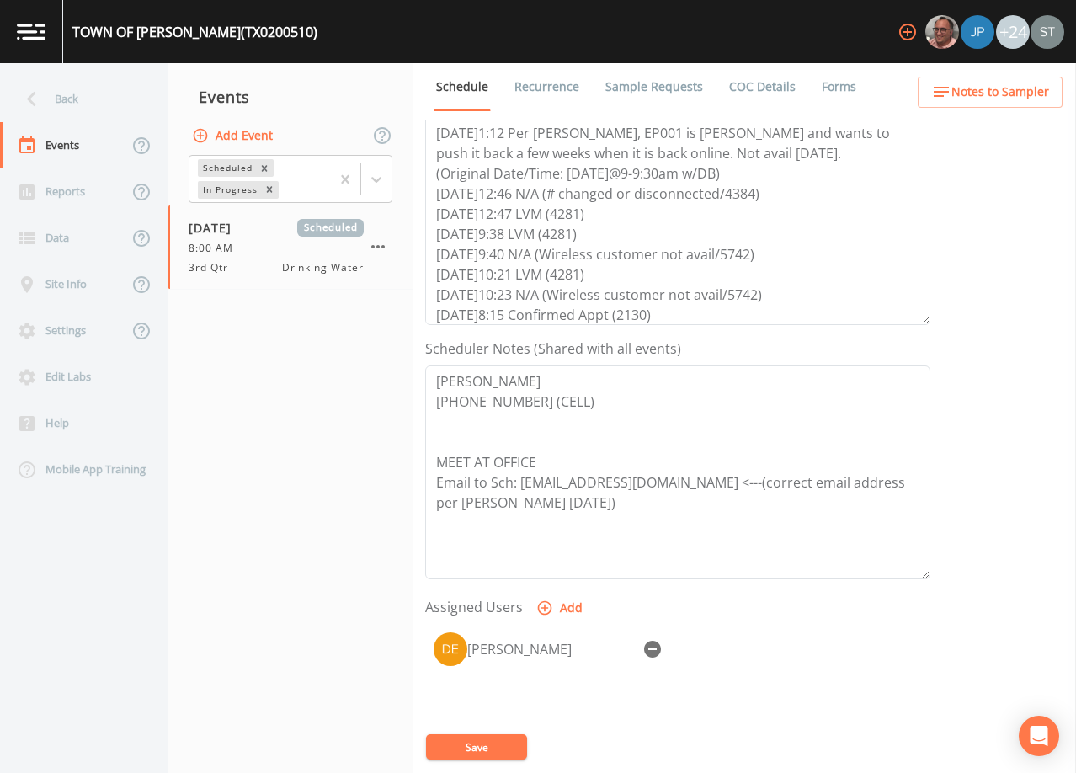
click at [630, 77] on link "Sample Requests" at bounding box center [654, 86] width 103 height 47
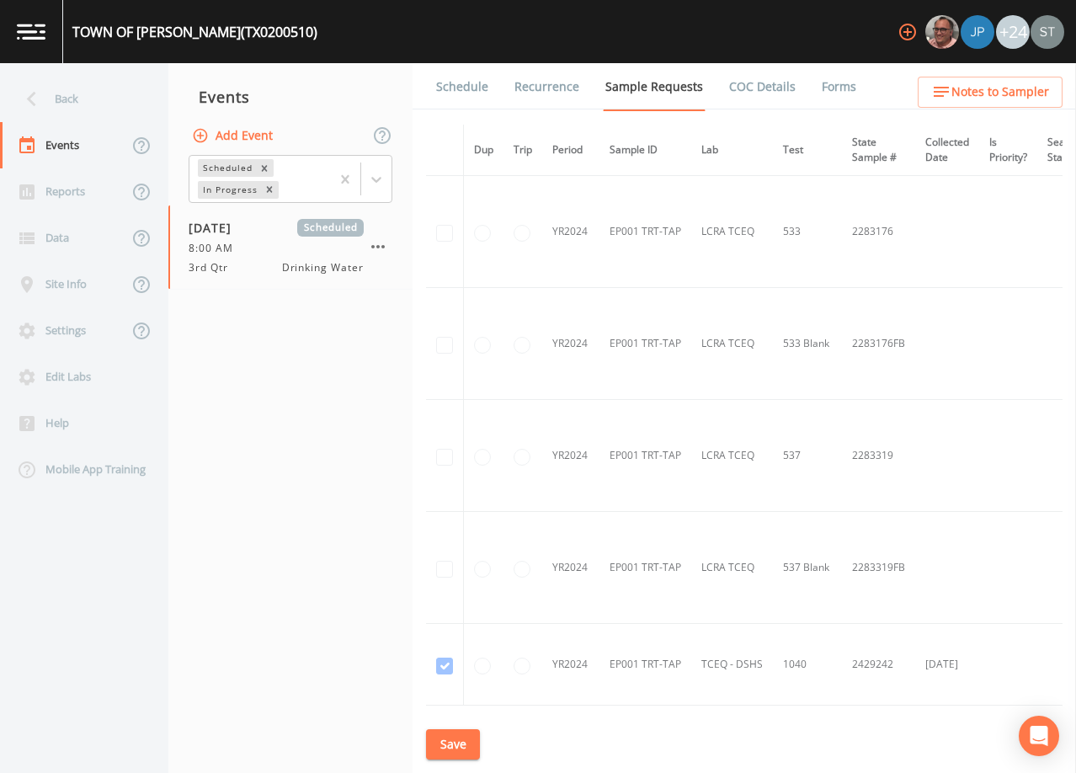
click at [452, 88] on link "Schedule" at bounding box center [462, 86] width 57 height 47
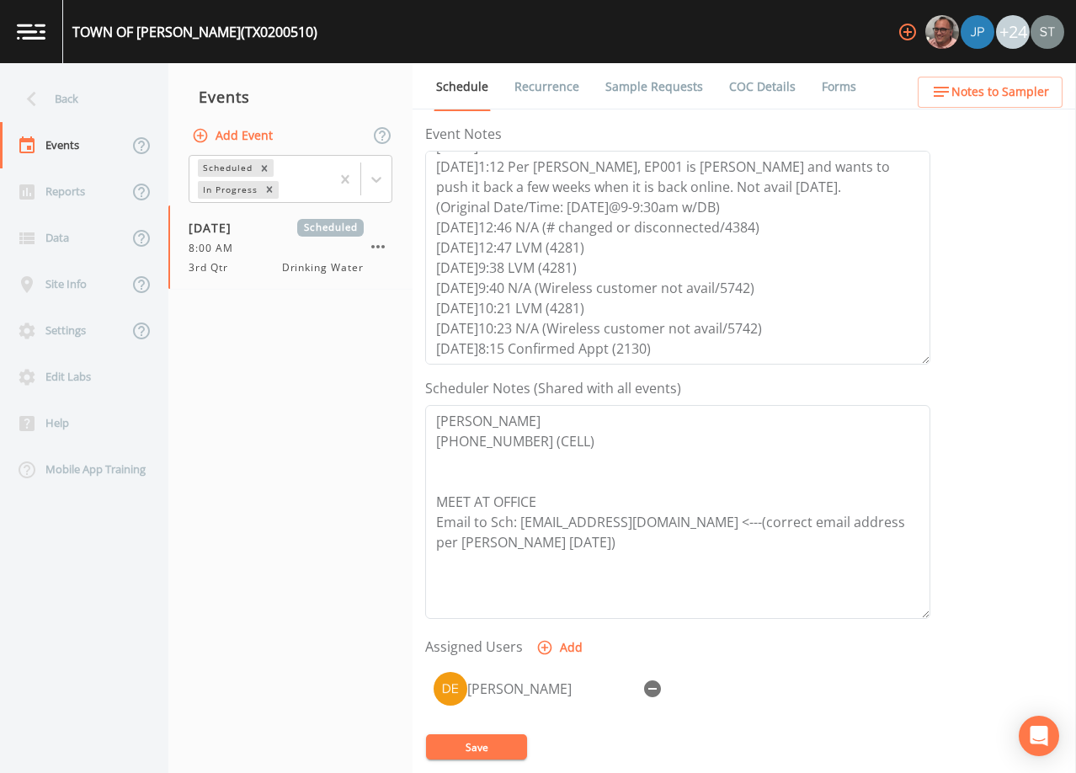
scroll to position [253, 0]
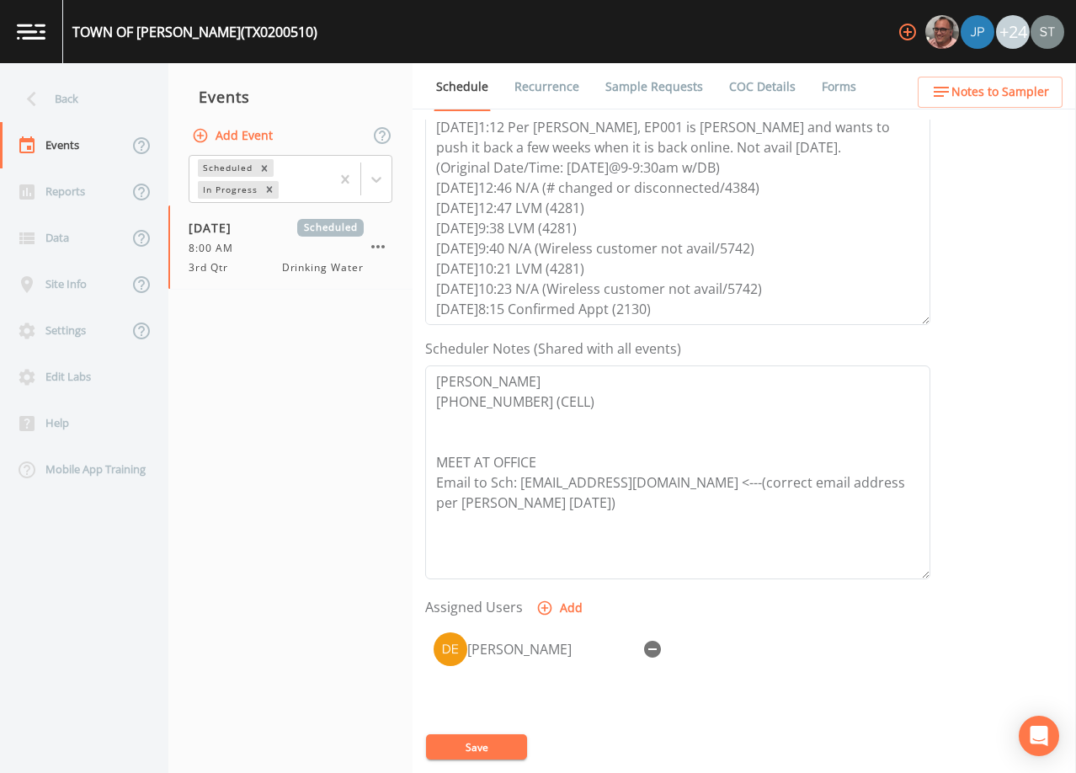
click at [495, 740] on button "Save" at bounding box center [476, 746] width 101 height 25
click at [1027, 93] on span "Notes to Sampler" at bounding box center [1000, 92] width 98 height 21
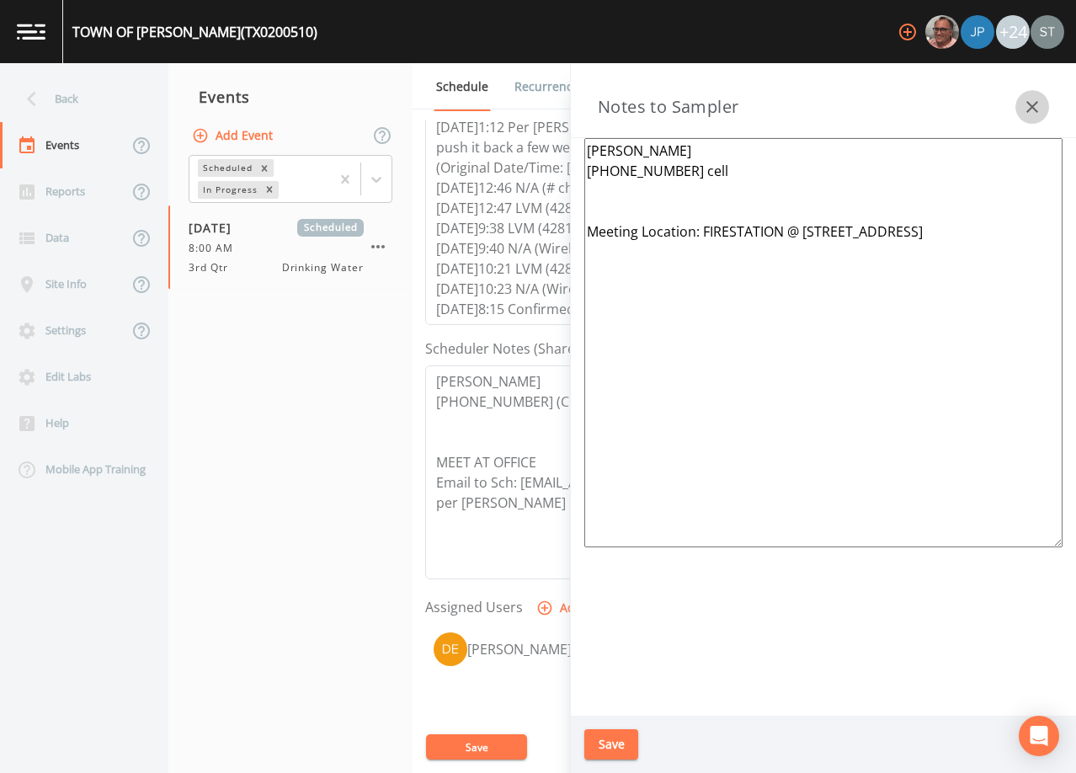
click at [1039, 104] on icon "button" at bounding box center [1032, 107] width 20 height 20
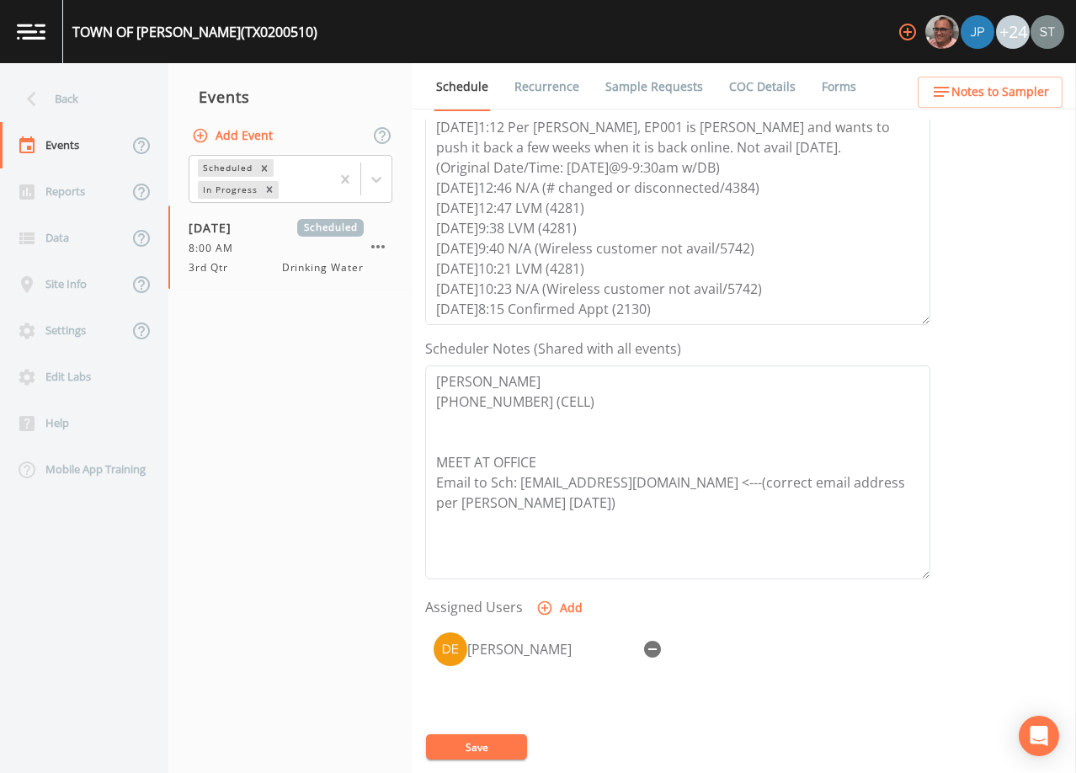
click at [492, 740] on button "Save" at bounding box center [476, 746] width 101 height 25
click at [684, 554] on textarea "[PERSON_NAME] [PHONE_NUMBER] (CELL) MEET AT OFFICE Email to Sch: [EMAIL_ADDRESS…" at bounding box center [677, 472] width 505 height 214
click at [1051, 91] on button "Notes to Sampler" at bounding box center [990, 92] width 145 height 31
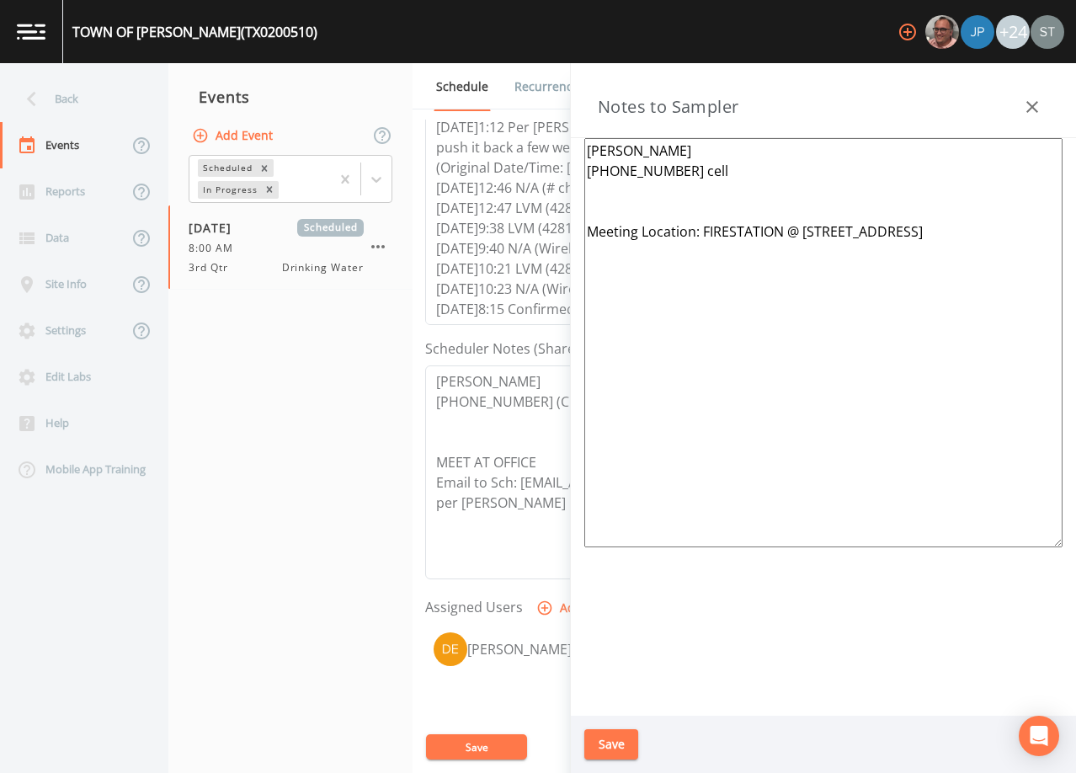
click at [1038, 100] on icon "button" at bounding box center [1032, 107] width 20 height 20
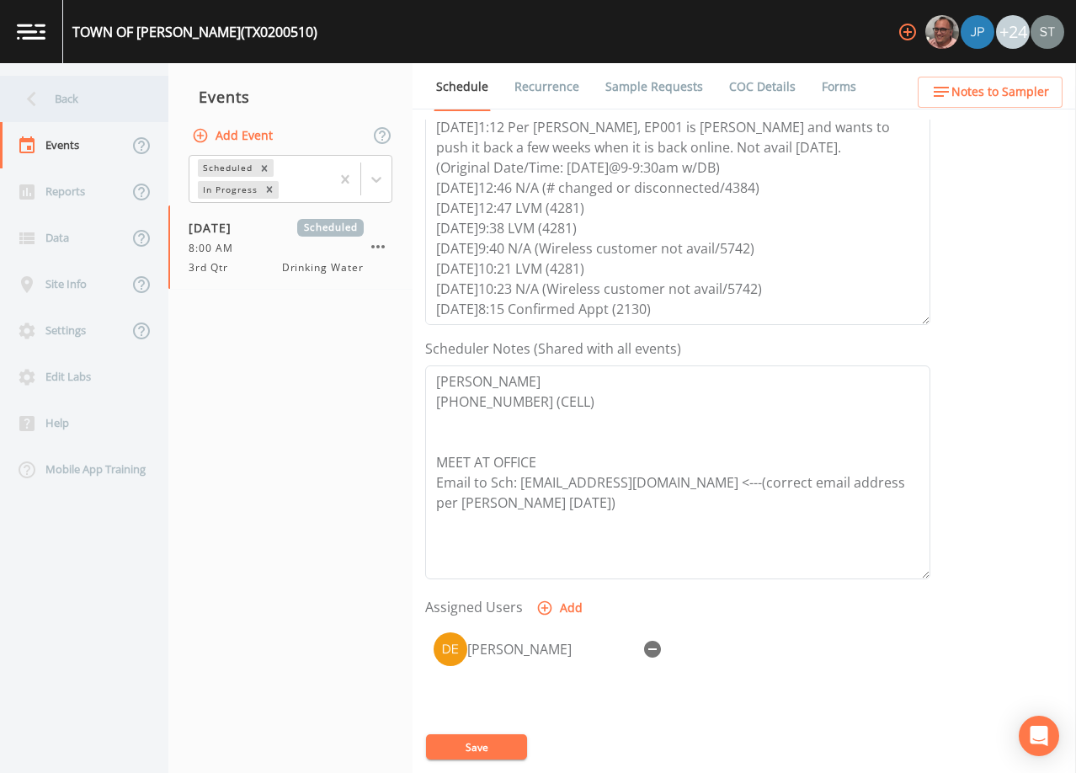
click at [77, 109] on div "Back" at bounding box center [76, 99] width 152 height 46
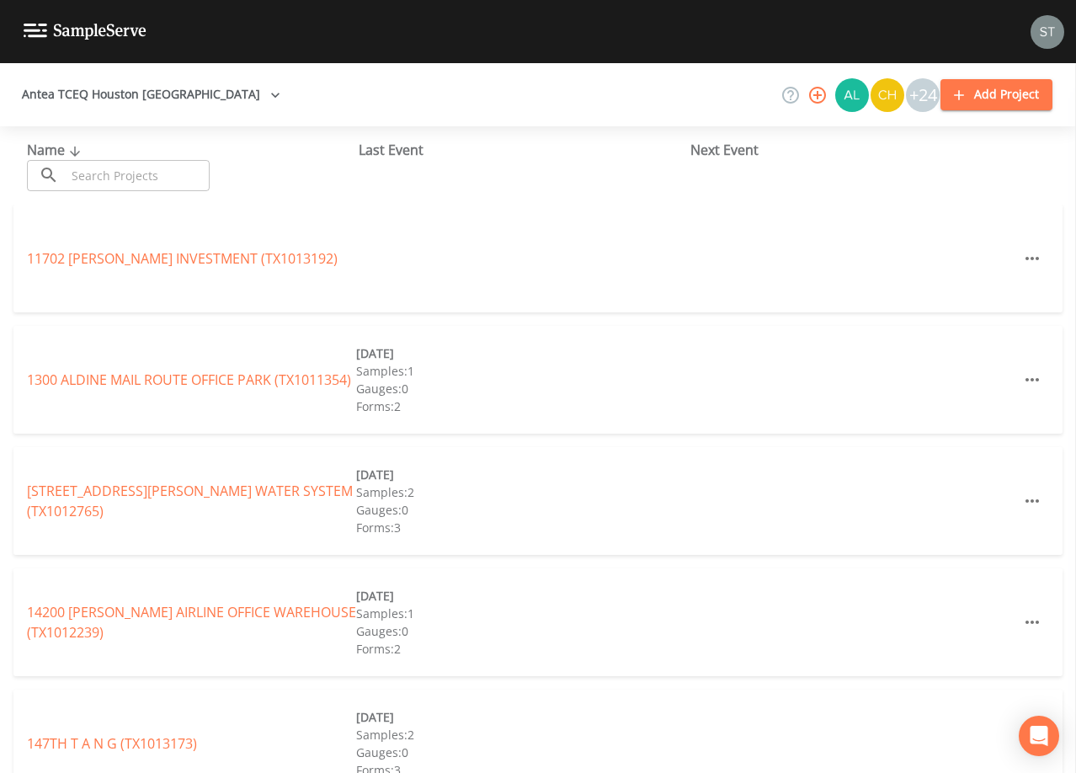
click at [170, 175] on input "text" at bounding box center [138, 175] width 144 height 31
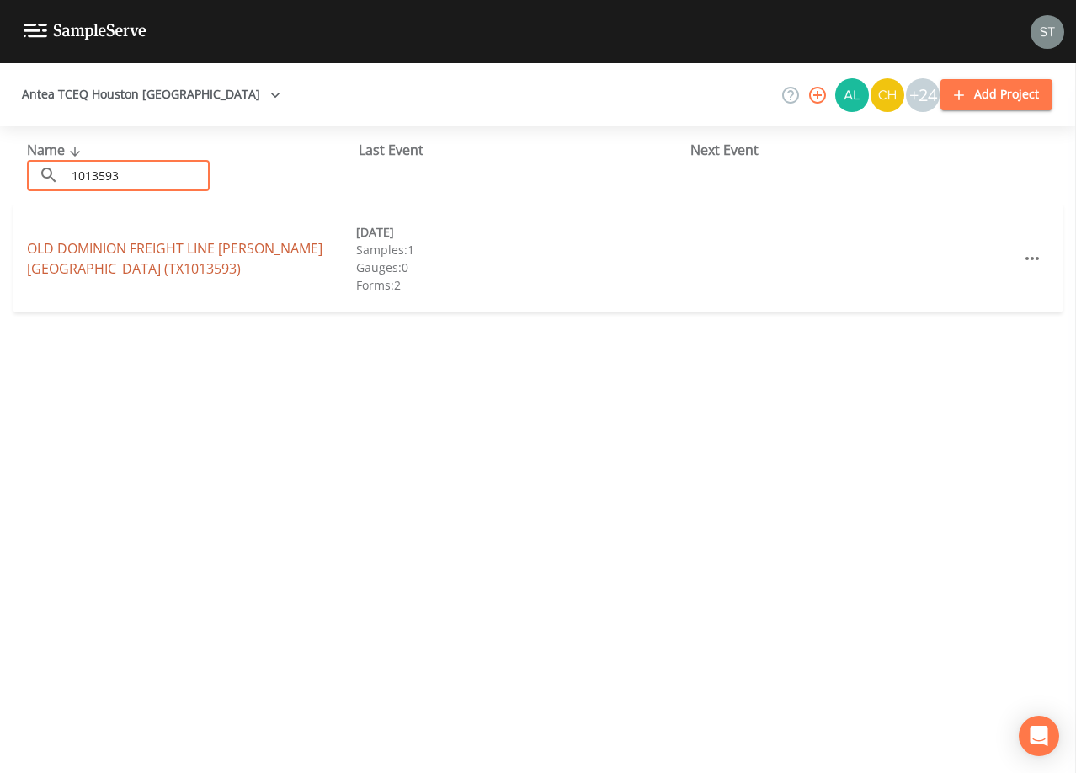
type input "1013593"
click at [235, 253] on link "OLD DOMINION FREIGHT LINE [PERSON_NAME][GEOGRAPHIC_DATA] (TX1013593)" at bounding box center [174, 258] width 295 height 39
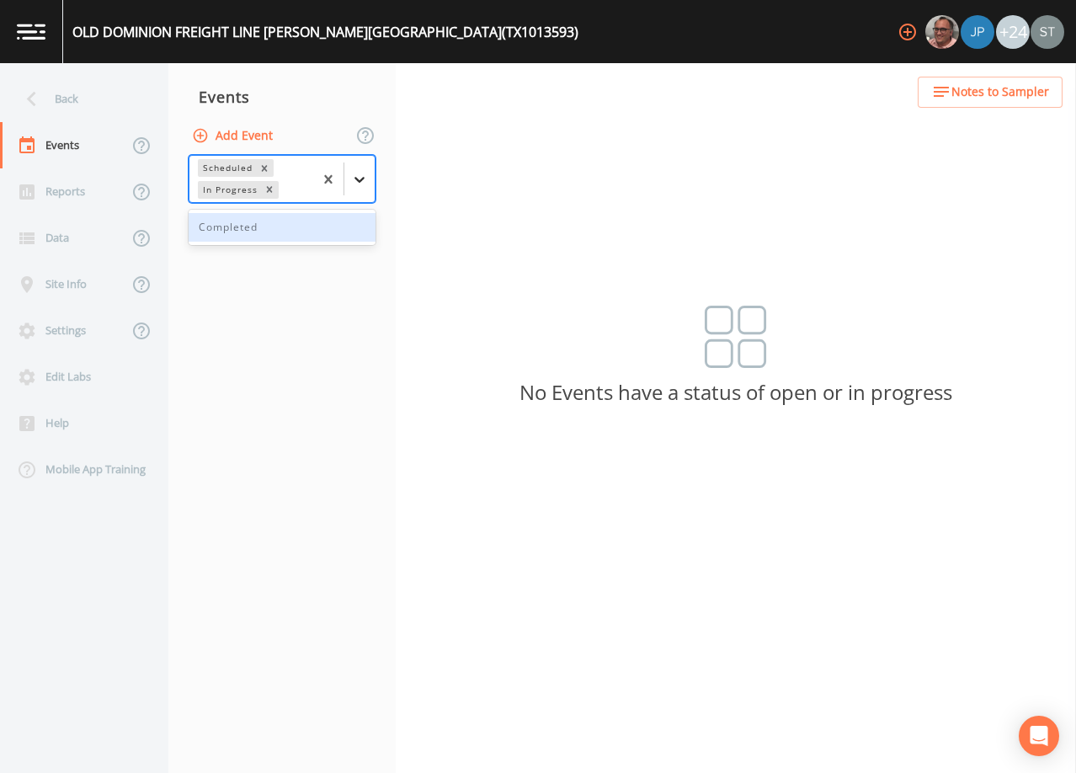
click at [366, 168] on div at bounding box center [359, 179] width 30 height 30
click at [290, 235] on div "Completed" at bounding box center [282, 227] width 187 height 29
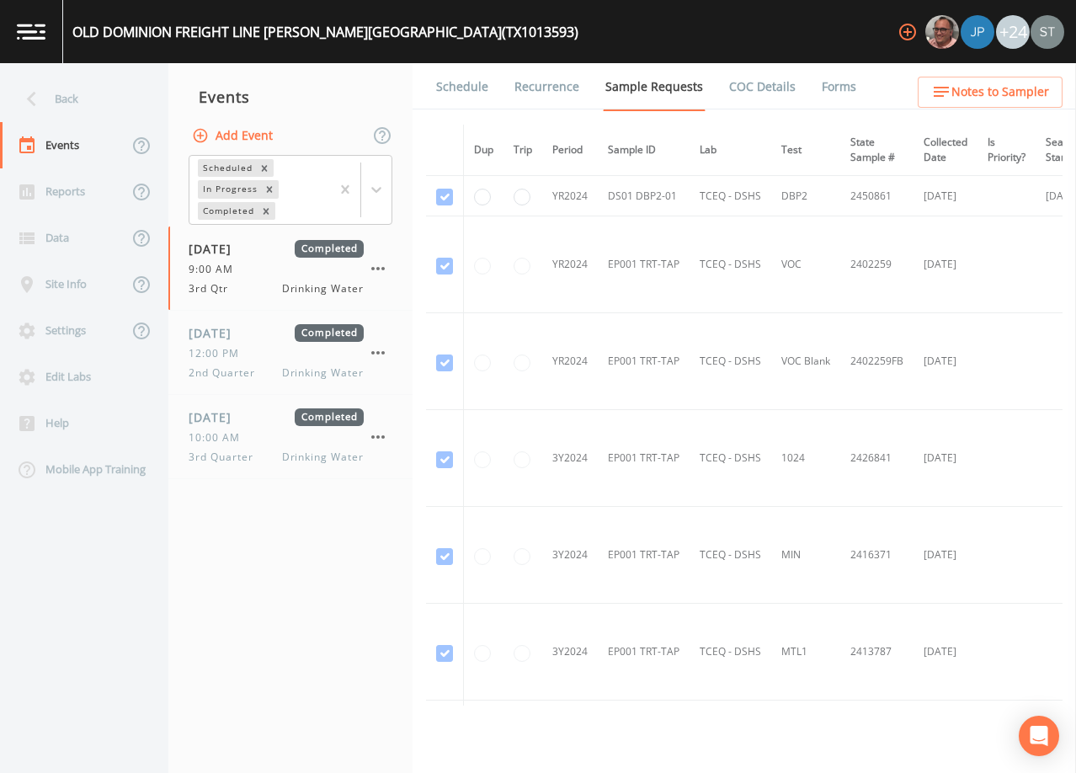
click at [461, 90] on link "Schedule" at bounding box center [462, 86] width 57 height 47
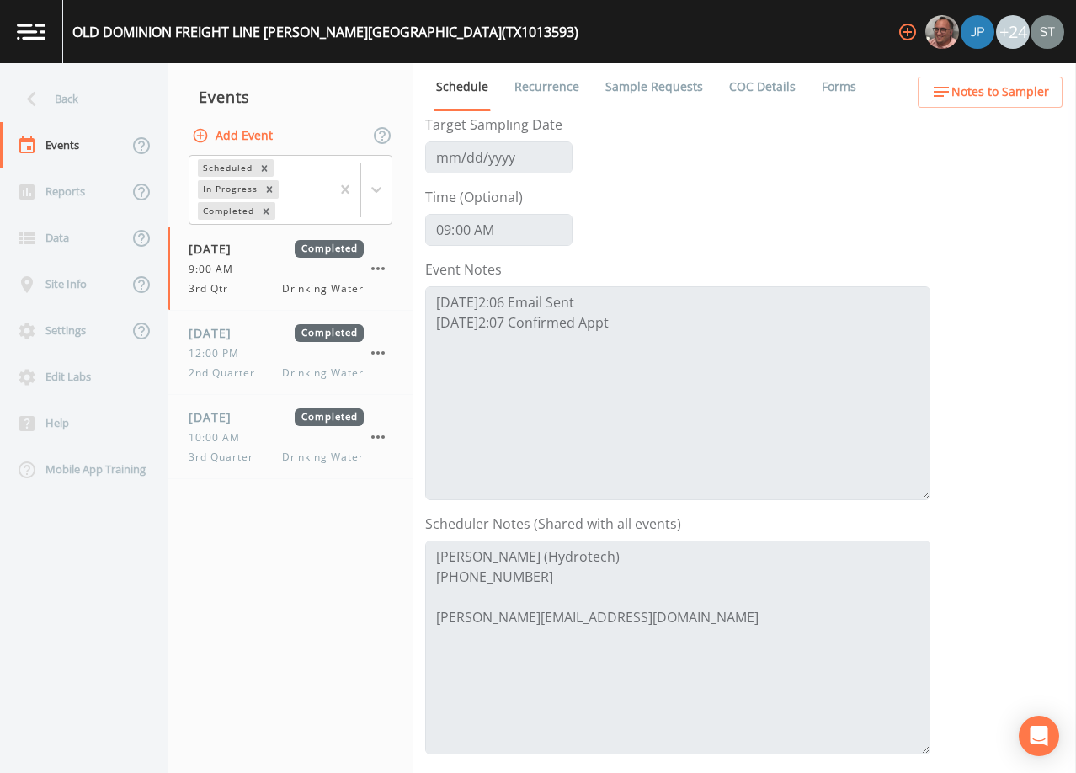
scroll to position [253, 0]
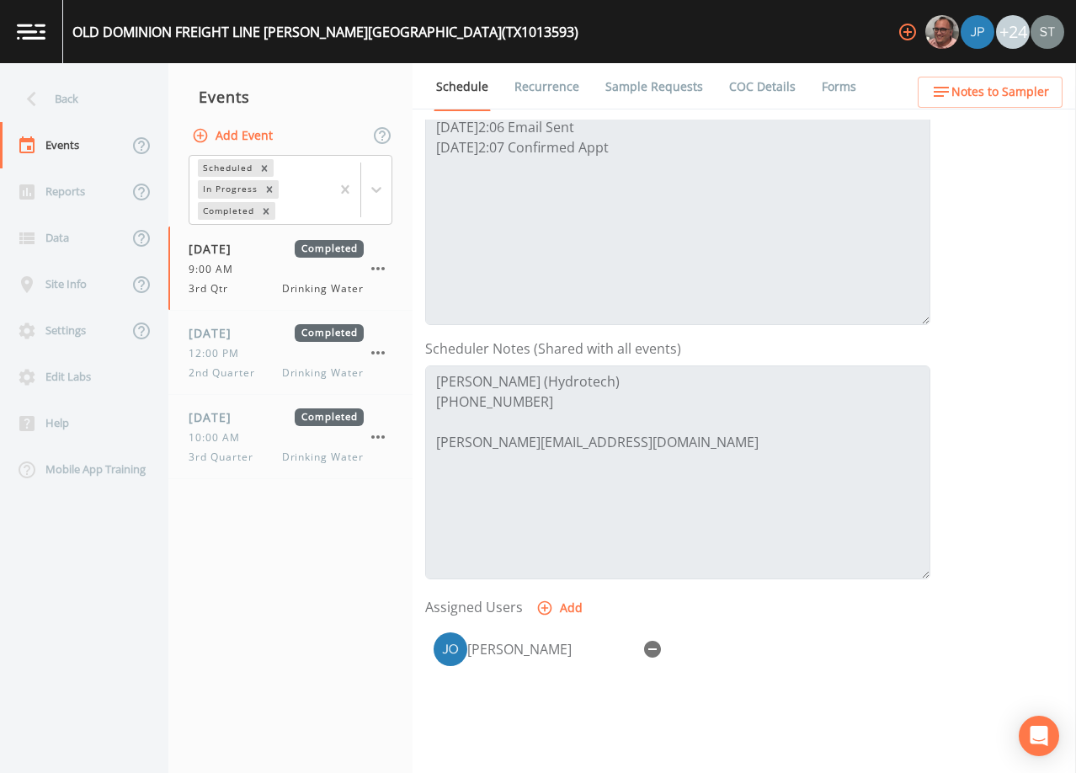
click at [764, 92] on link "COC Details" at bounding box center [763, 86] width 72 height 47
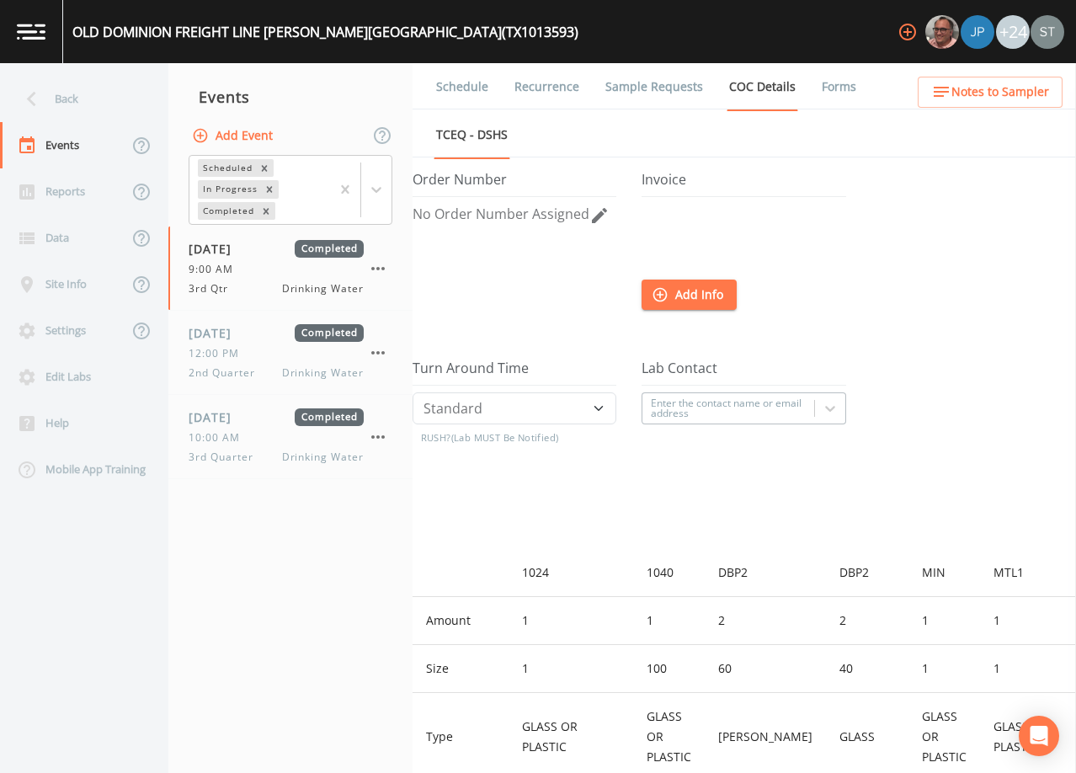
click at [838, 88] on link "Forms" at bounding box center [839, 86] width 40 height 47
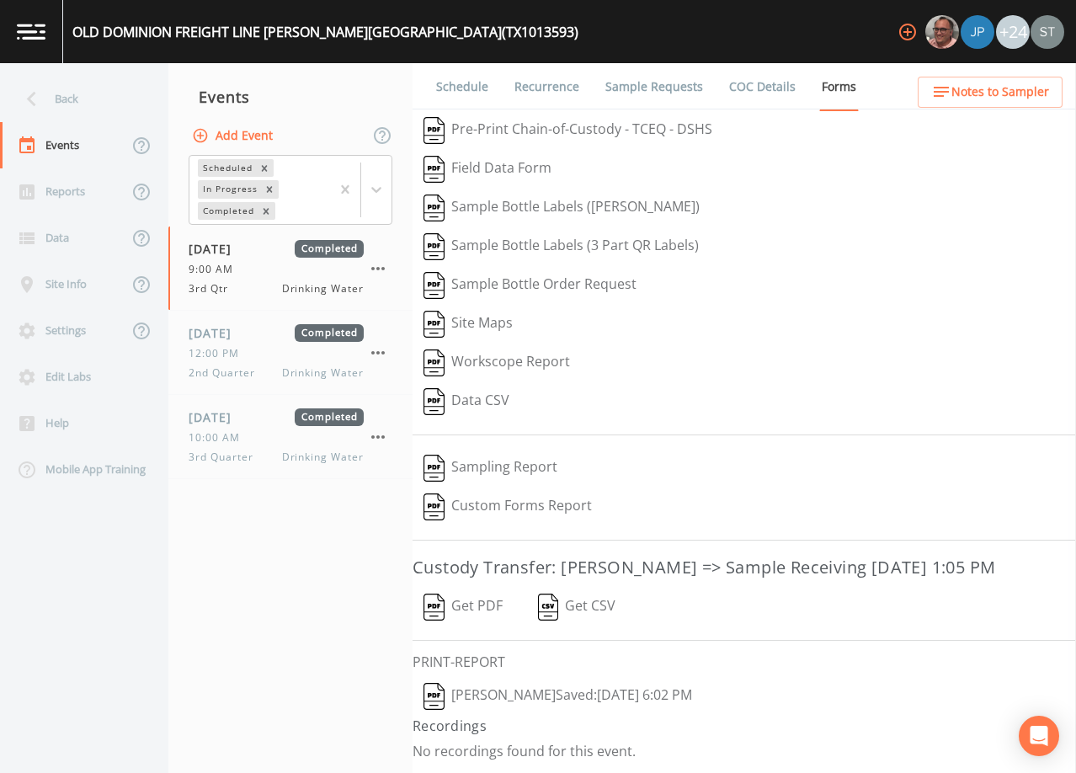
scroll to position [27, 0]
click at [492, 607] on button "Get PDF" at bounding box center [463, 607] width 101 height 39
click at [251, 450] on span "3rd Quarter" at bounding box center [226, 457] width 75 height 15
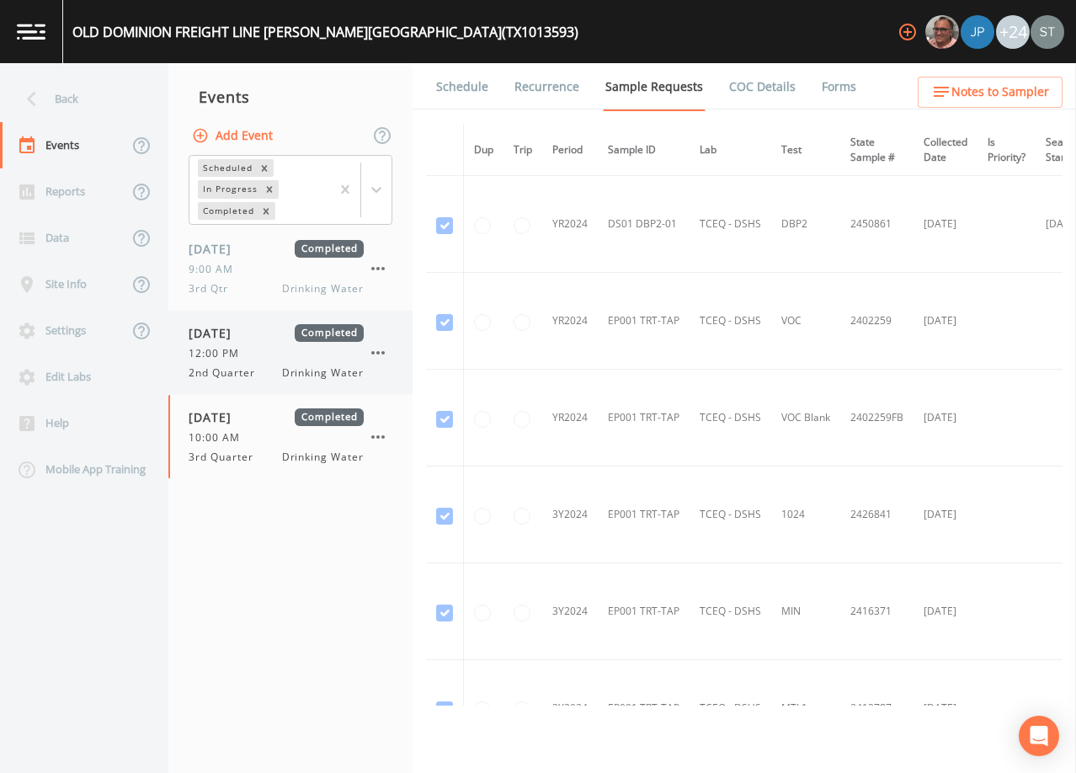
click at [262, 360] on div "12:00 PM" at bounding box center [276, 353] width 175 height 15
click at [86, 104] on div "Back" at bounding box center [76, 99] width 152 height 46
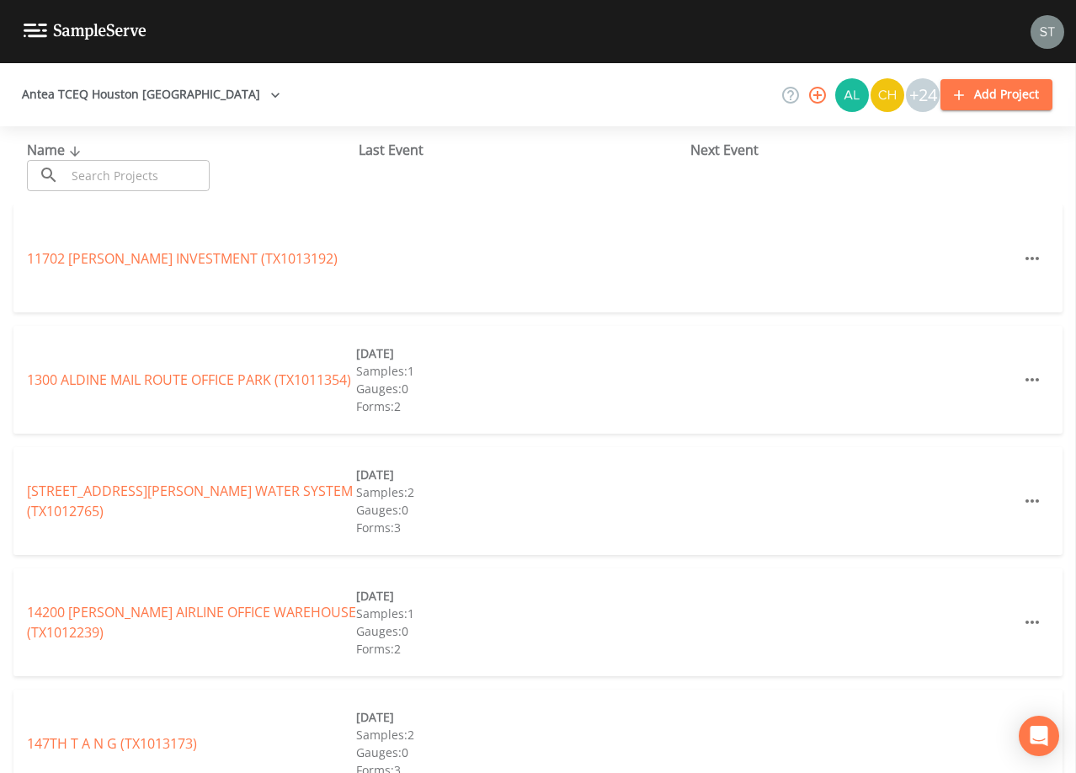
drag, startPoint x: 116, startPoint y: 161, endPoint x: 125, endPoint y: 164, distance: 9.9
click at [125, 163] on input "text" at bounding box center [138, 175] width 144 height 31
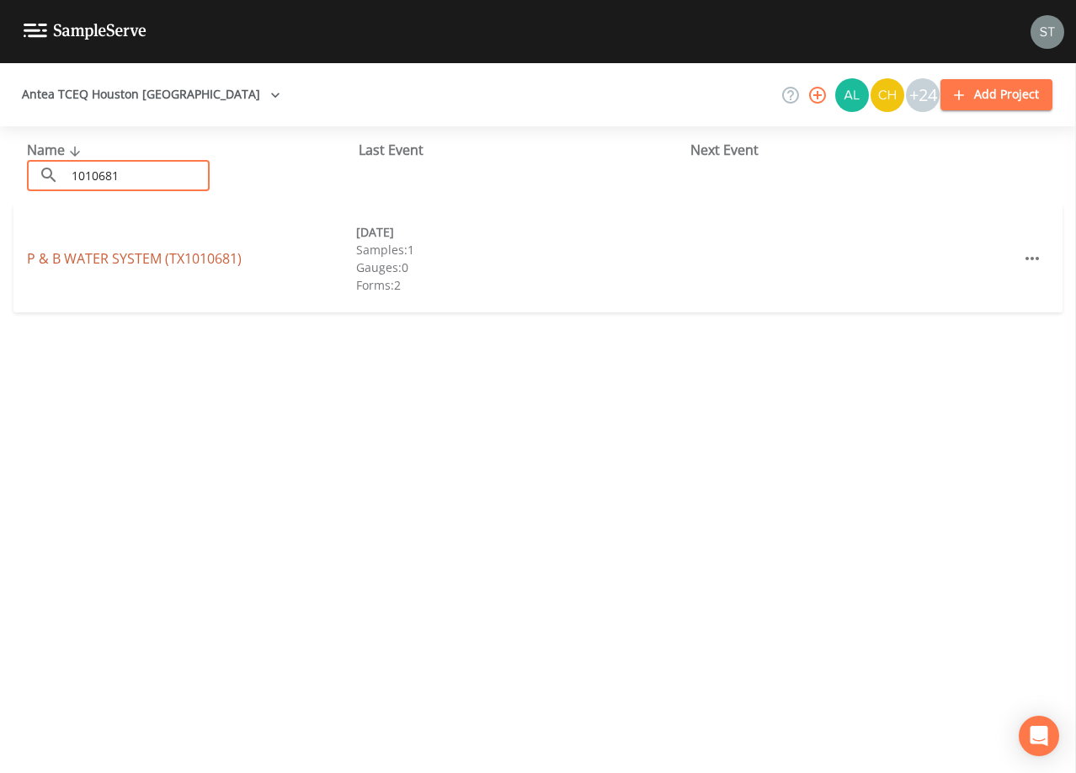
type input "1010681"
click at [159, 257] on link "P & B WATER SYSTEM (TX1010681)" at bounding box center [134, 258] width 215 height 19
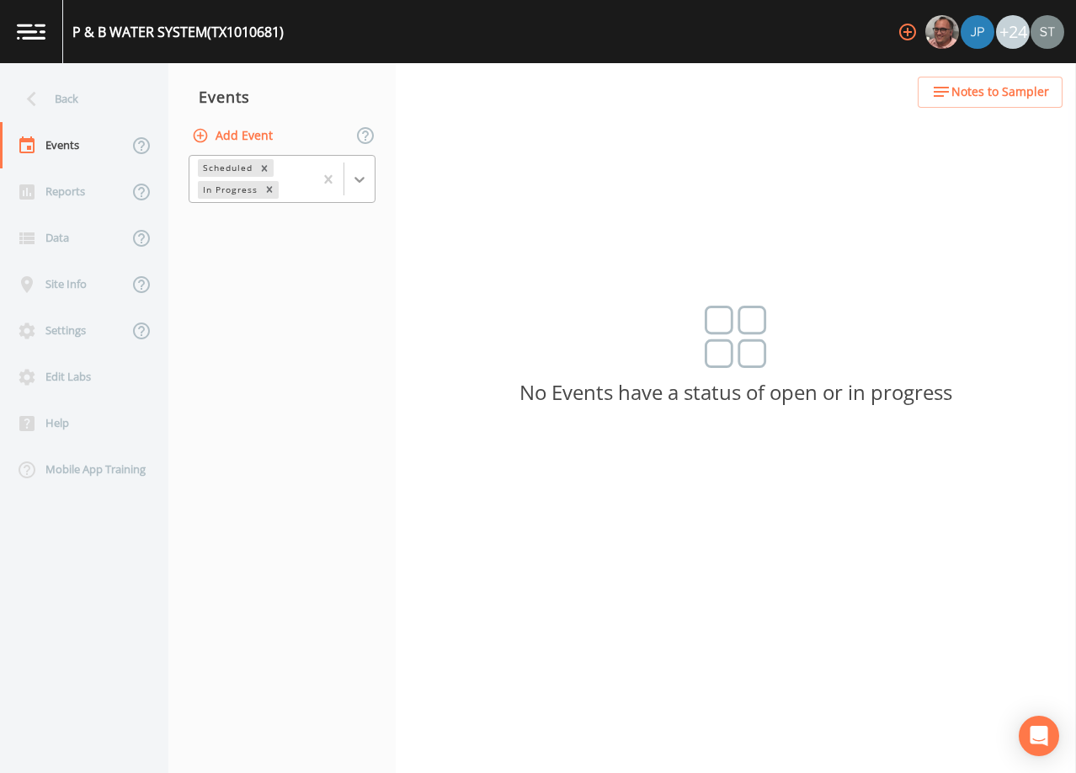
click at [366, 185] on icon at bounding box center [359, 179] width 17 height 17
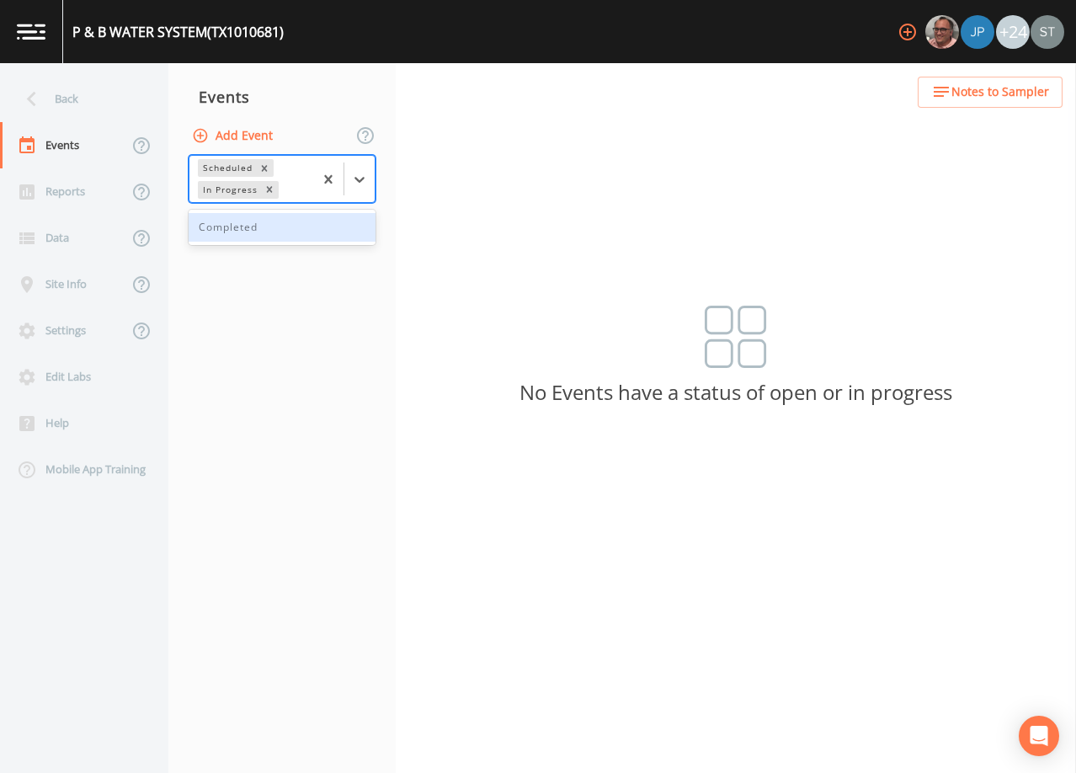
click at [315, 237] on div "Completed" at bounding box center [282, 227] width 187 height 29
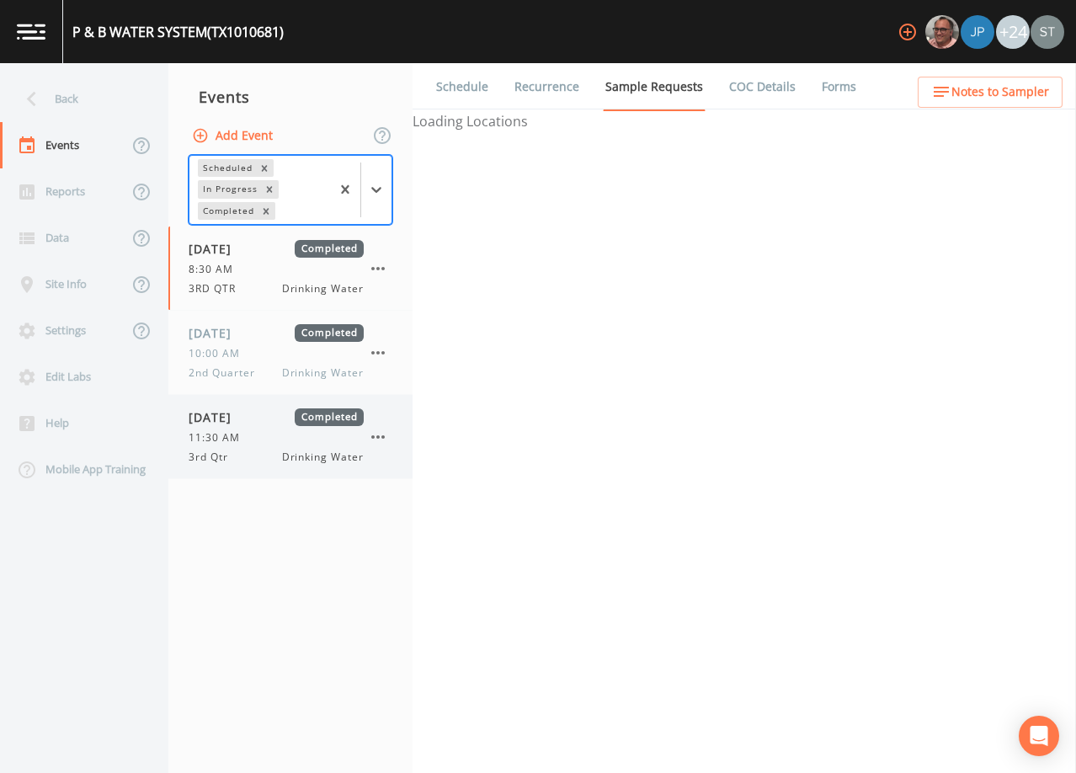
click at [258, 446] on div "[DATE] Completed 11:30 AM 3rd Qtr Drinking Water" at bounding box center [276, 436] width 175 height 56
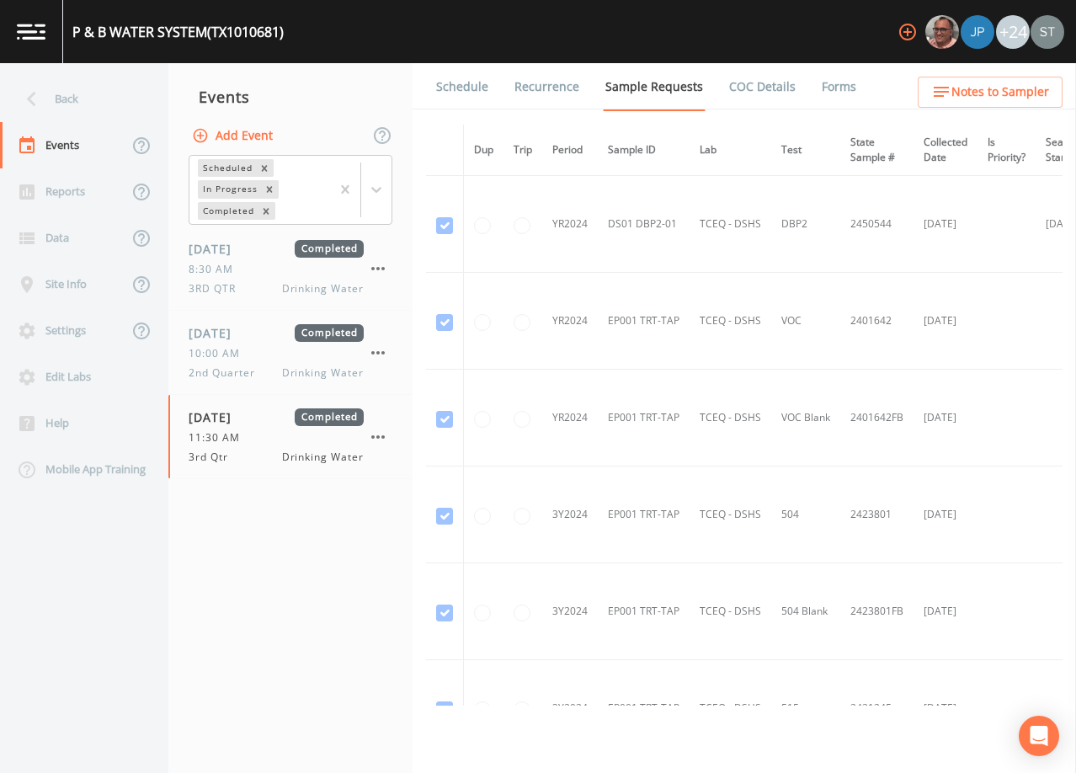
click at [460, 93] on link "Schedule" at bounding box center [462, 86] width 57 height 47
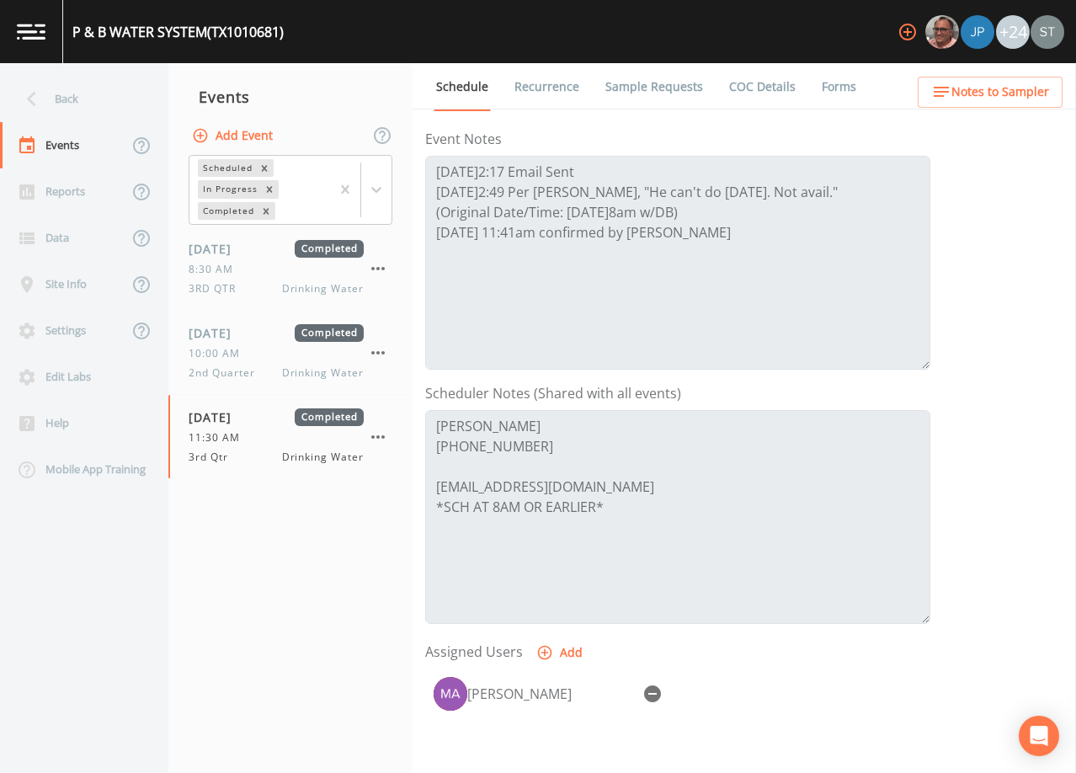
scroll to position [253, 0]
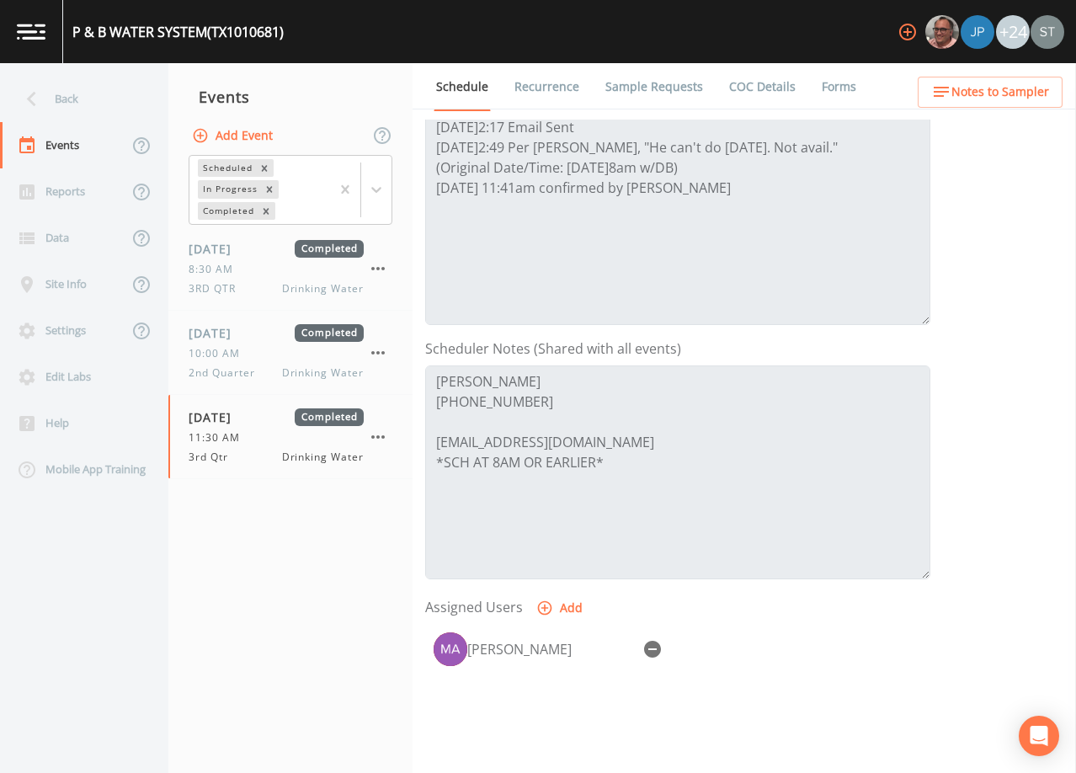
click at [837, 87] on link "Forms" at bounding box center [839, 86] width 40 height 47
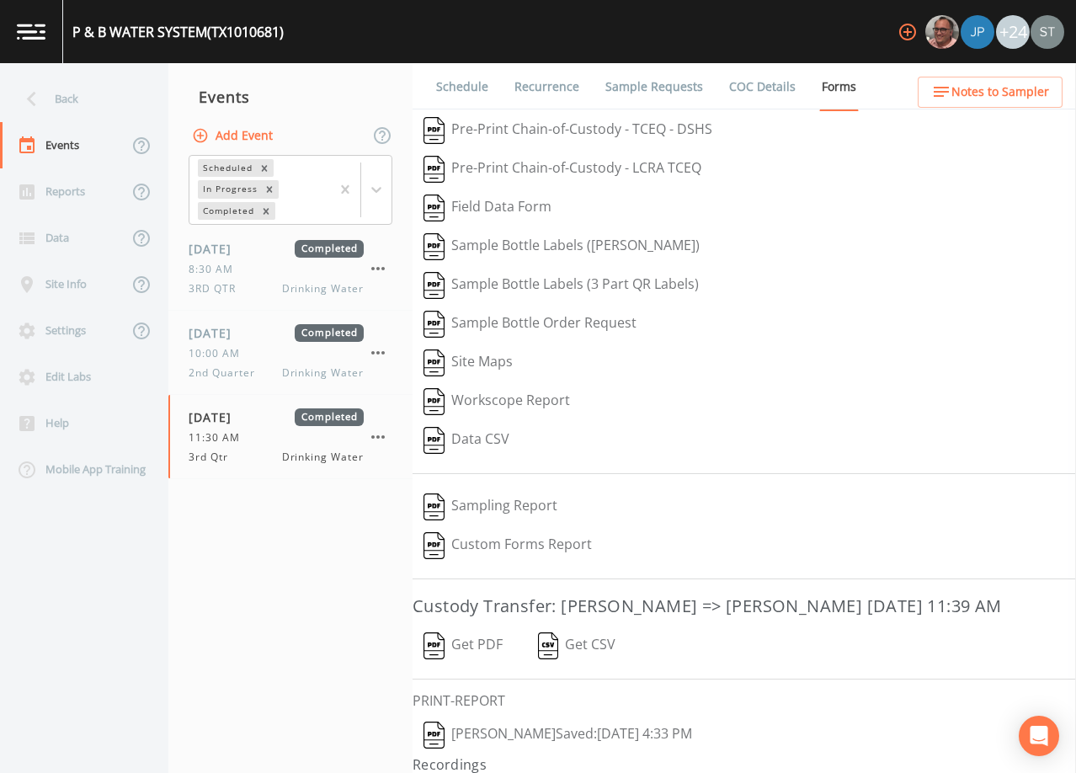
scroll to position [39, 0]
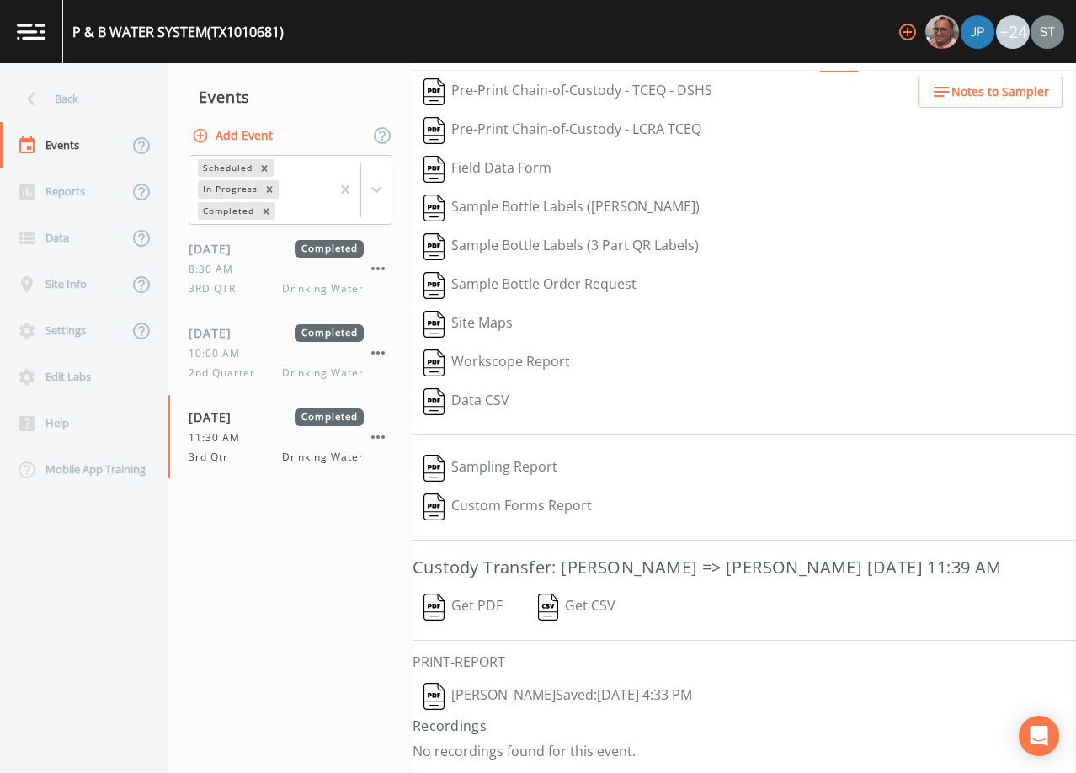
click at [484, 605] on button "Get PDF" at bounding box center [463, 607] width 101 height 39
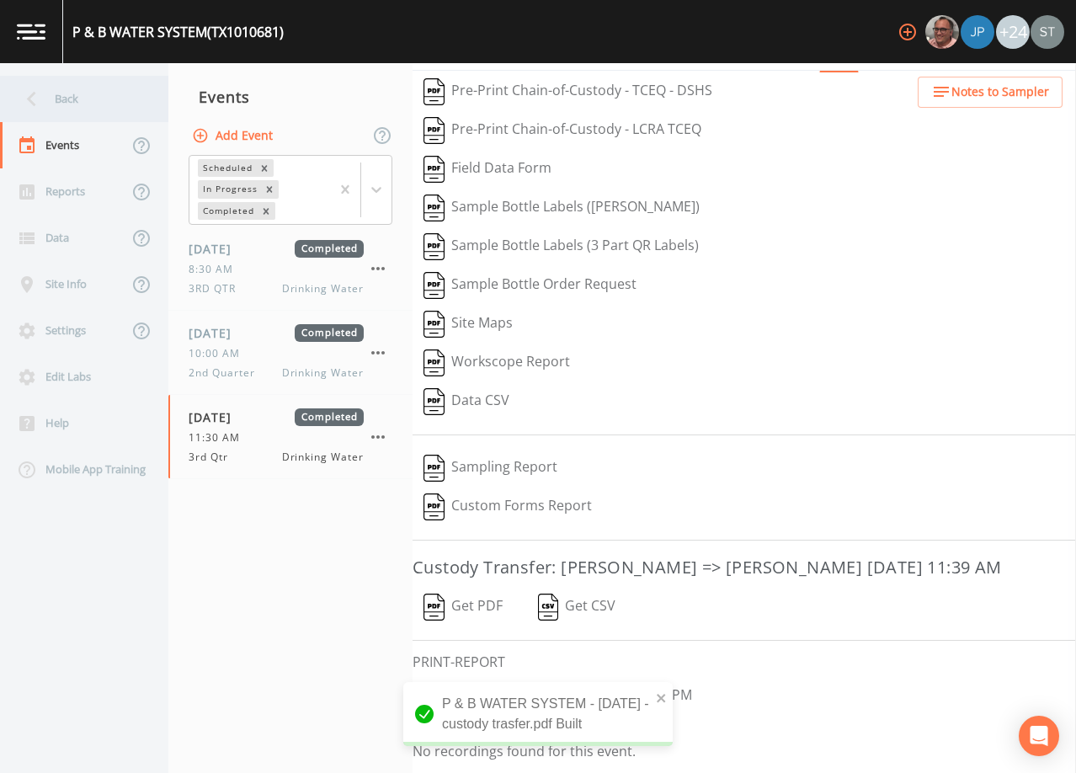
click at [68, 99] on div "Back" at bounding box center [76, 99] width 152 height 46
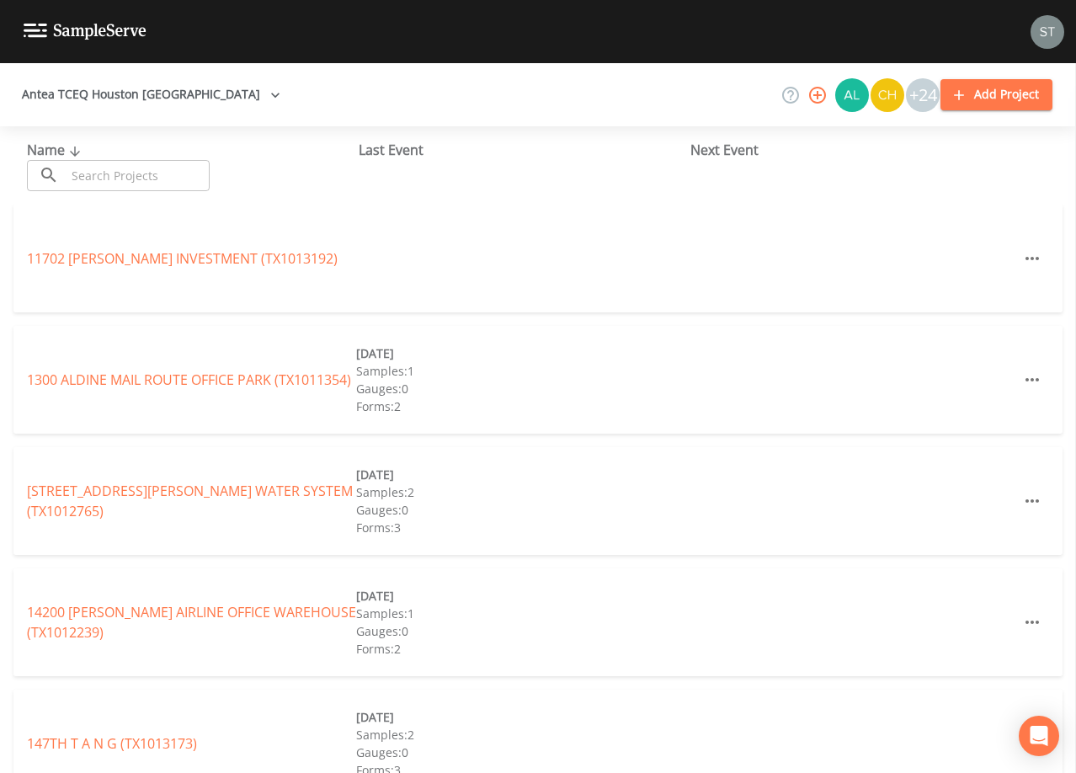
click at [140, 173] on input "text" at bounding box center [138, 175] width 144 height 31
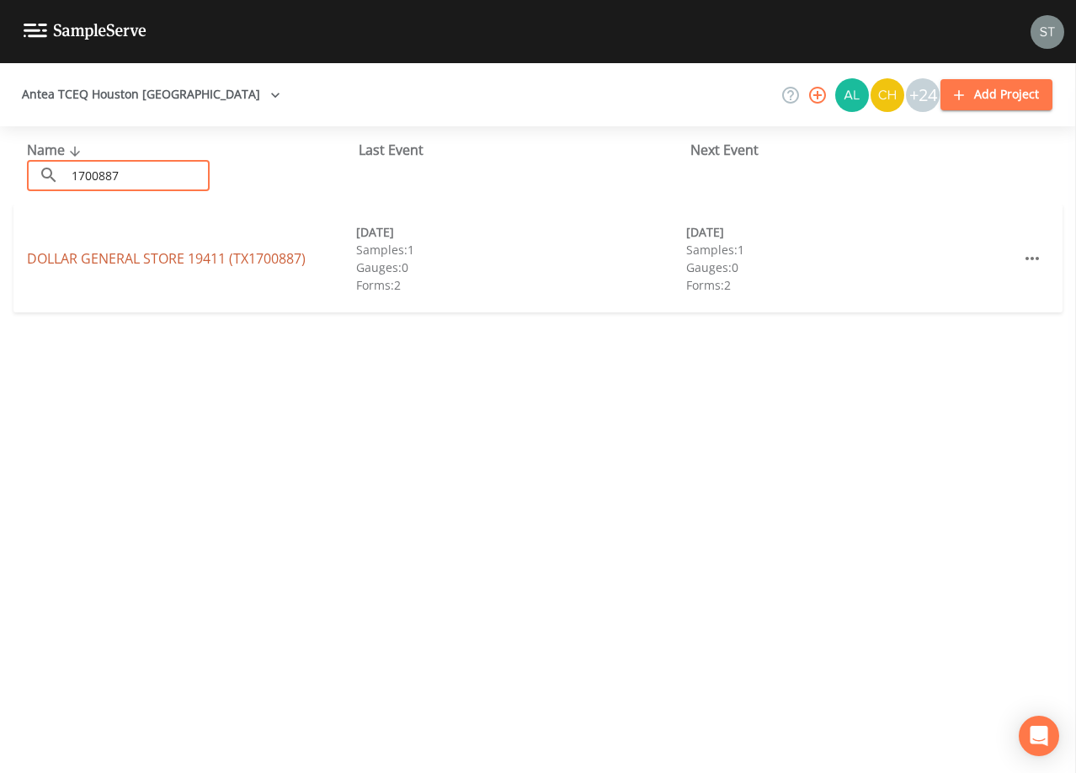
type input "1700887"
click at [143, 257] on link "DOLLAR GENERAL STORE 19411 (TX1700887)" at bounding box center [166, 258] width 279 height 19
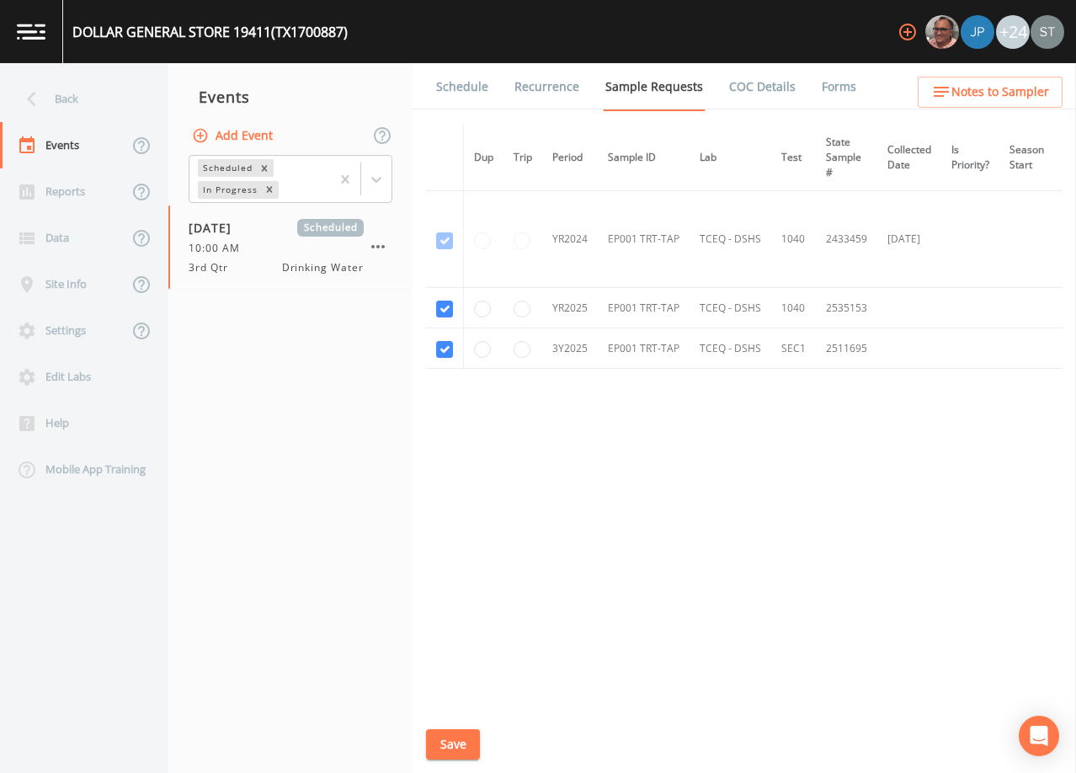
click at [456, 92] on link "Schedule" at bounding box center [462, 86] width 57 height 47
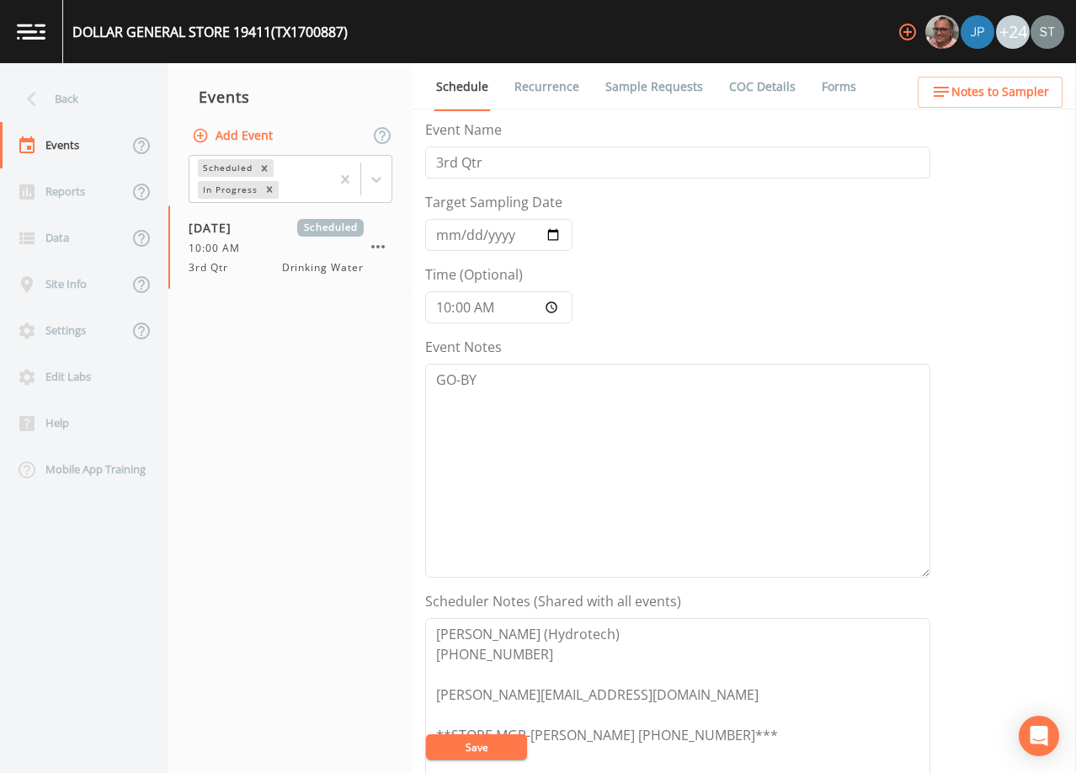
click at [1029, 92] on span "Notes to Sampler" at bounding box center [1000, 92] width 98 height 21
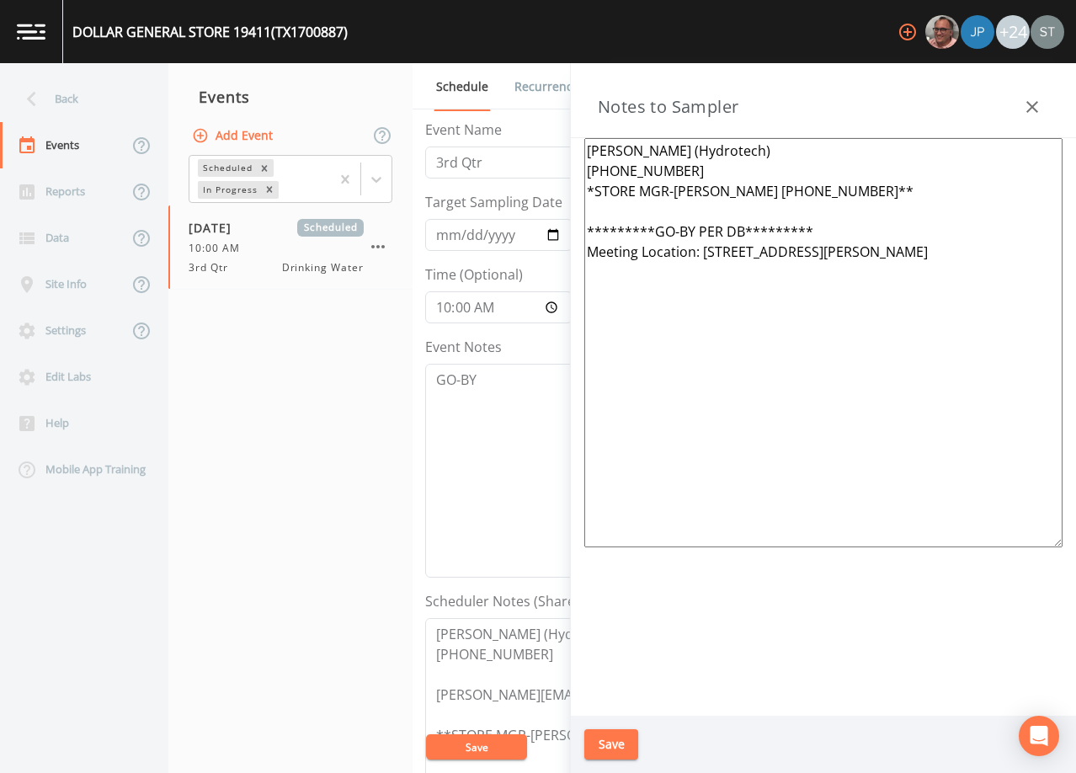
click at [1035, 100] on icon "button" at bounding box center [1032, 107] width 20 height 20
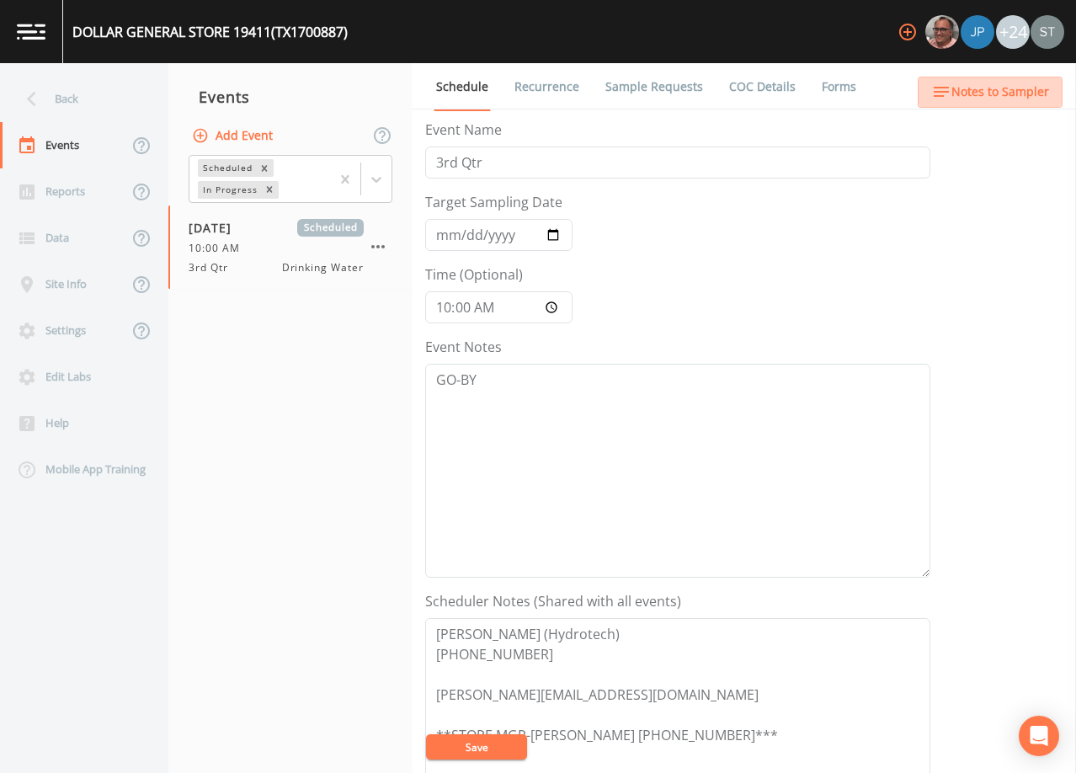
click at [1024, 99] on span "Notes to Sampler" at bounding box center [1000, 92] width 98 height 21
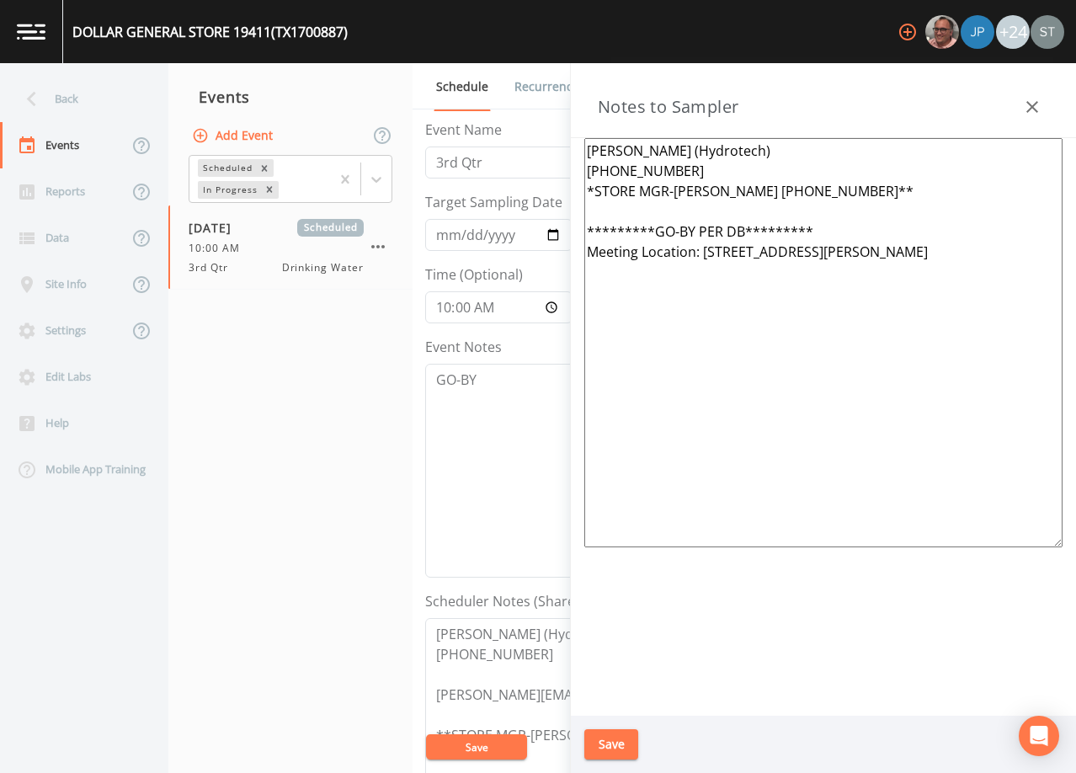
click at [1026, 97] on icon "button" at bounding box center [1032, 107] width 20 height 20
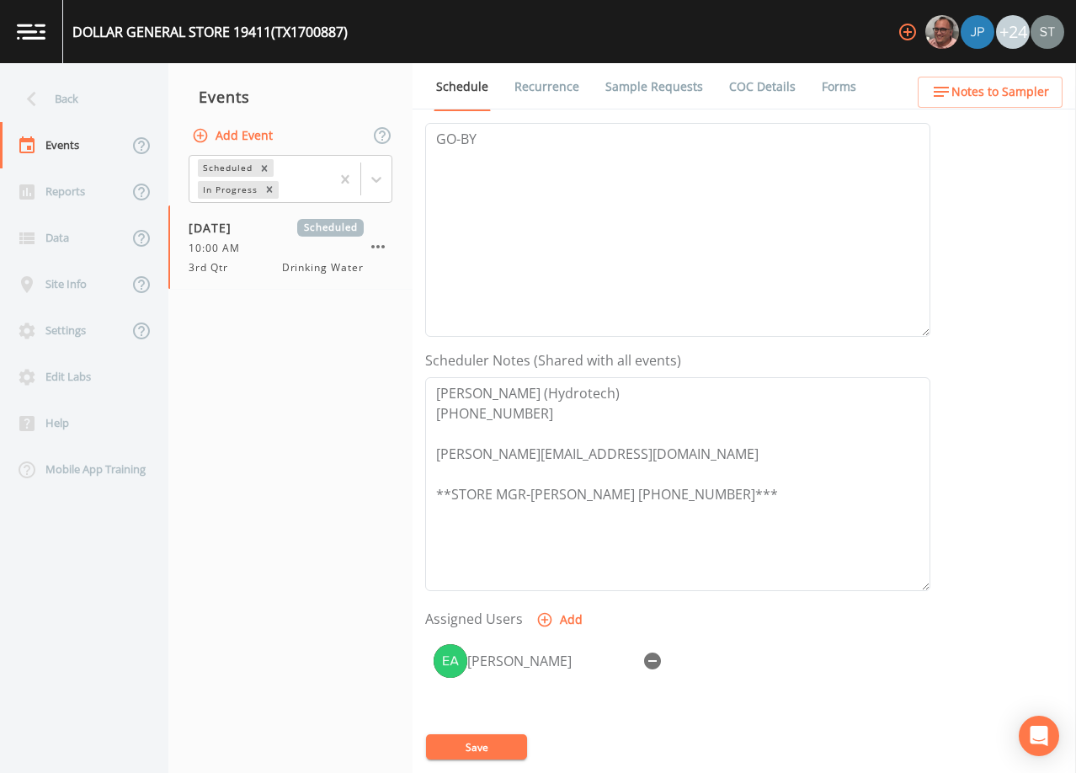
scroll to position [253, 0]
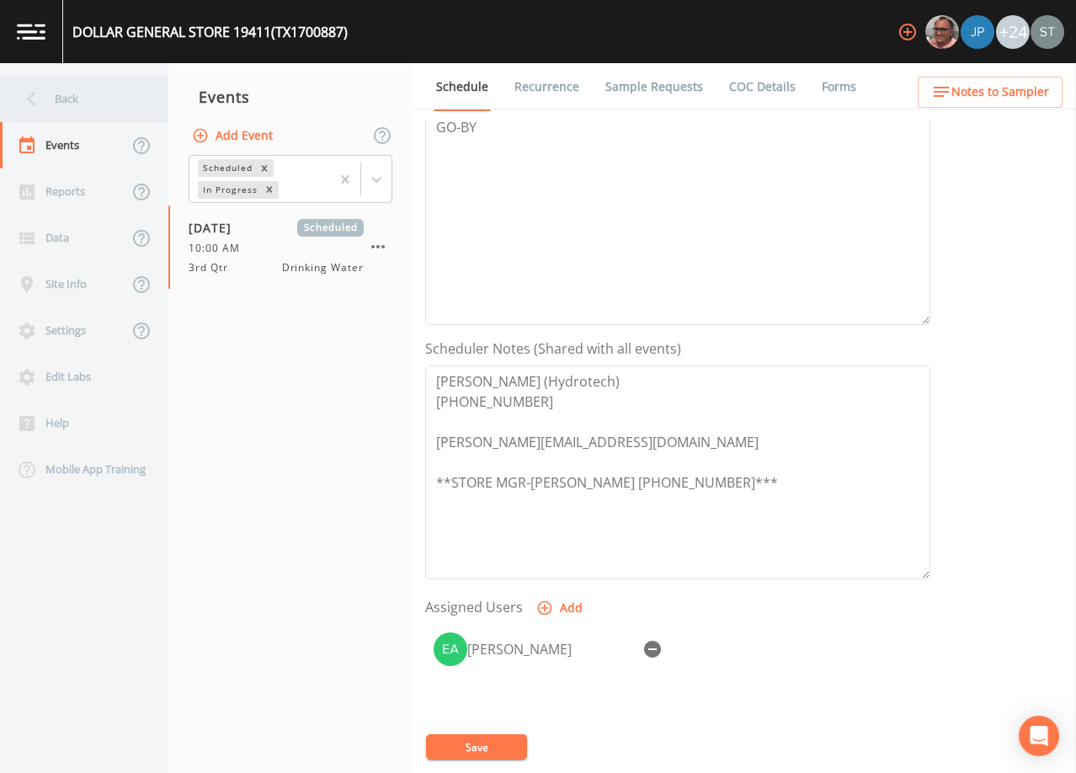
click at [54, 103] on div "Back" at bounding box center [76, 99] width 152 height 46
